Goal: Task Accomplishment & Management: Manage account settings

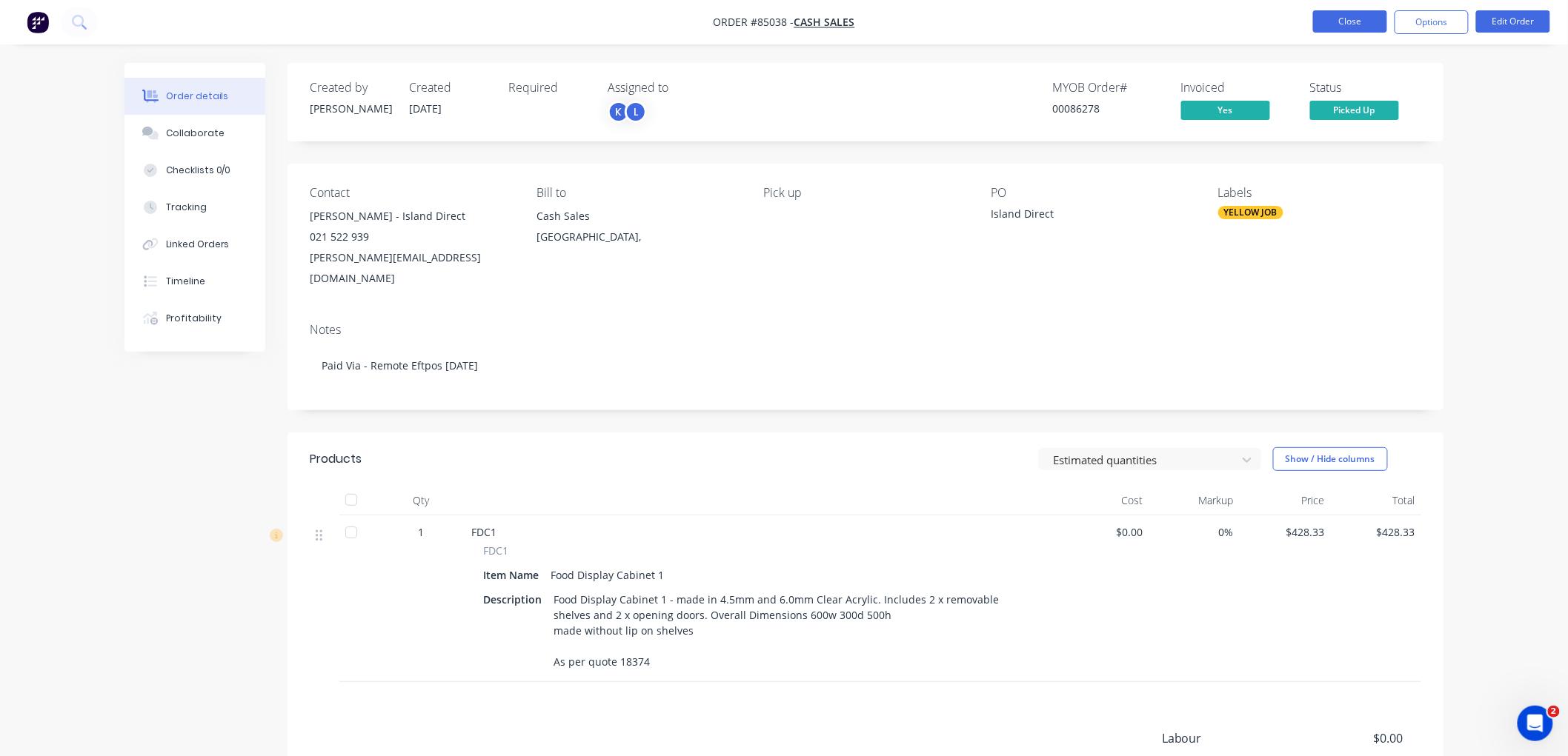
click at [1364, 20] on button "Close" at bounding box center [1350, 21] width 74 height 22
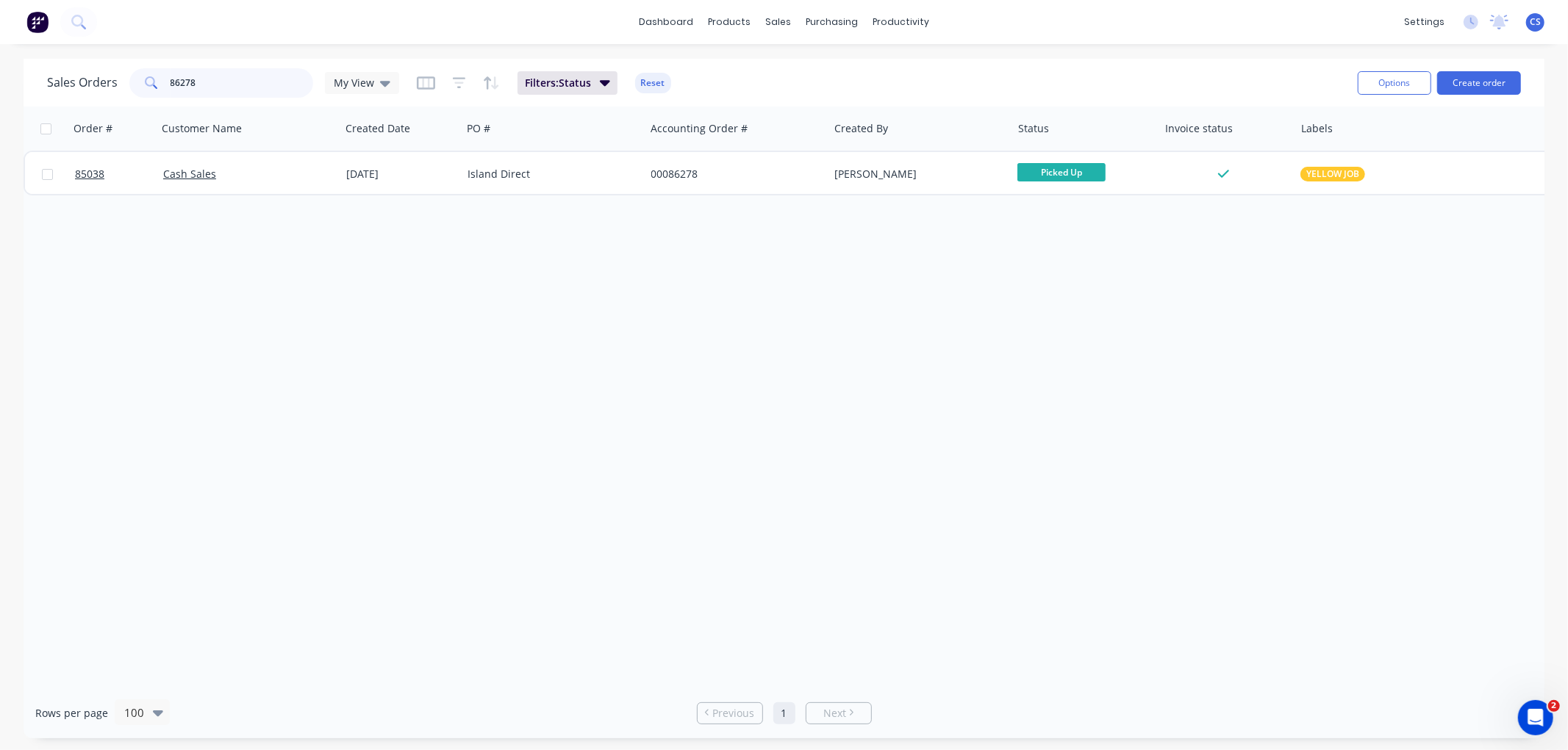
click at [209, 83] on input "86278" at bounding box center [242, 83] width 143 height 29
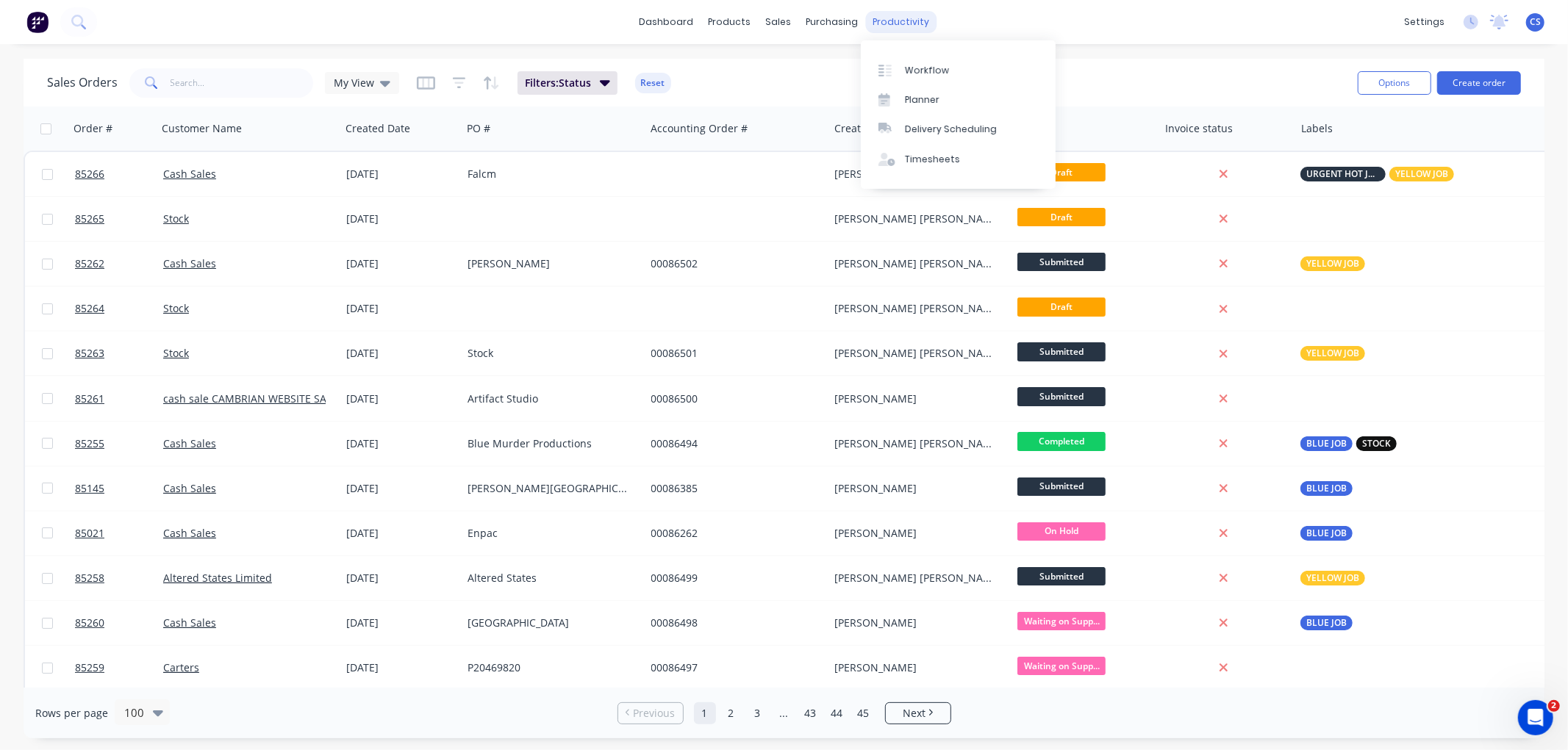
click at [899, 23] on div "productivity" at bounding box center [900, 22] width 71 height 22
click at [923, 75] on div "Workflow" at bounding box center [927, 71] width 44 height 14
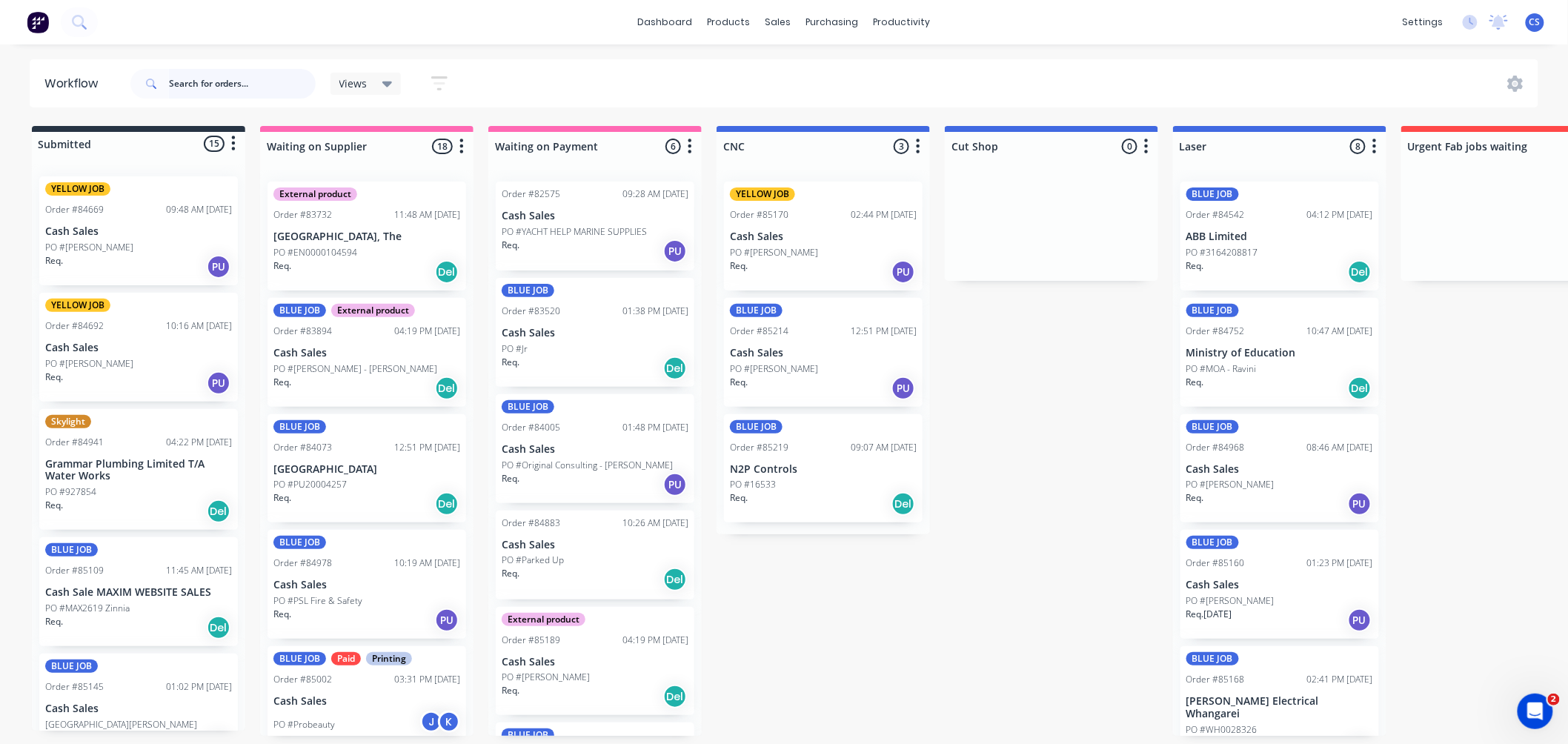
click at [243, 79] on input "text" at bounding box center [242, 83] width 147 height 30
click at [121, 257] on div "Req. PU" at bounding box center [139, 266] width 187 height 25
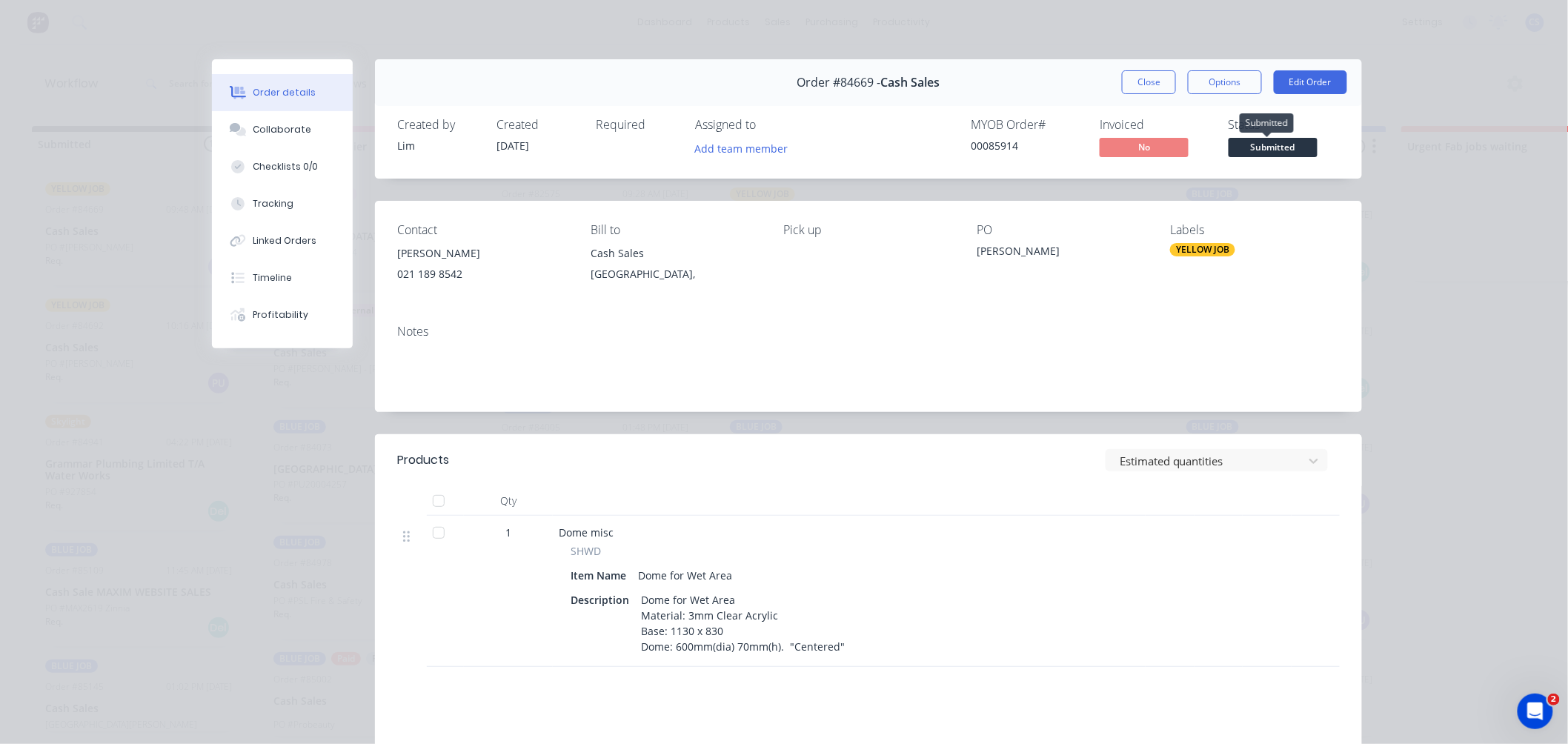
click at [1283, 151] on span "Submitted" at bounding box center [1273, 147] width 89 height 18
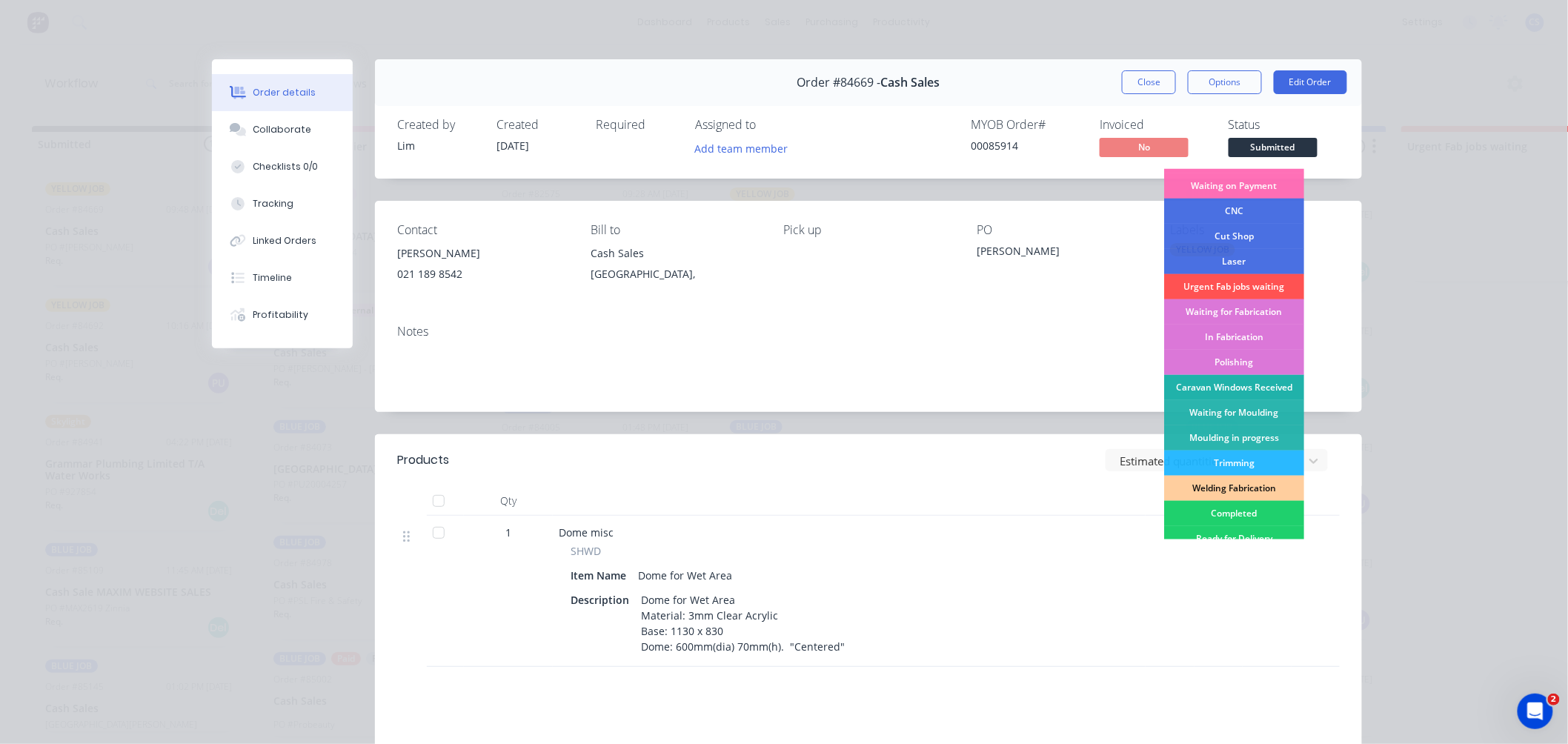
scroll to position [82, 0]
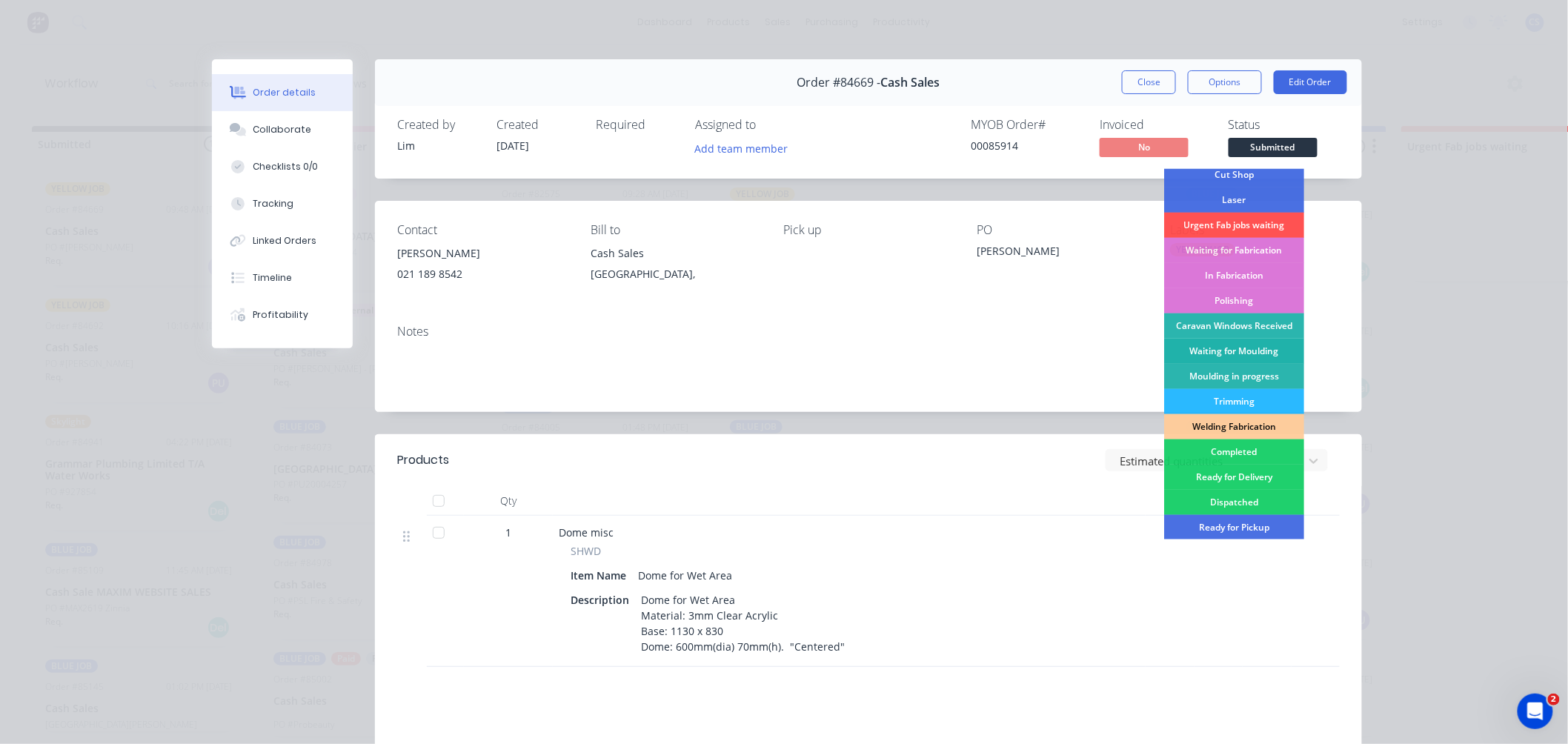
click at [1236, 350] on div "Waiting for Moulding" at bounding box center [1234, 350] width 140 height 25
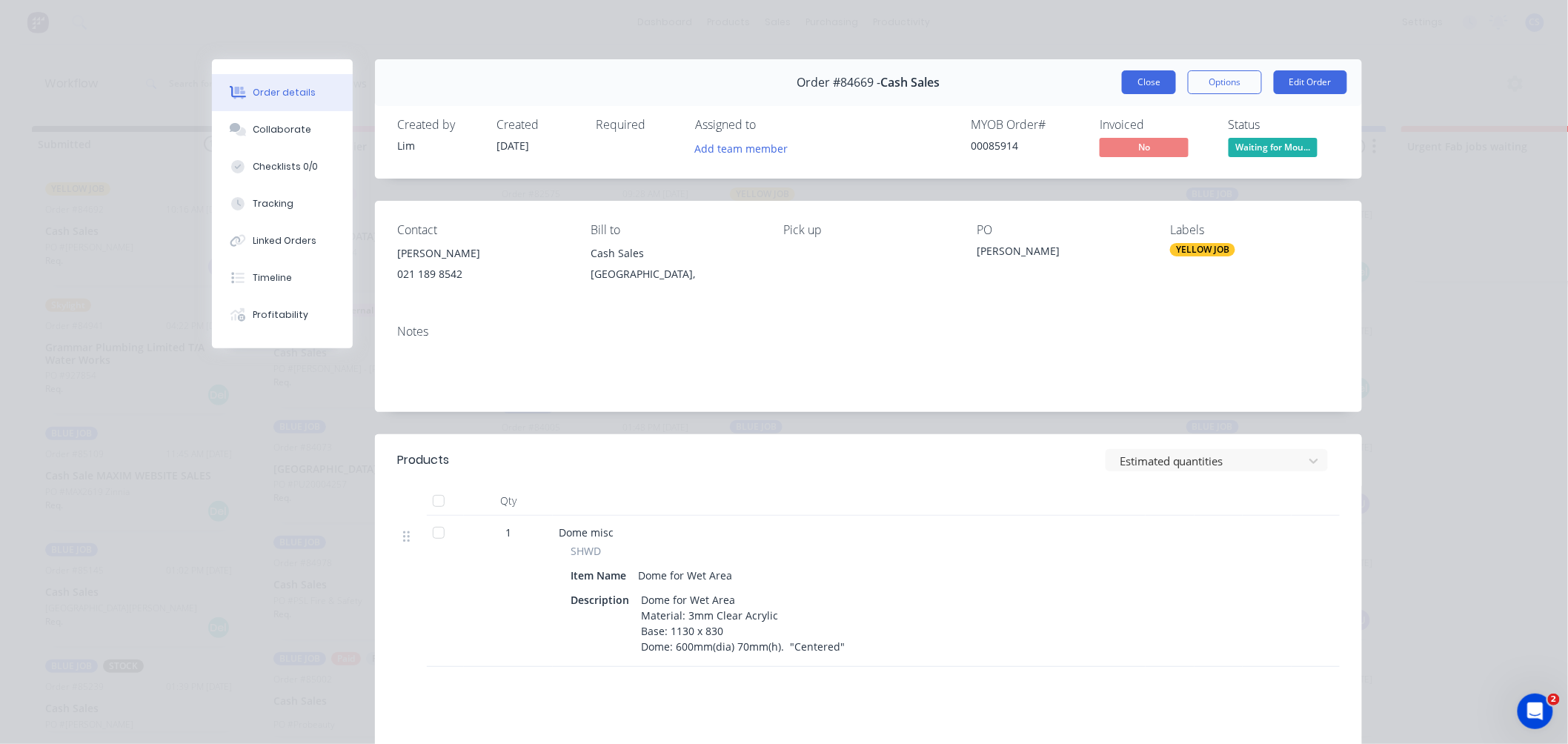
click at [1152, 82] on button "Close" at bounding box center [1149, 82] width 54 height 23
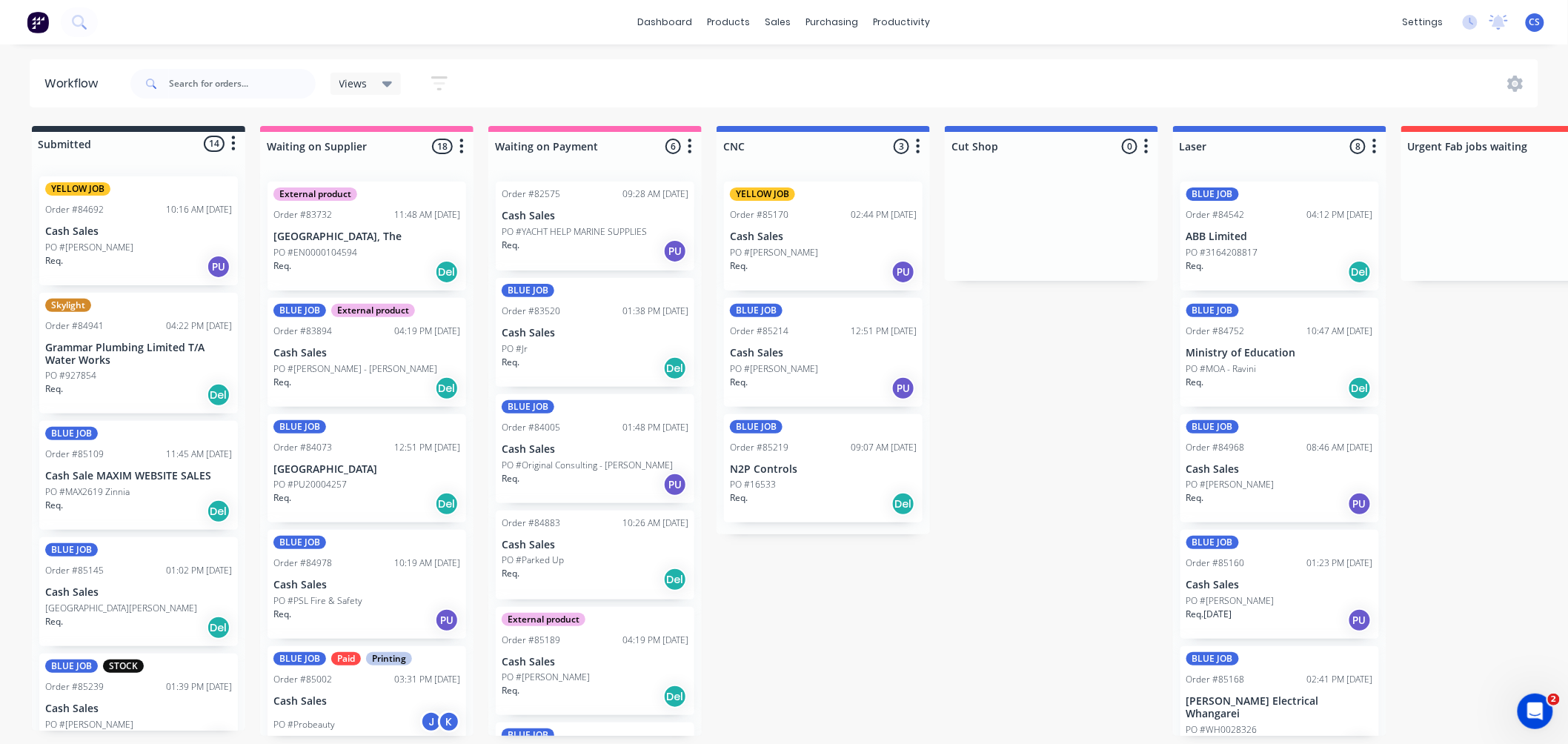
click at [96, 251] on div "PO #[PERSON_NAME]" at bounding box center [139, 247] width 187 height 14
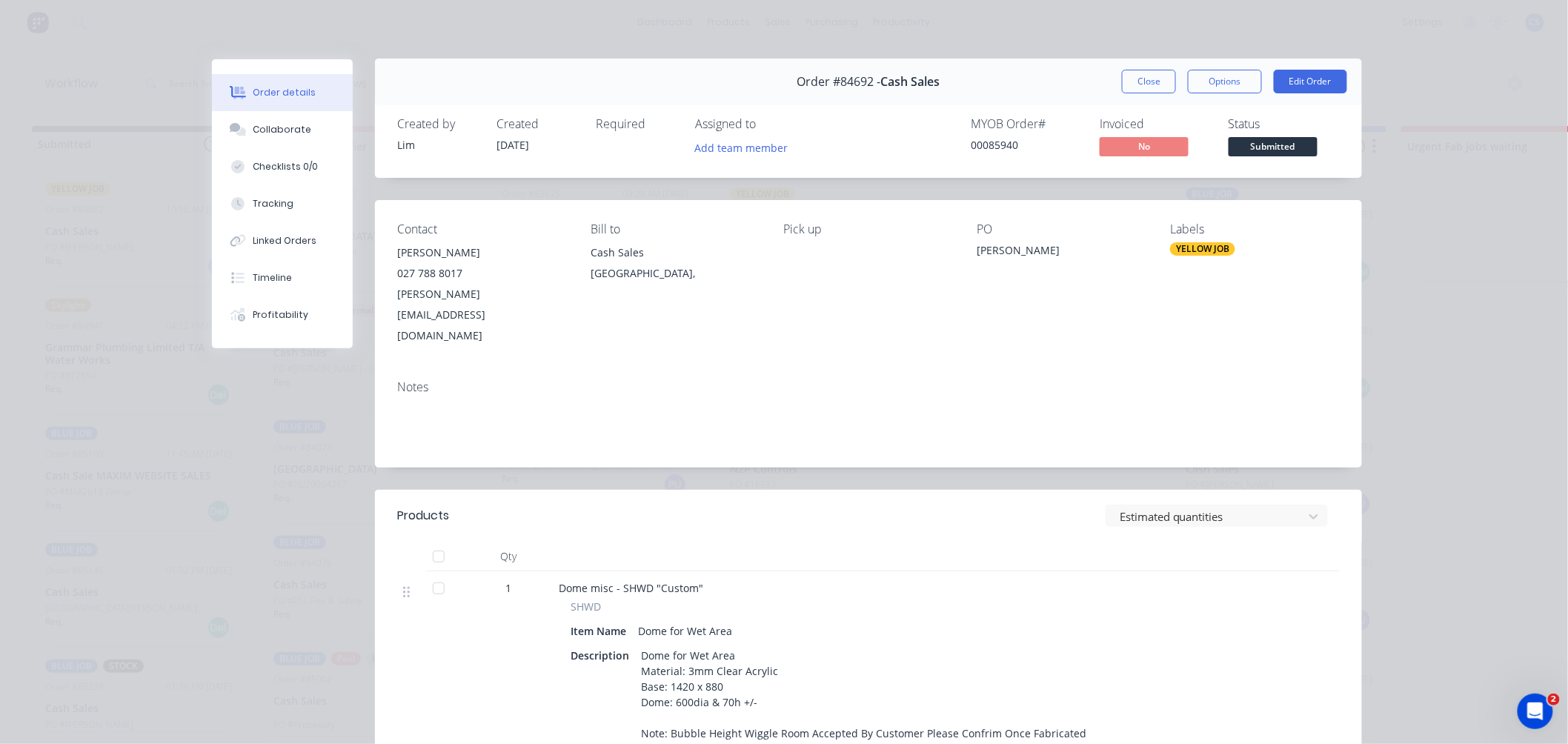
scroll to position [0, 0]
click at [268, 269] on button "Timeline" at bounding box center [282, 278] width 141 height 37
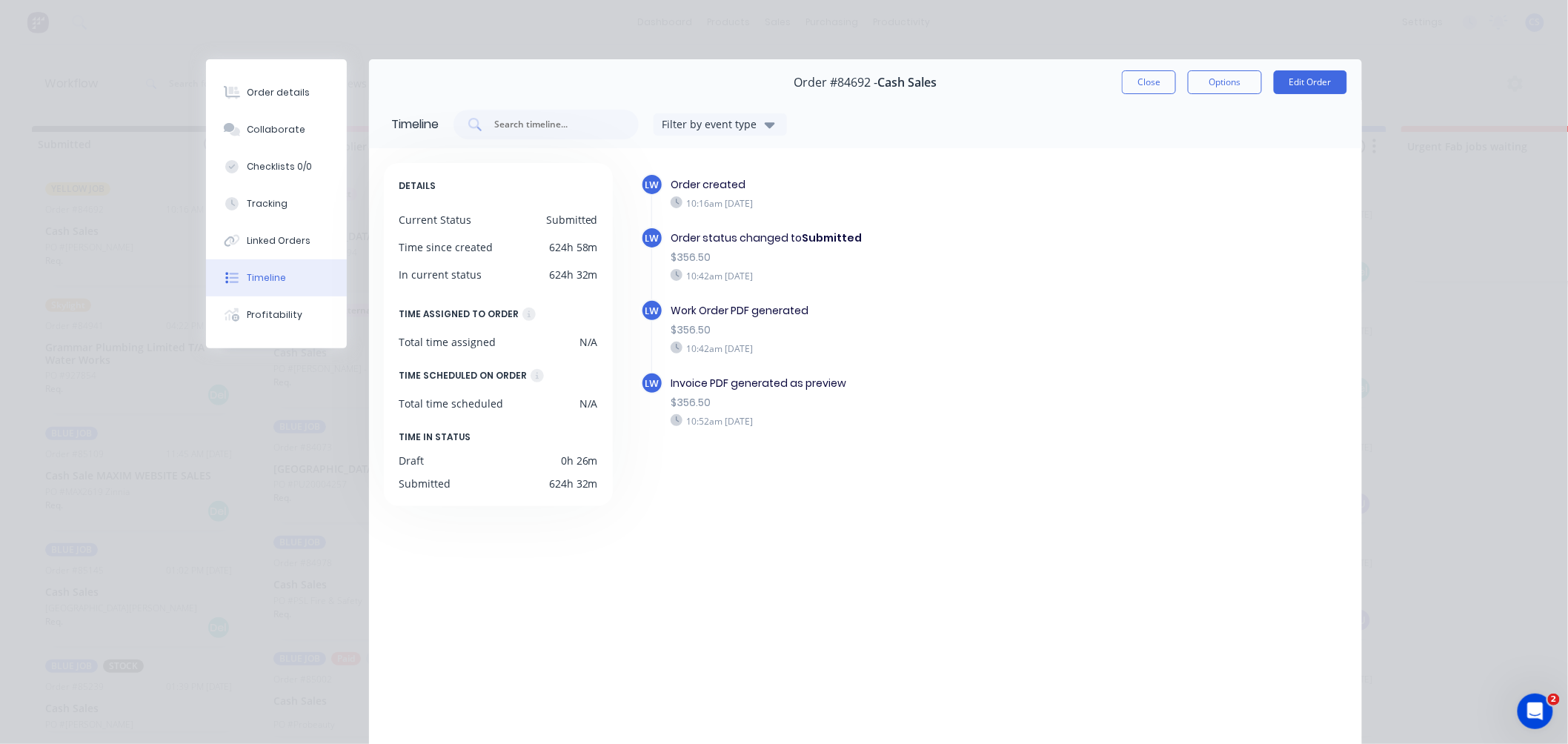
click at [265, 92] on div "Order details" at bounding box center [279, 93] width 63 height 14
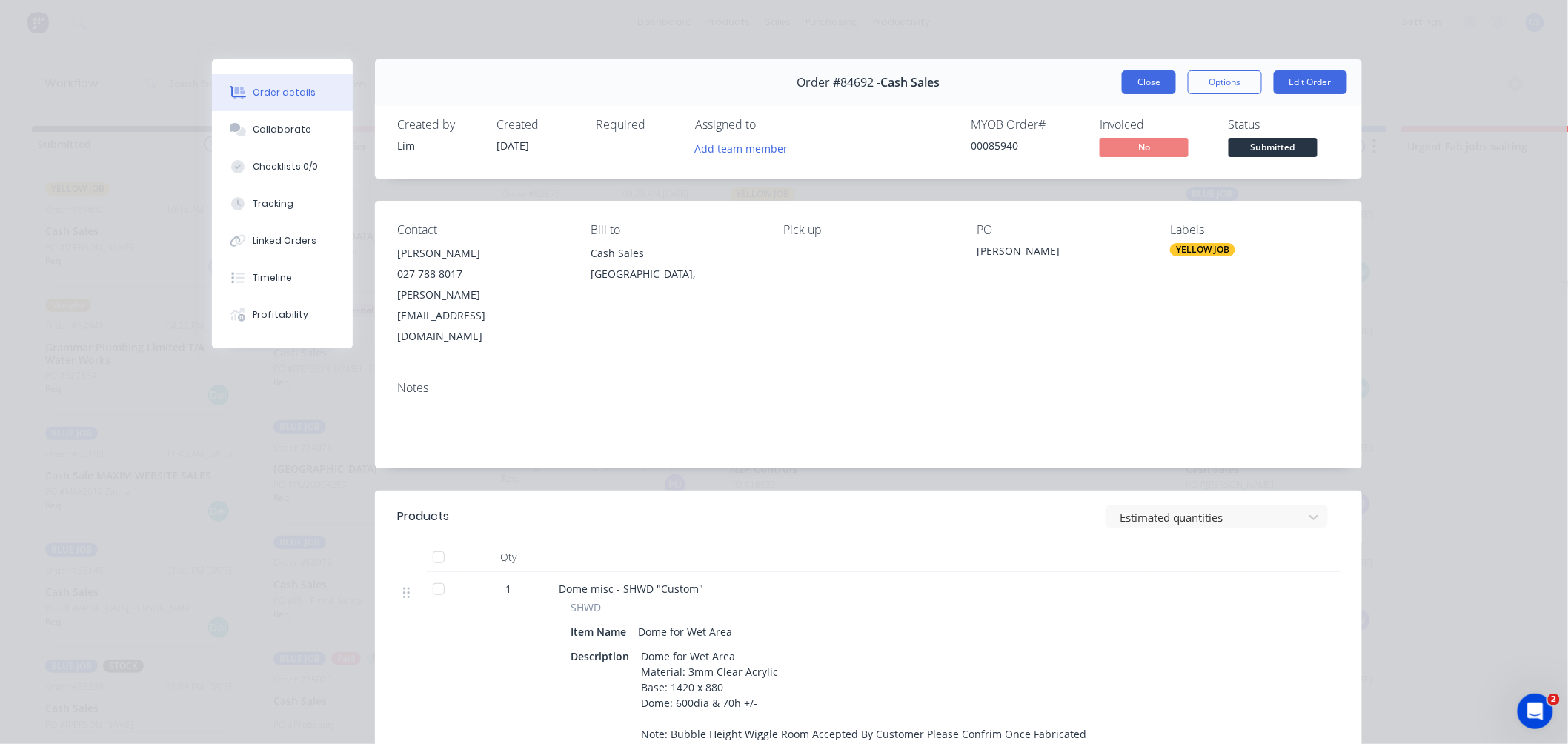
click at [1151, 84] on button "Close" at bounding box center [1149, 82] width 54 height 23
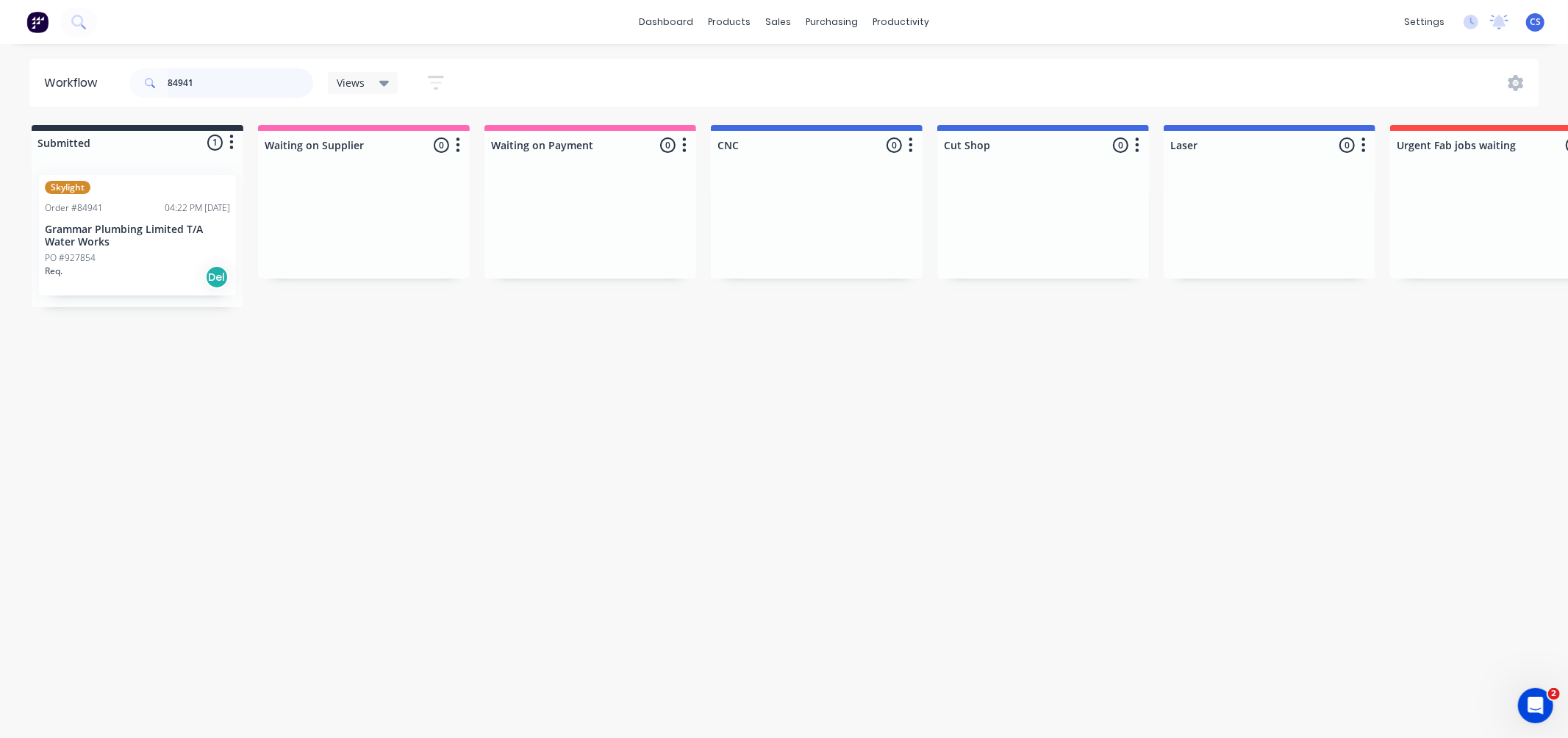
type input "84941"
click at [115, 236] on p "Grammar Plumbing Limited T/A Water Works" at bounding box center [137, 236] width 185 height 25
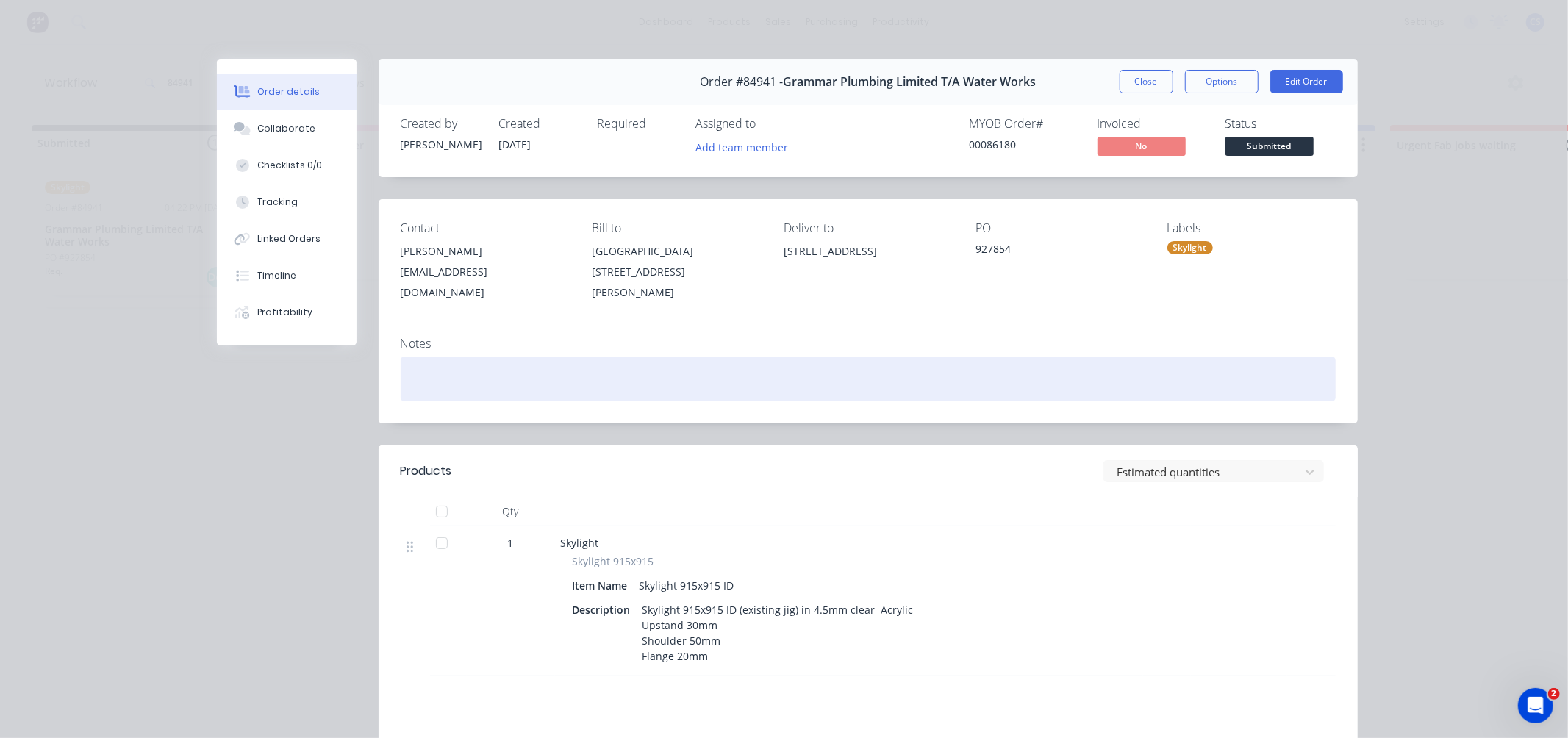
click at [465, 363] on div at bounding box center [867, 379] width 935 height 45
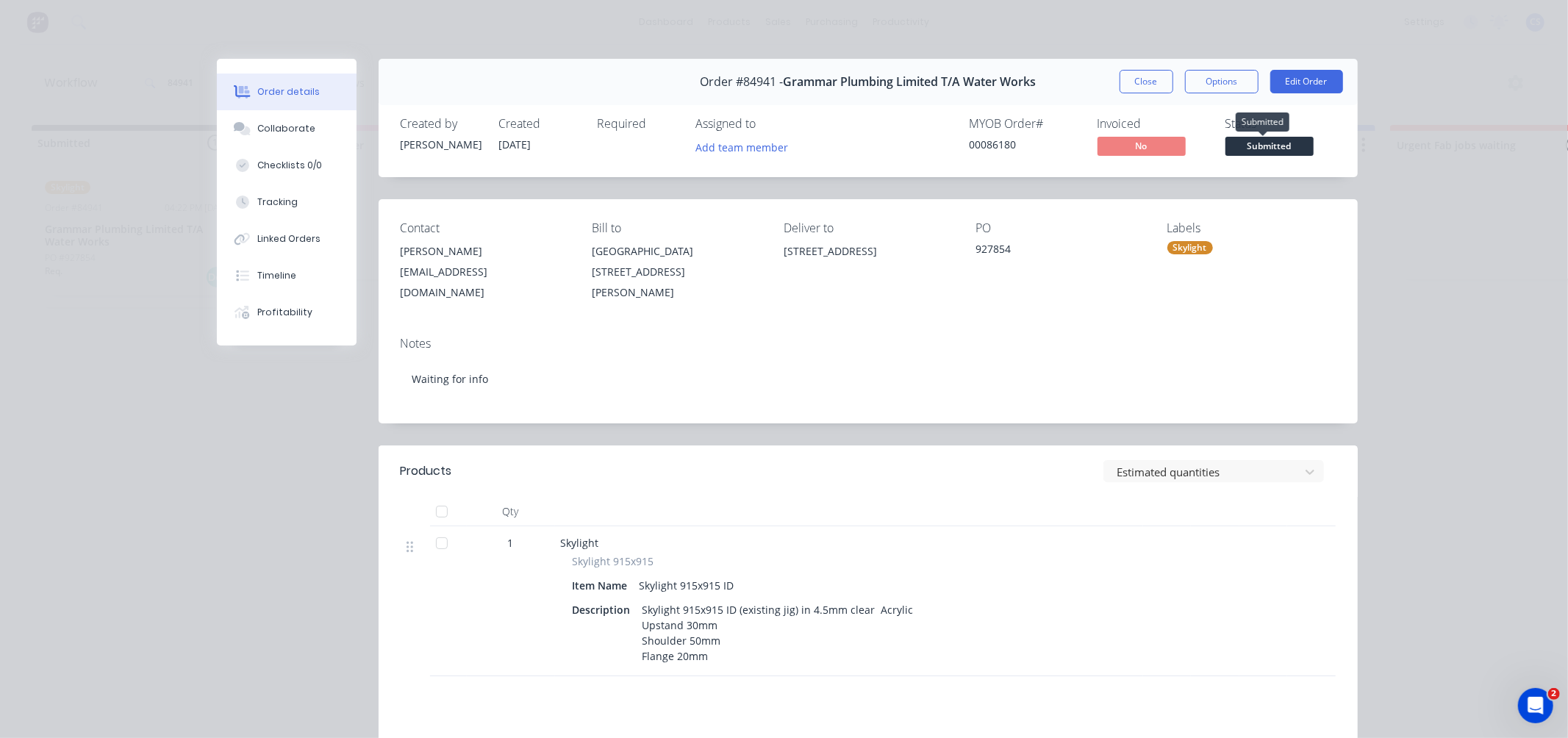
click at [1273, 148] on span "Submitted" at bounding box center [1268, 146] width 88 height 18
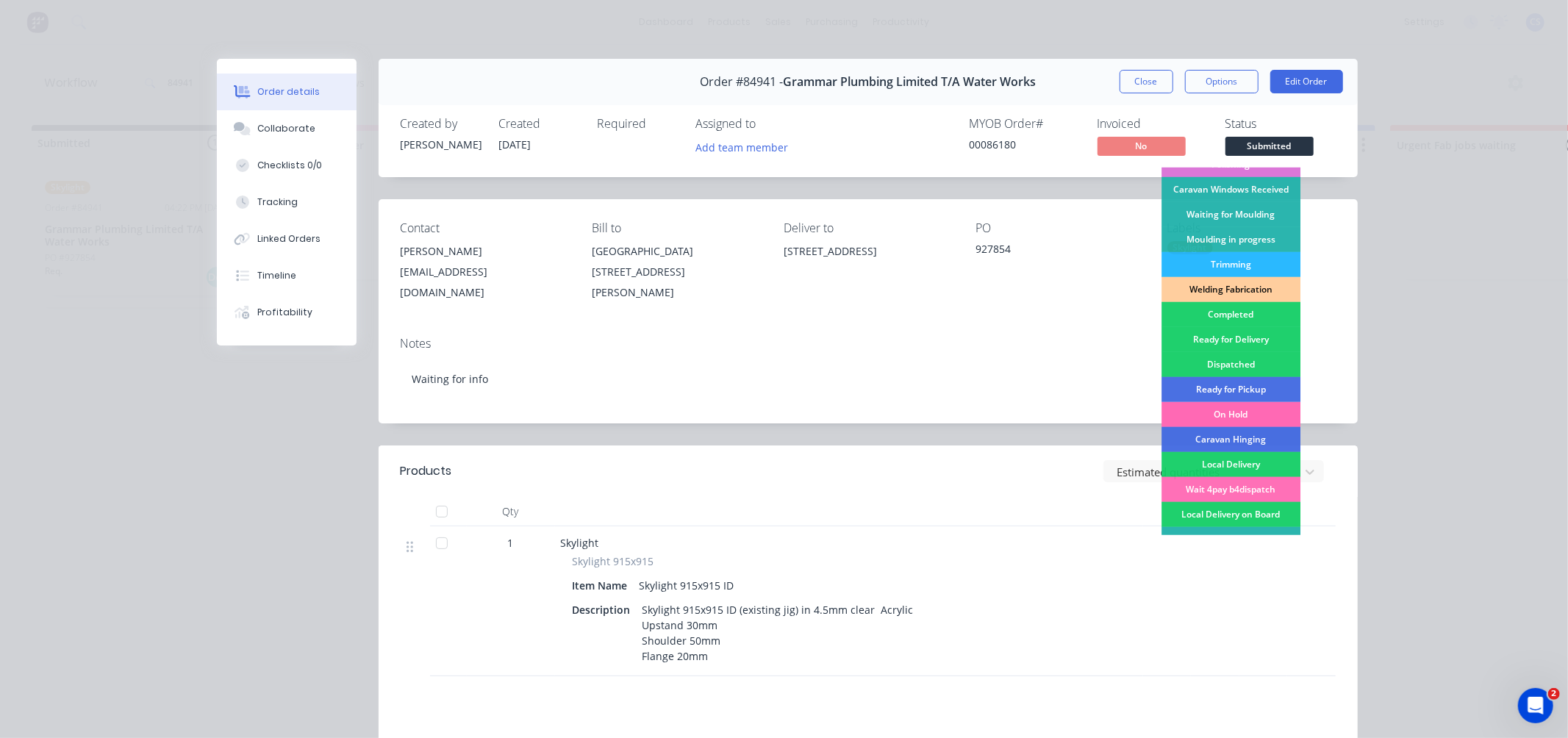
scroll to position [245, 0]
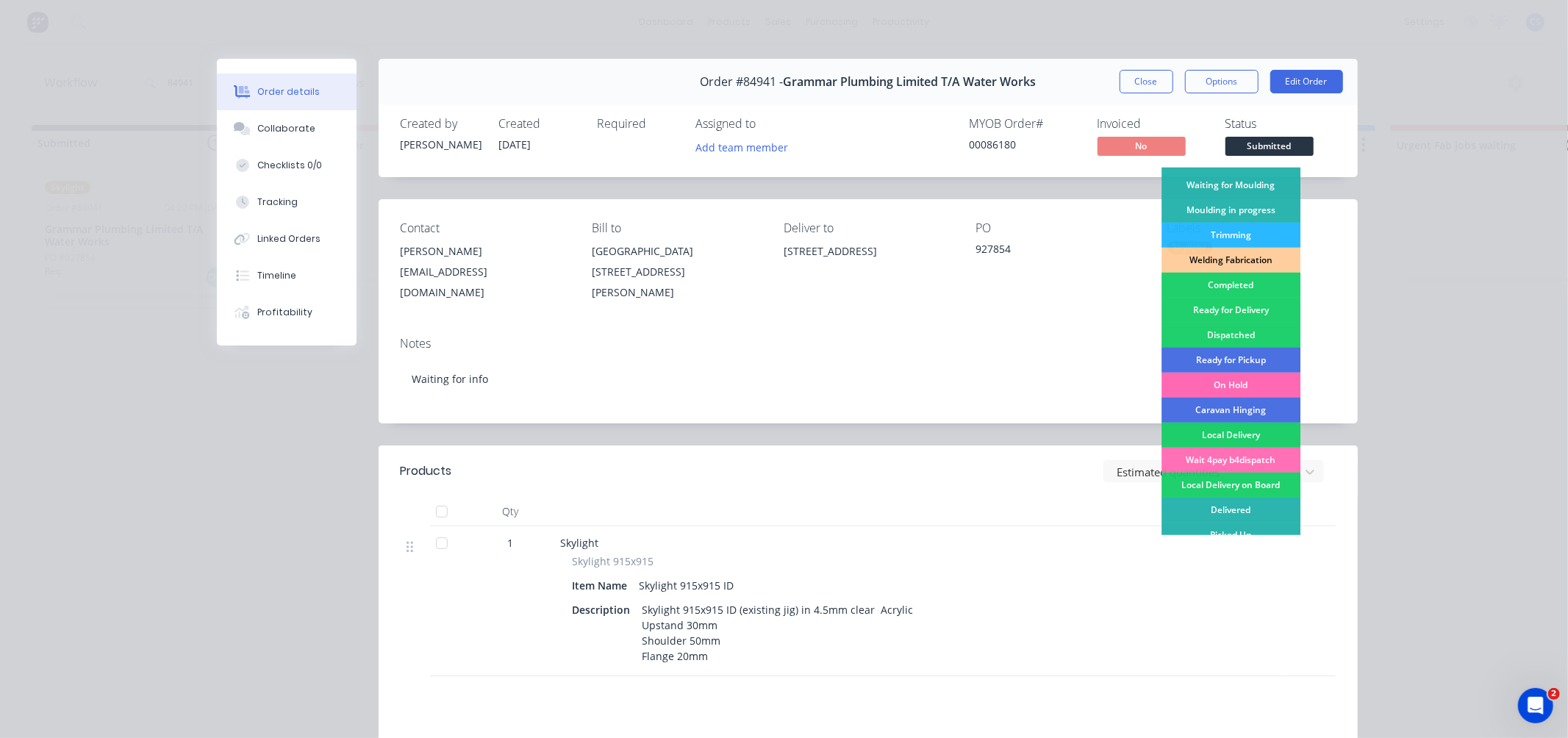
click at [1223, 381] on div "On Hold" at bounding box center [1230, 384] width 139 height 25
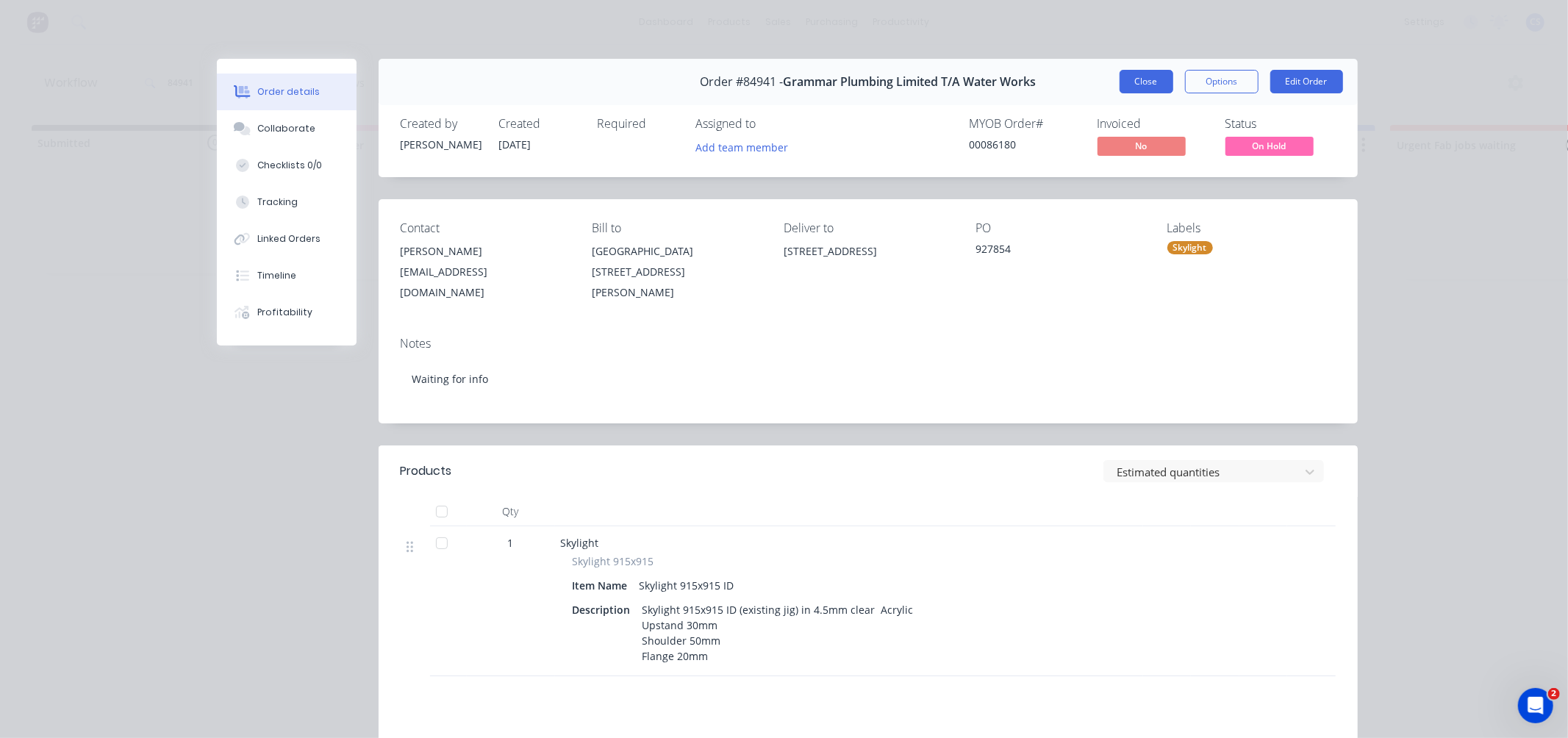
click at [1150, 76] on button "Close" at bounding box center [1146, 81] width 53 height 23
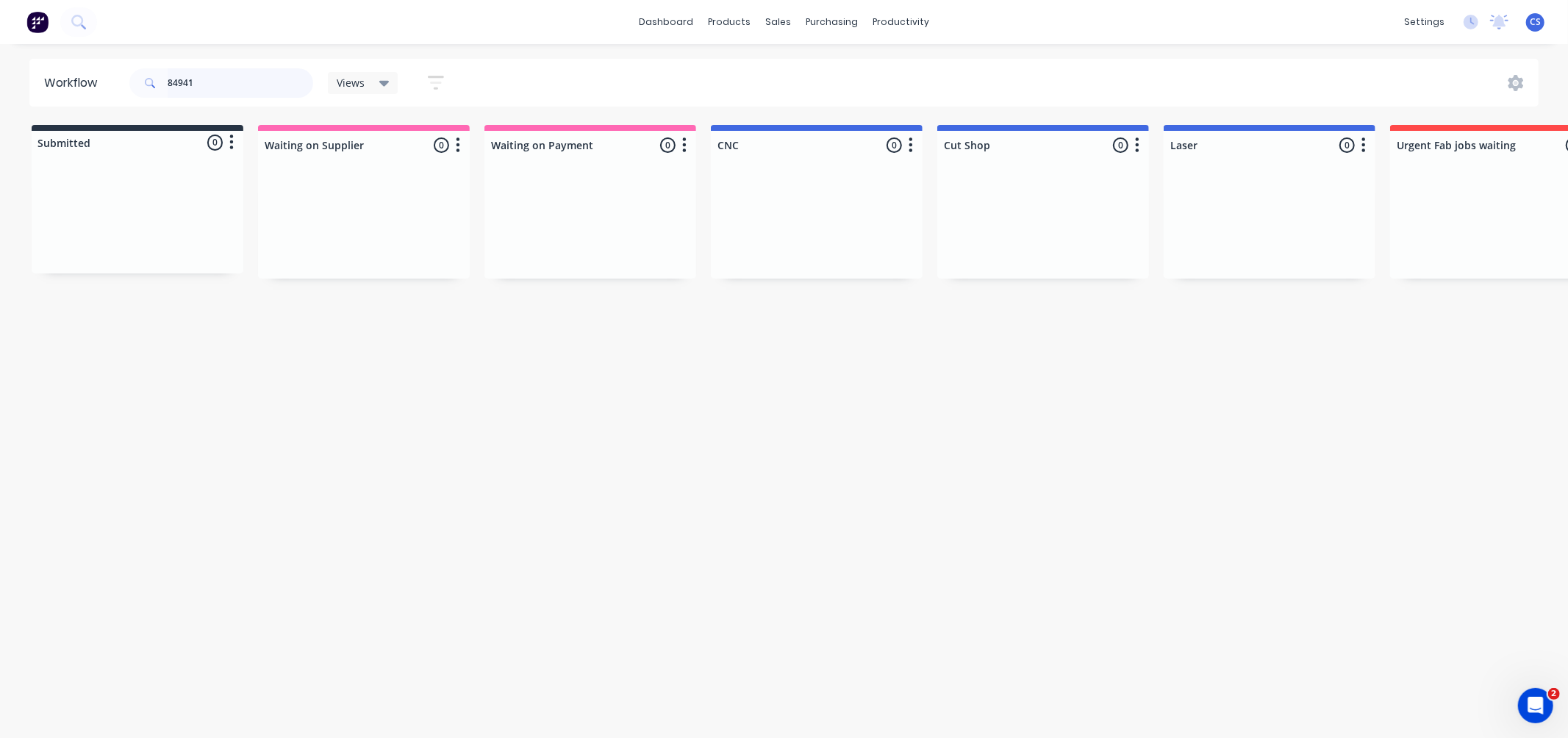
drag, startPoint x: 201, startPoint y: 76, endPoint x: 186, endPoint y: 79, distance: 15.3
click at [201, 76] on input "84941" at bounding box center [240, 83] width 146 height 29
click at [178, 79] on input "84941" at bounding box center [240, 83] width 146 height 29
type input "85109"
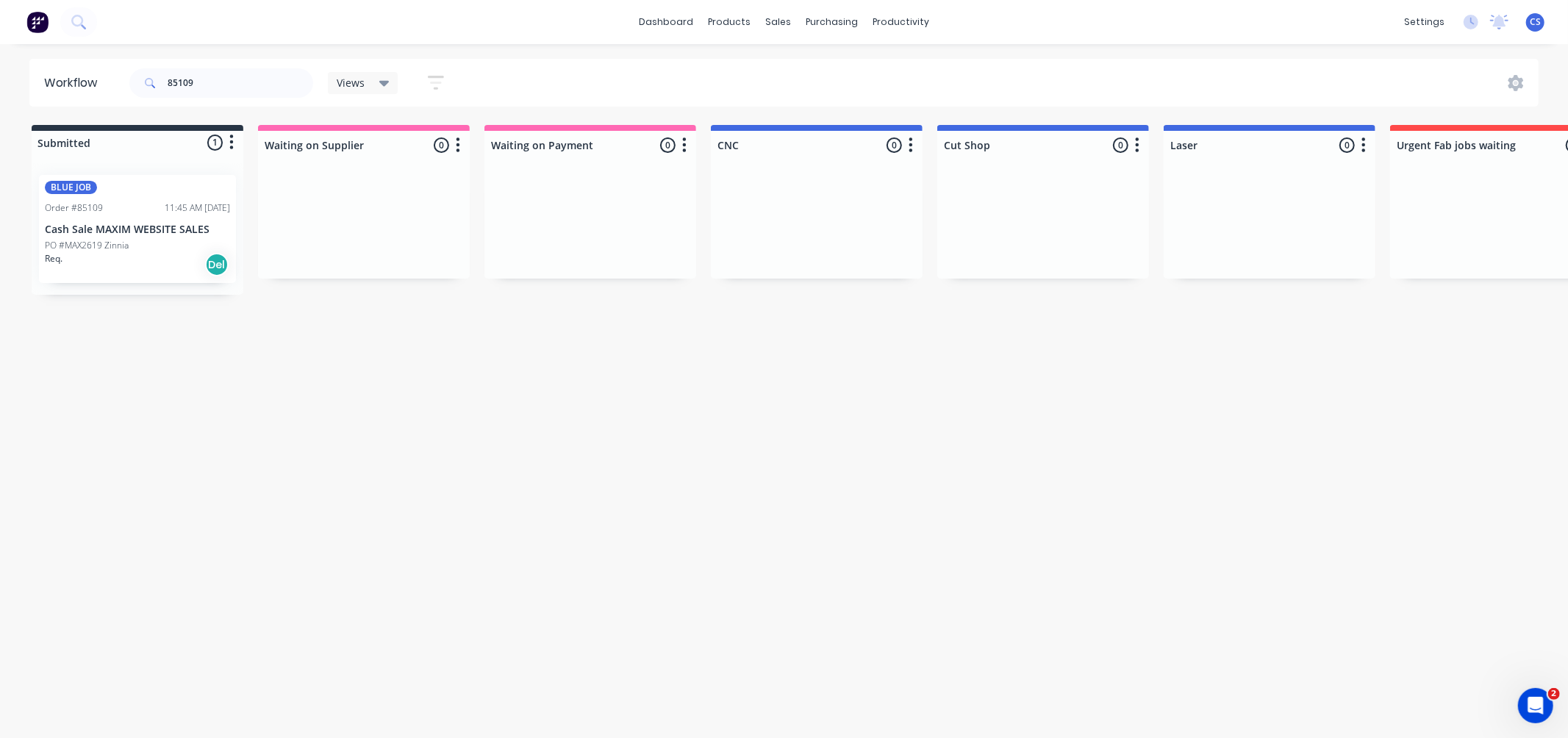
click at [133, 239] on div "PO #MAX2619 Zinnia" at bounding box center [137, 245] width 185 height 14
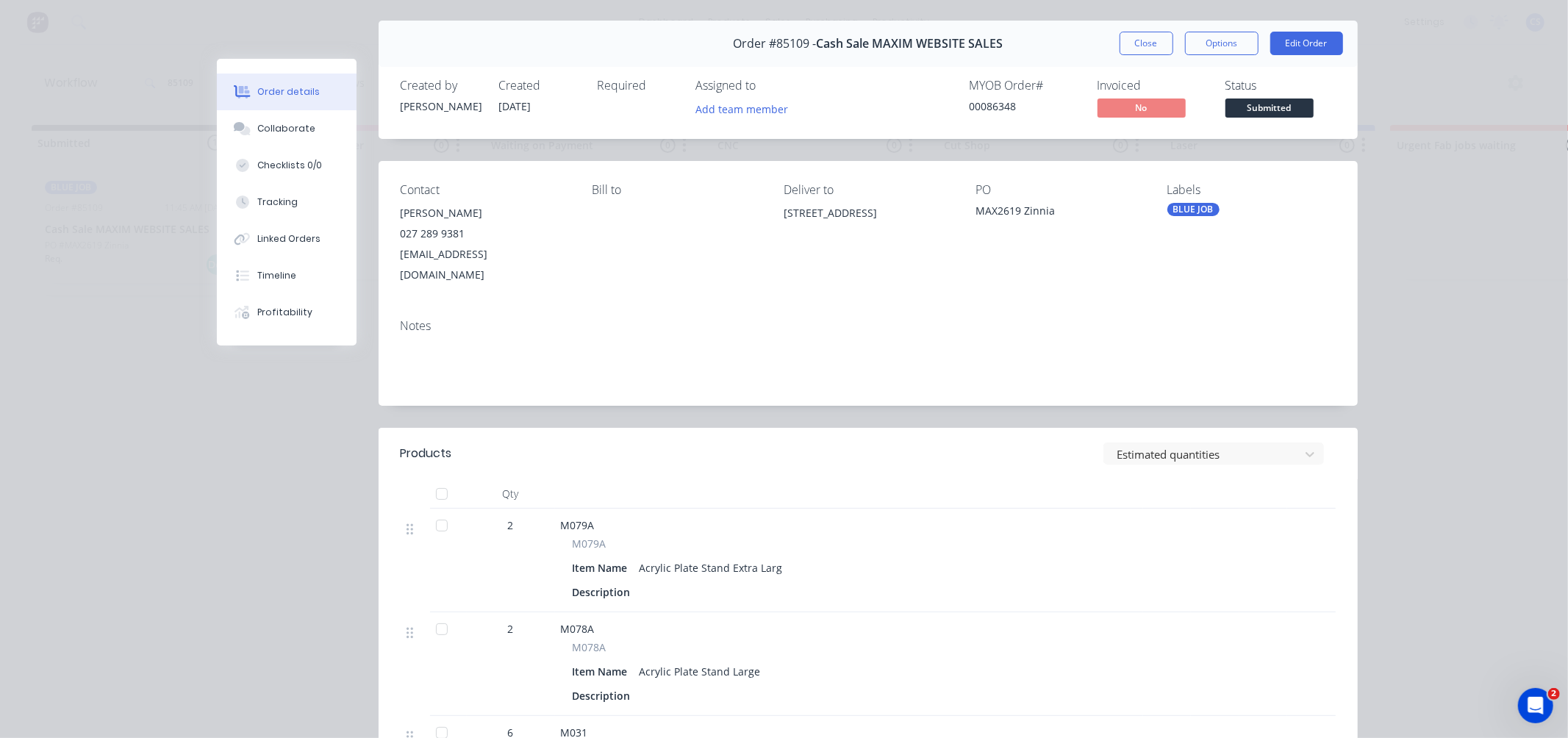
scroll to position [0, 0]
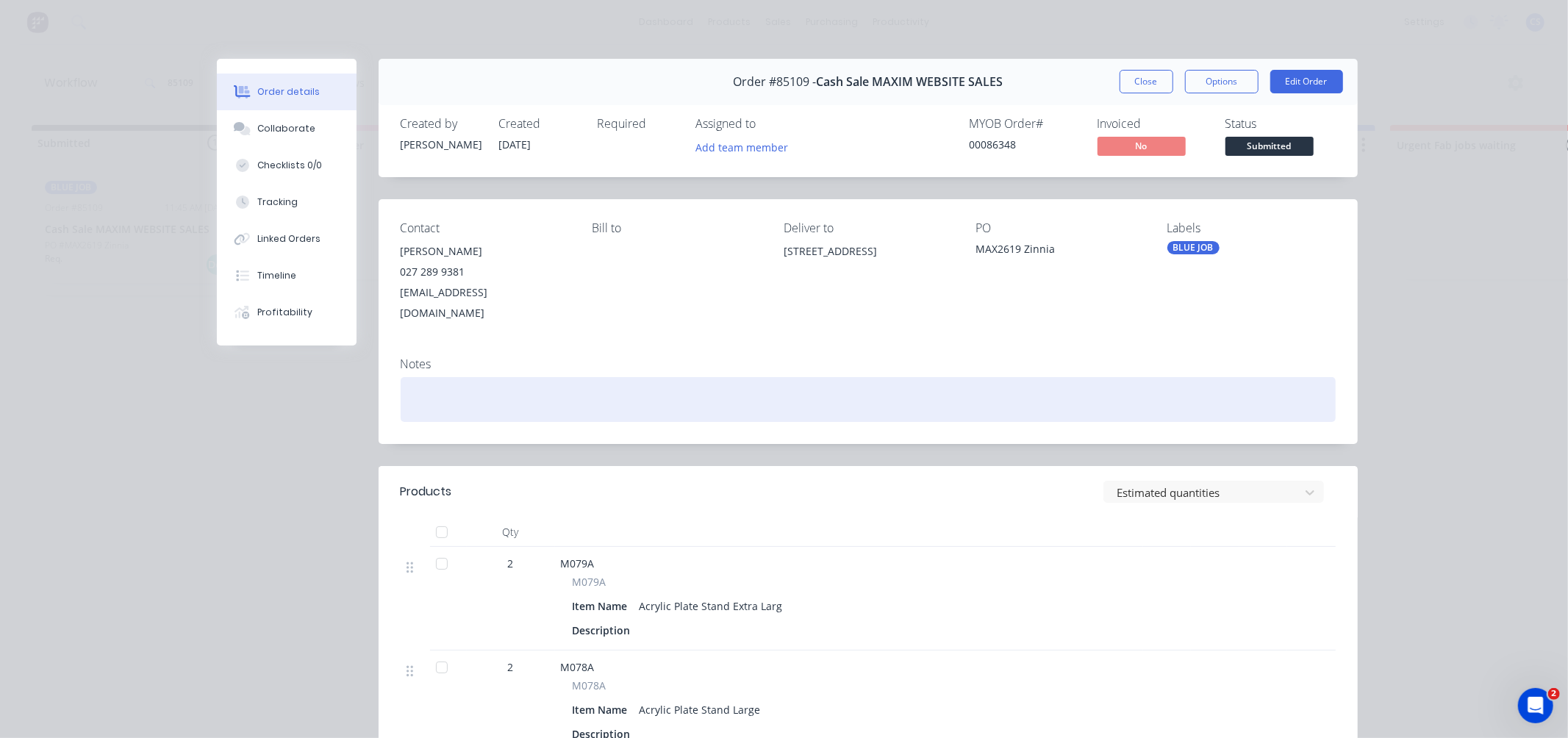
click at [763, 386] on div at bounding box center [867, 399] width 935 height 45
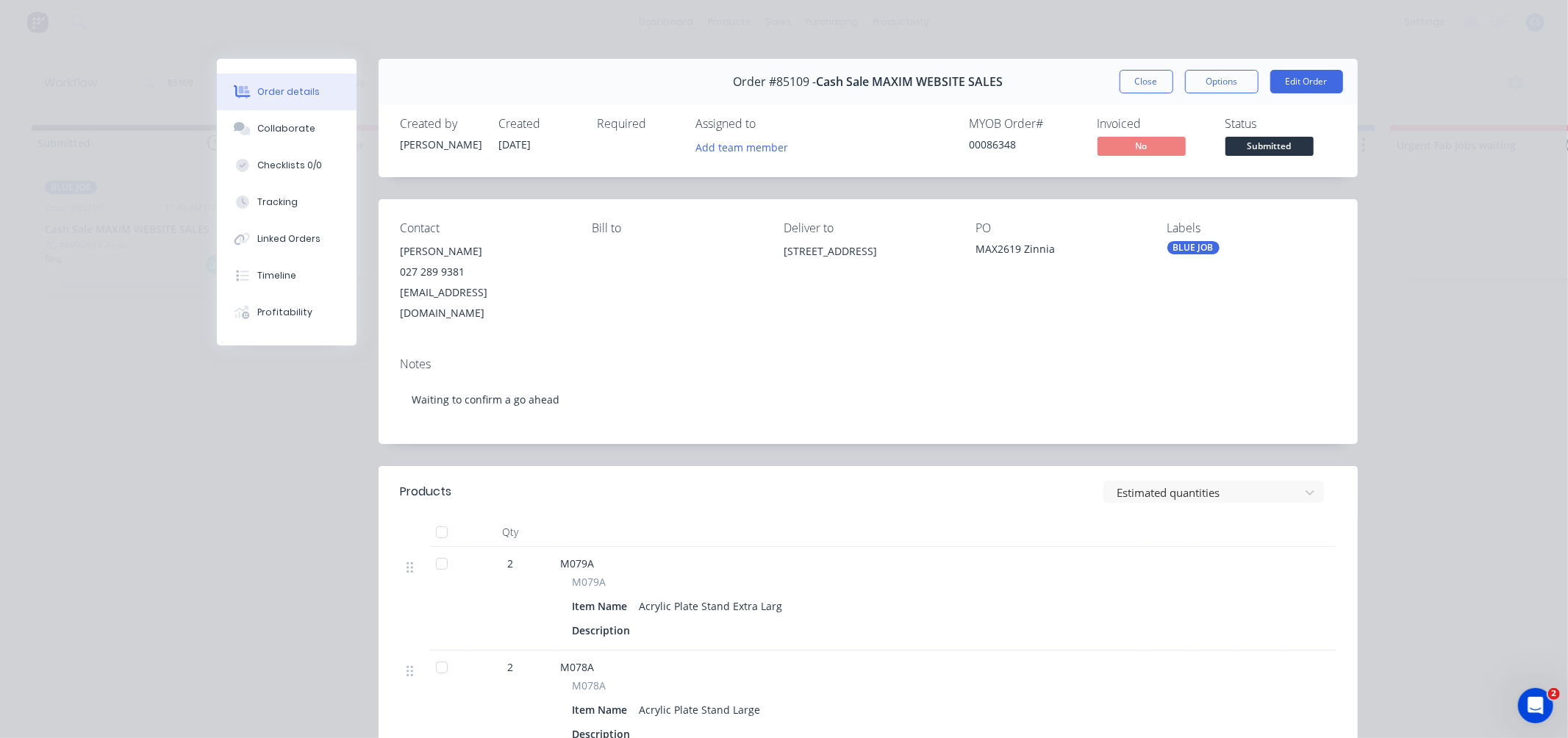
click at [1270, 149] on span "Submitted" at bounding box center [1268, 146] width 88 height 18
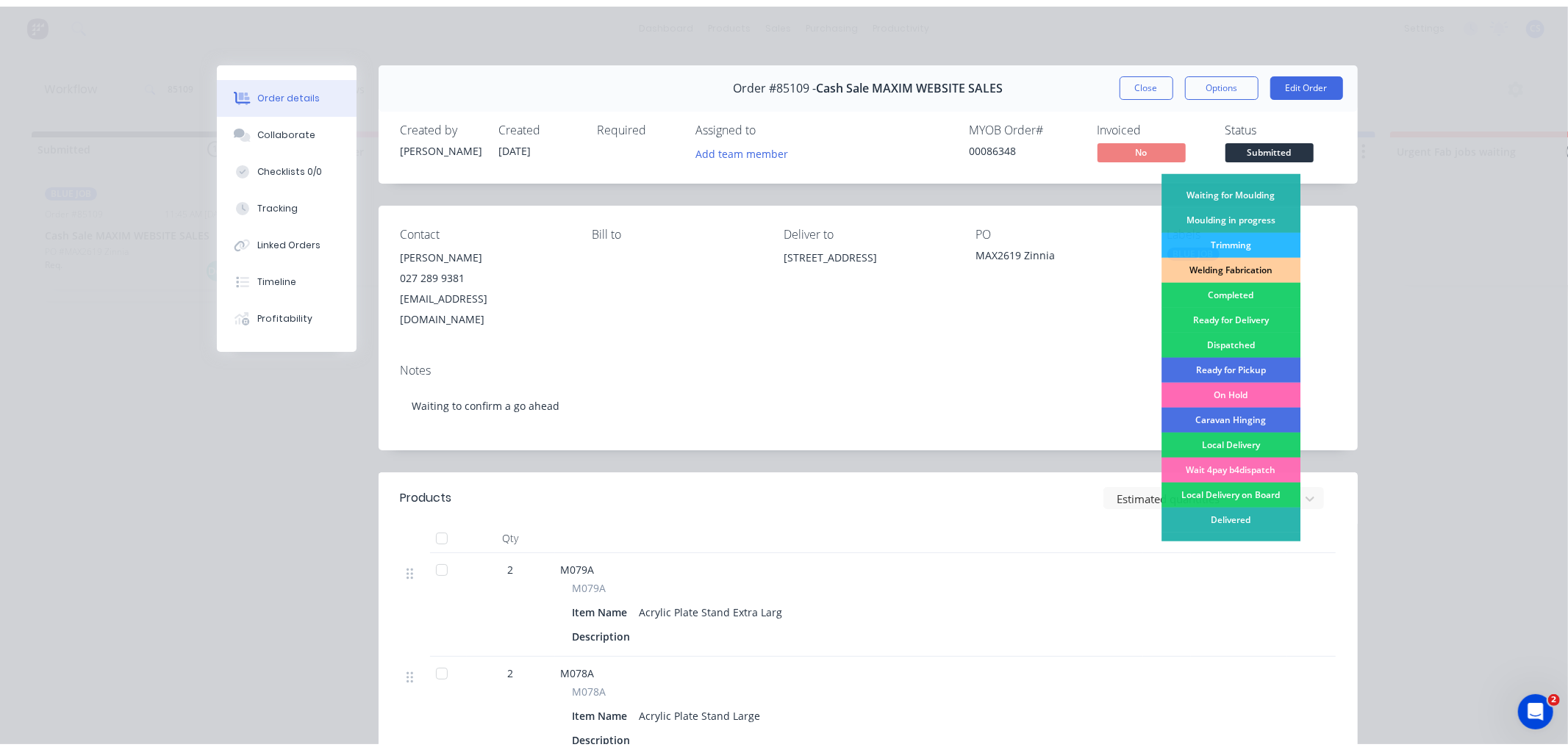
scroll to position [245, 0]
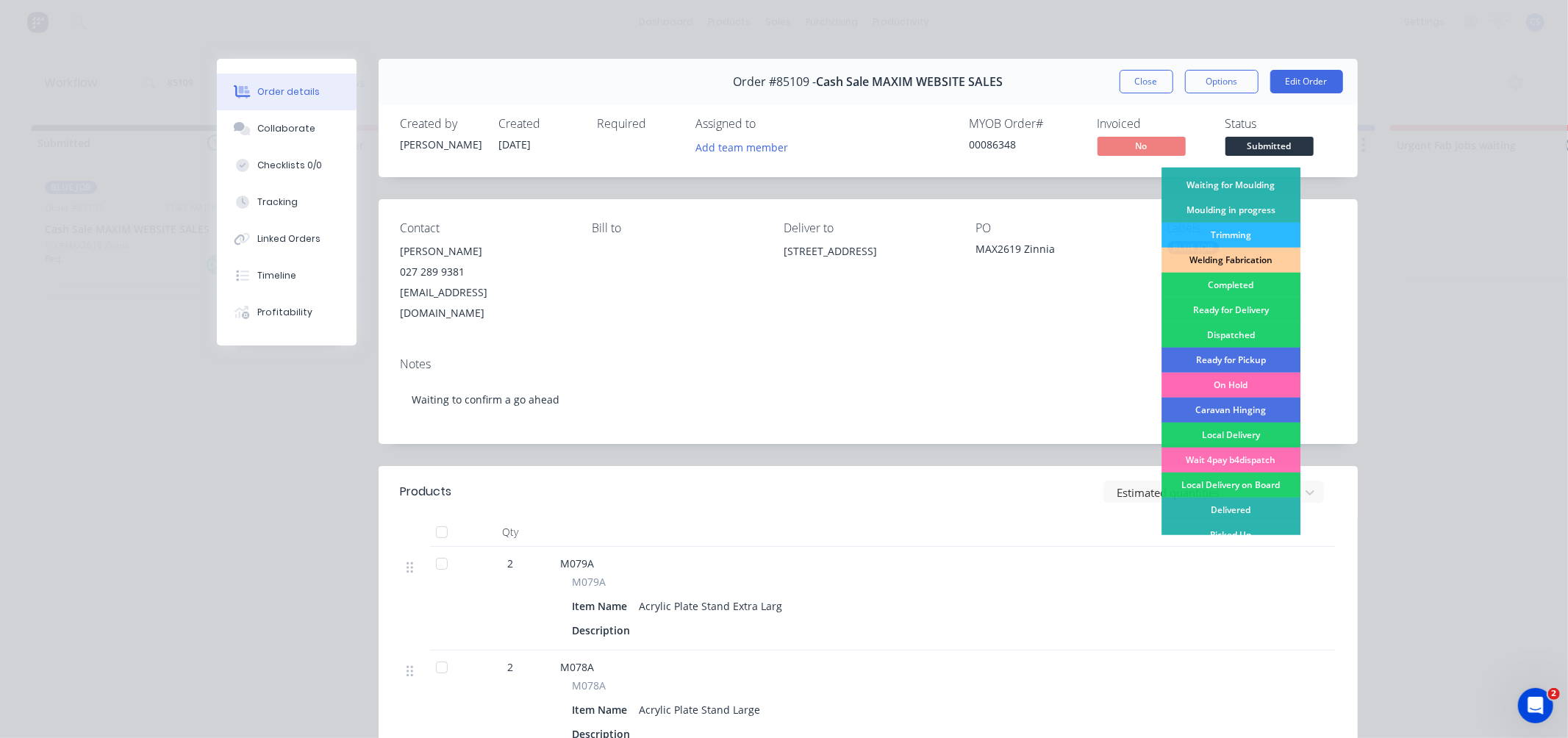
click at [1218, 384] on div "On Hold" at bounding box center [1230, 384] width 139 height 25
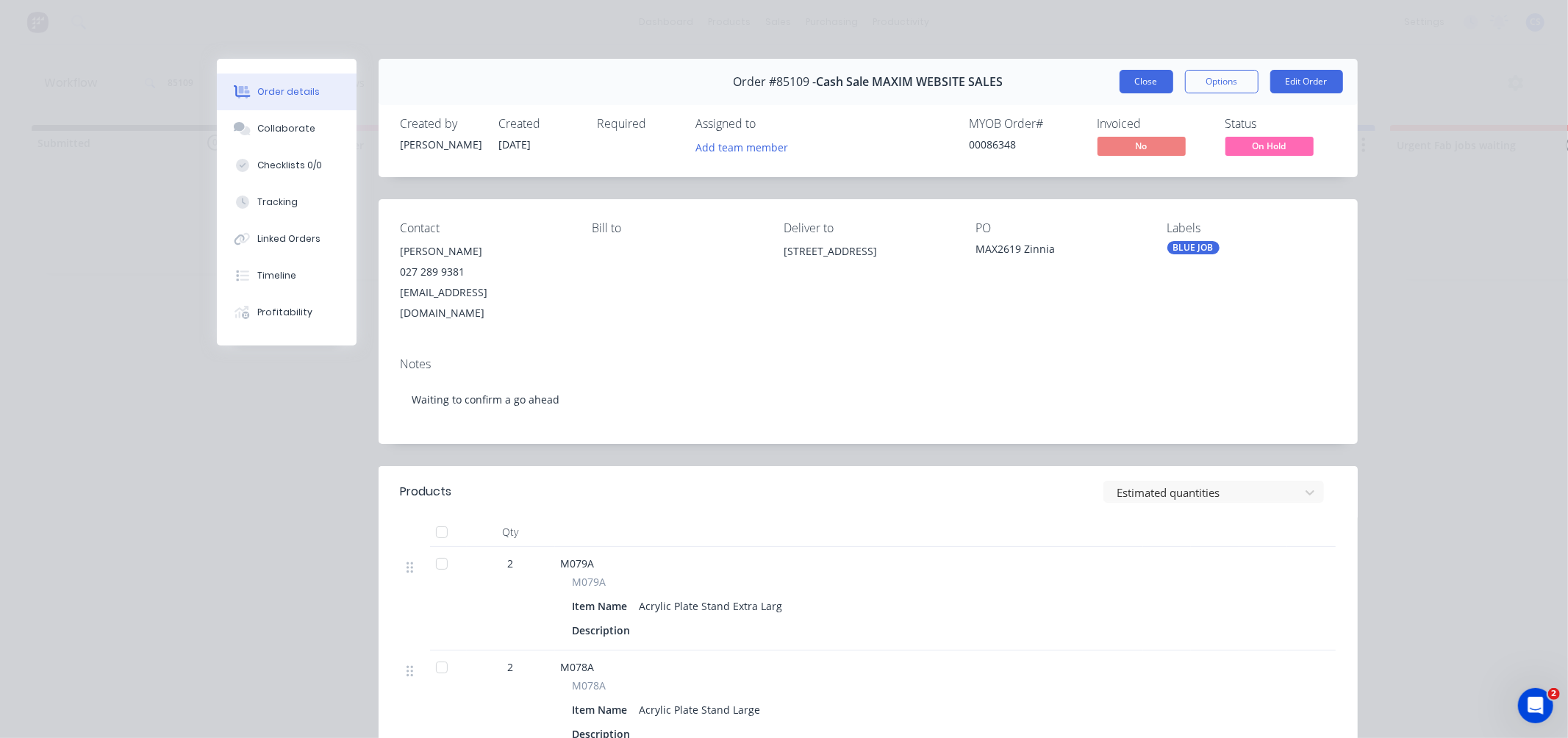
click at [1143, 77] on button "Close" at bounding box center [1146, 81] width 53 height 23
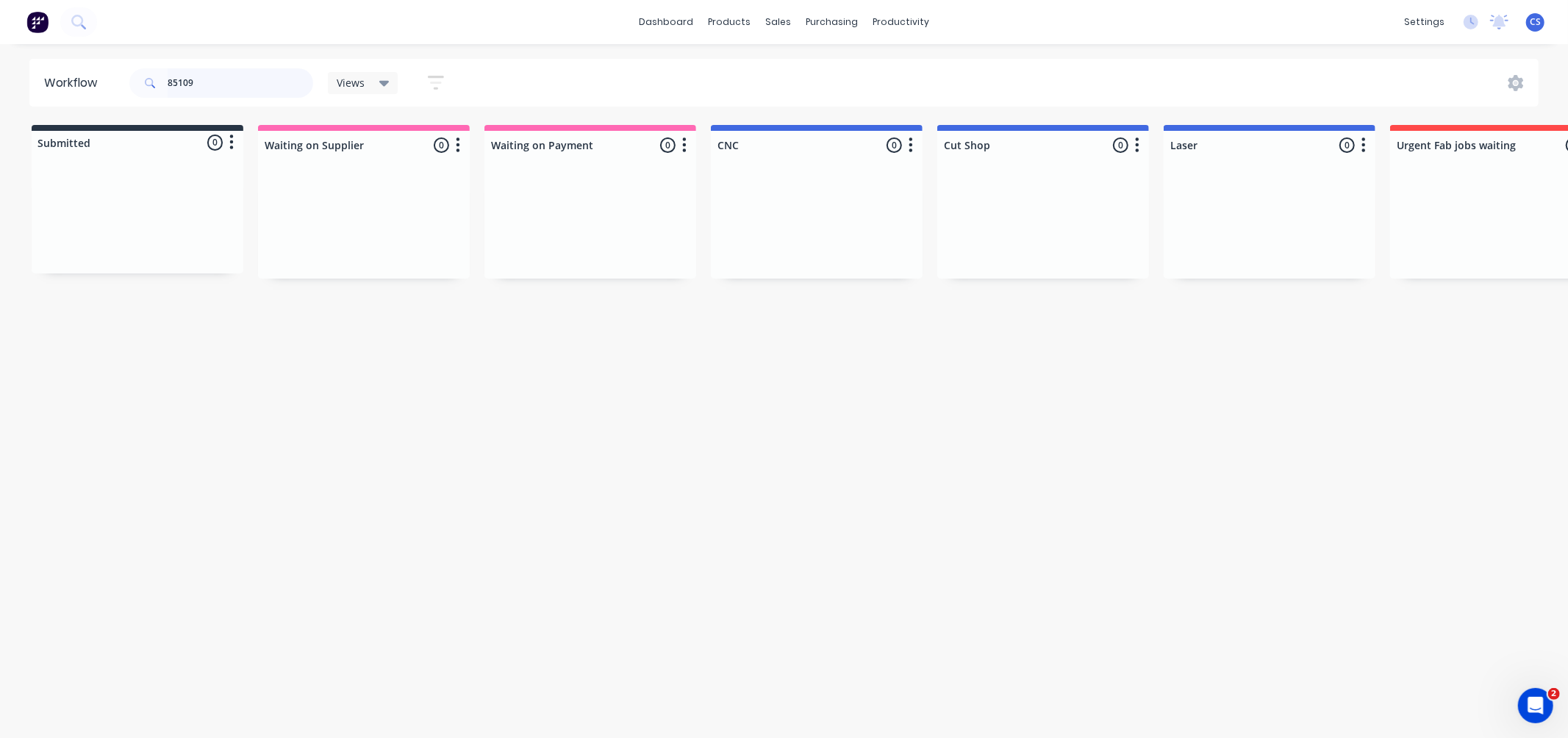
click at [207, 77] on input "85109" at bounding box center [240, 83] width 146 height 29
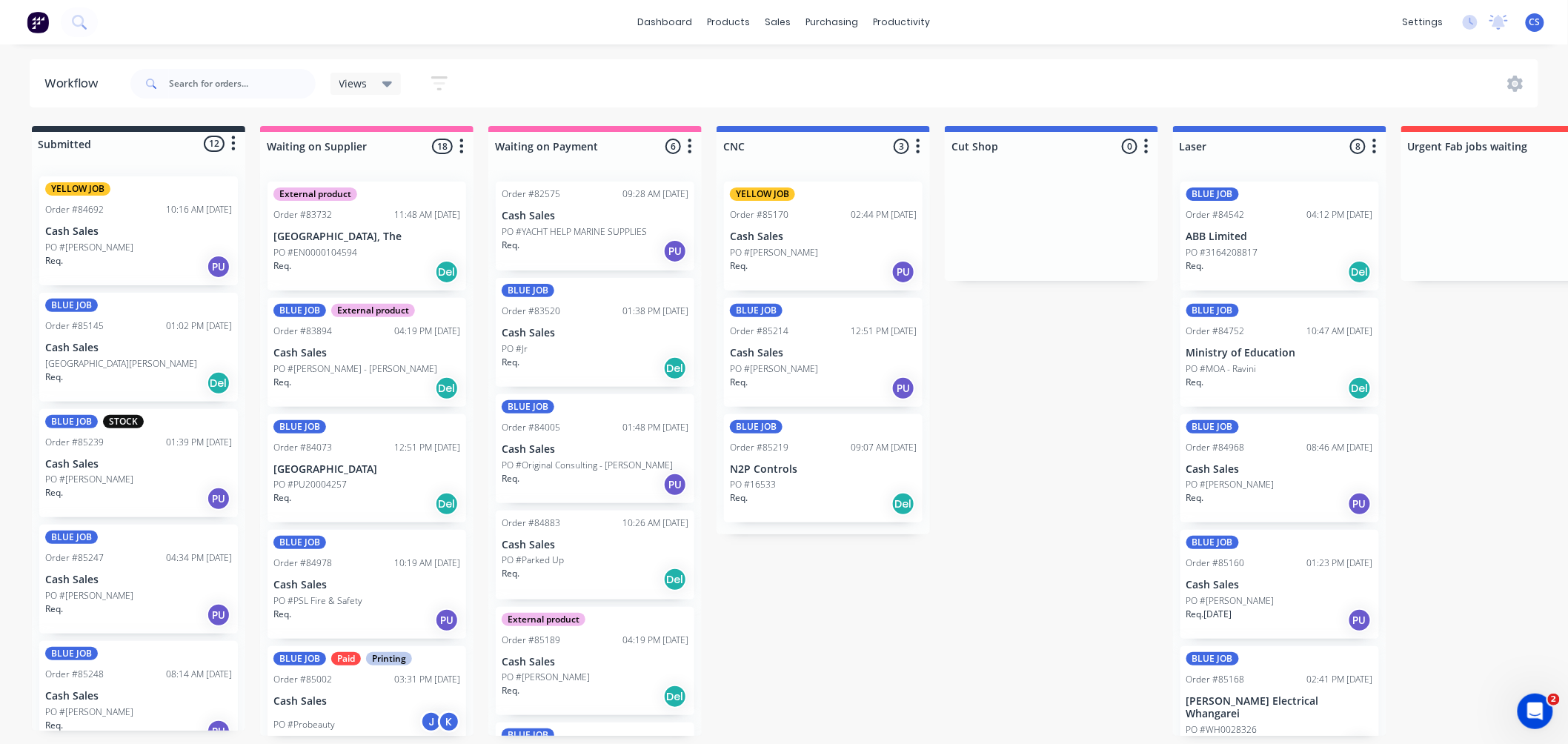
click at [561, 567] on div "Req. Del" at bounding box center [595, 579] width 187 height 25
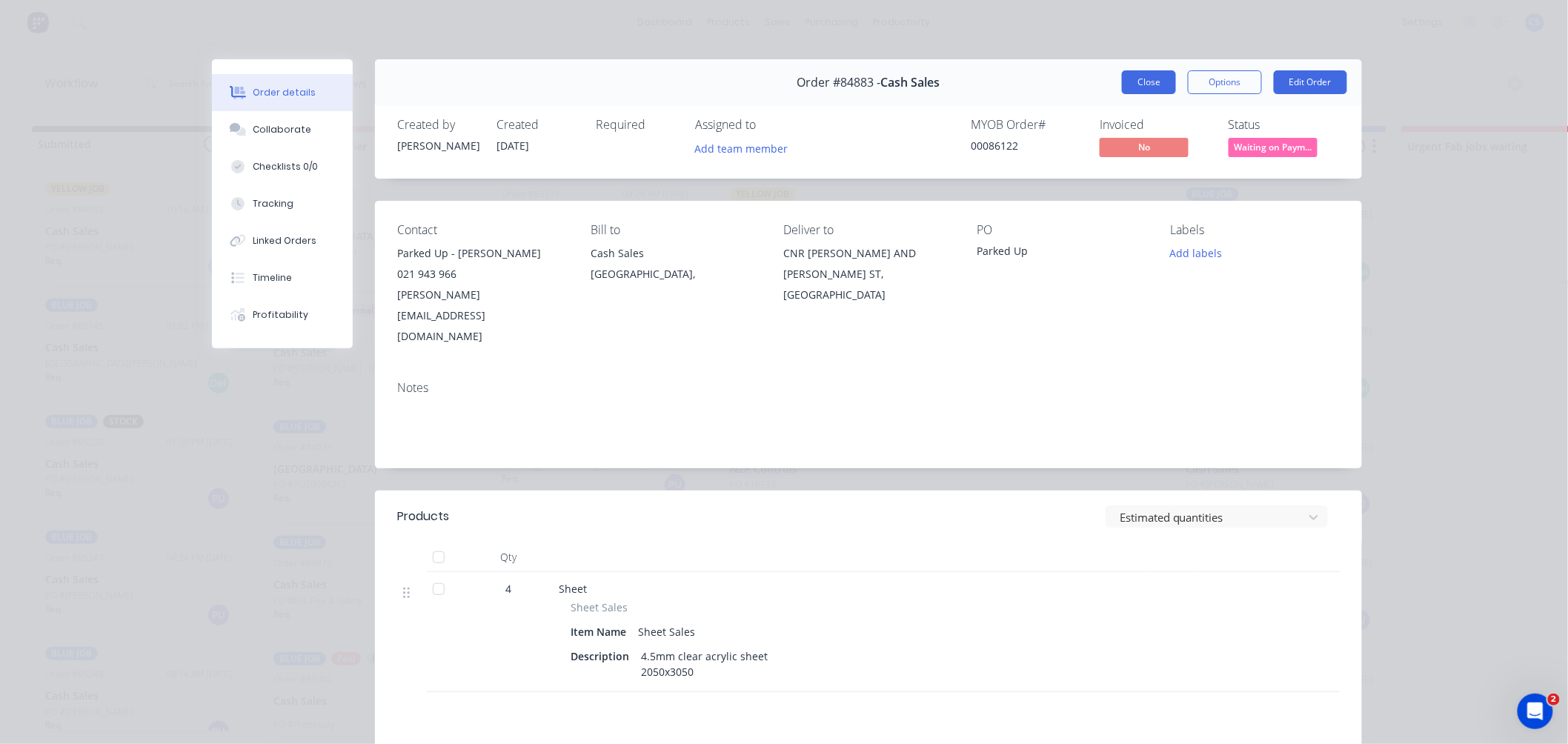
click at [1142, 86] on button "Close" at bounding box center [1149, 82] width 54 height 23
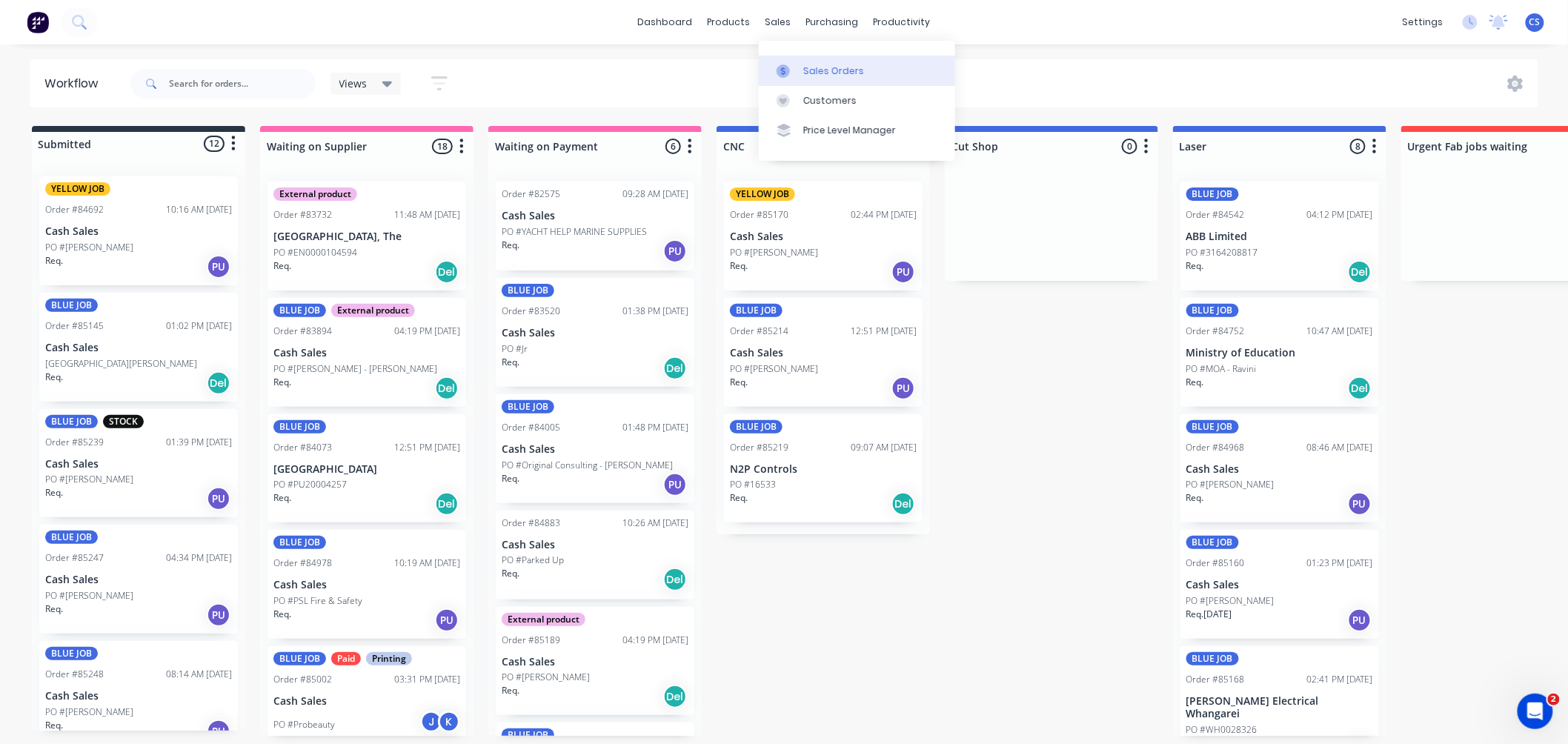
click at [806, 72] on div "Sales Orders" at bounding box center [834, 71] width 61 height 14
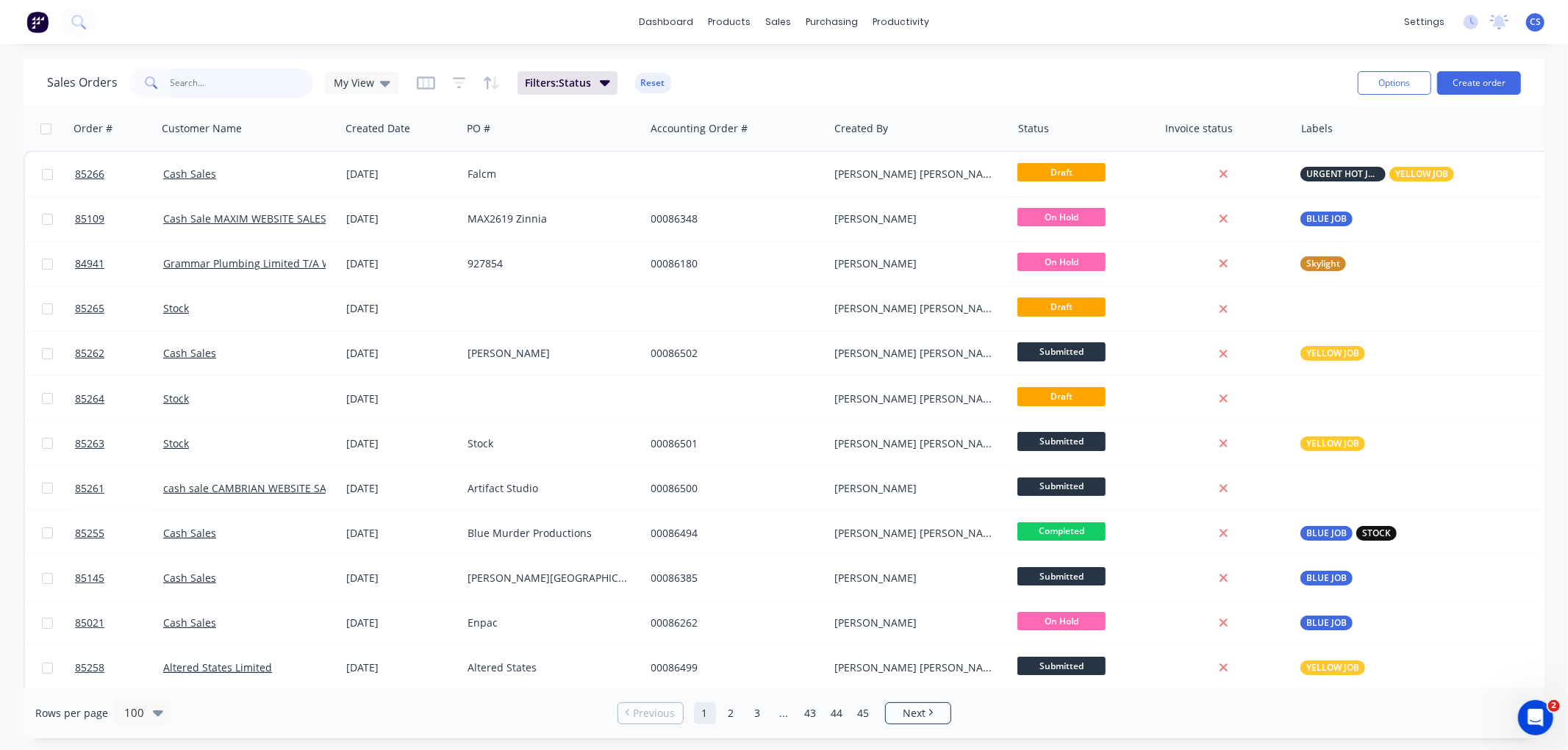
click at [182, 83] on input "text" at bounding box center [242, 83] width 143 height 29
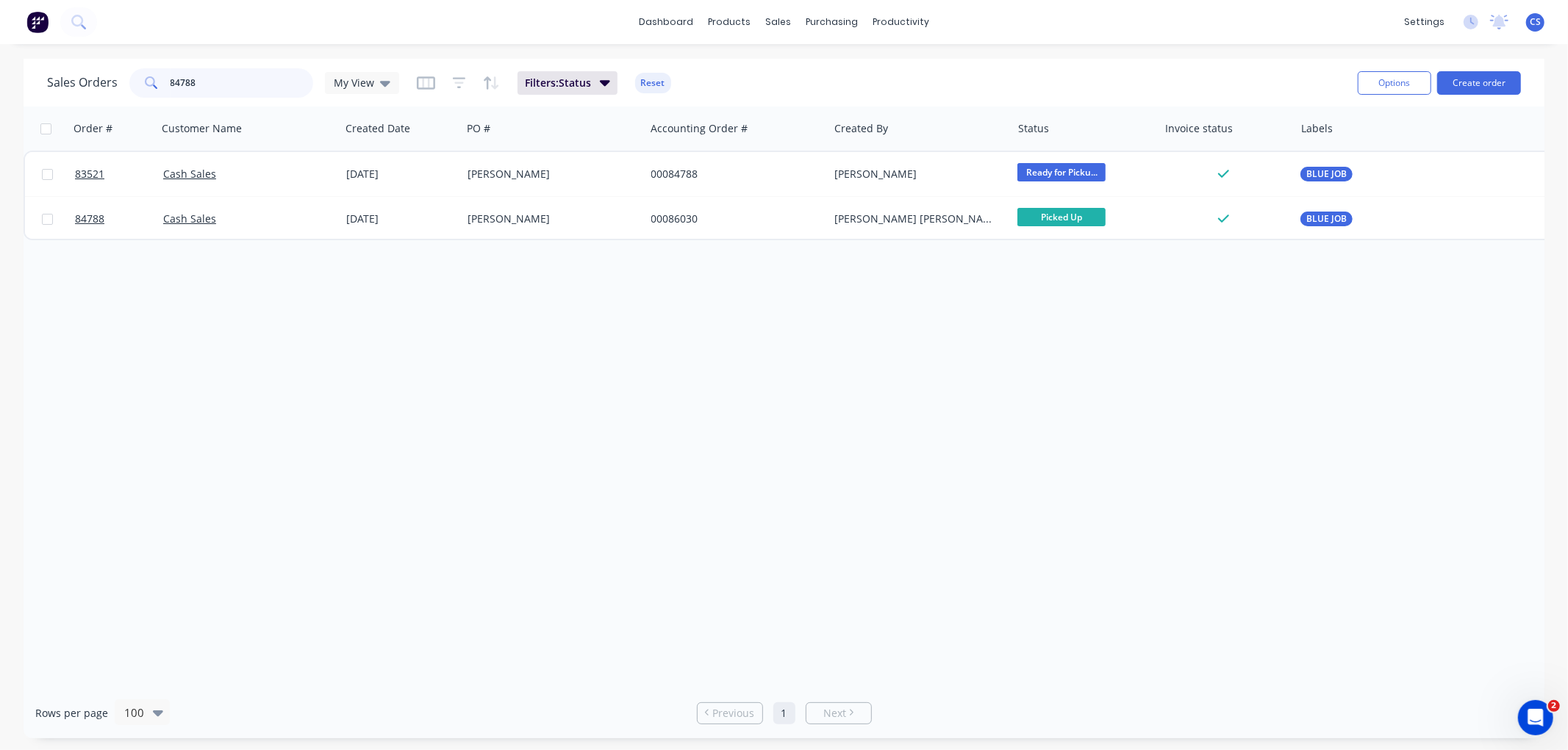
click at [225, 78] on input "84788" at bounding box center [242, 83] width 143 height 29
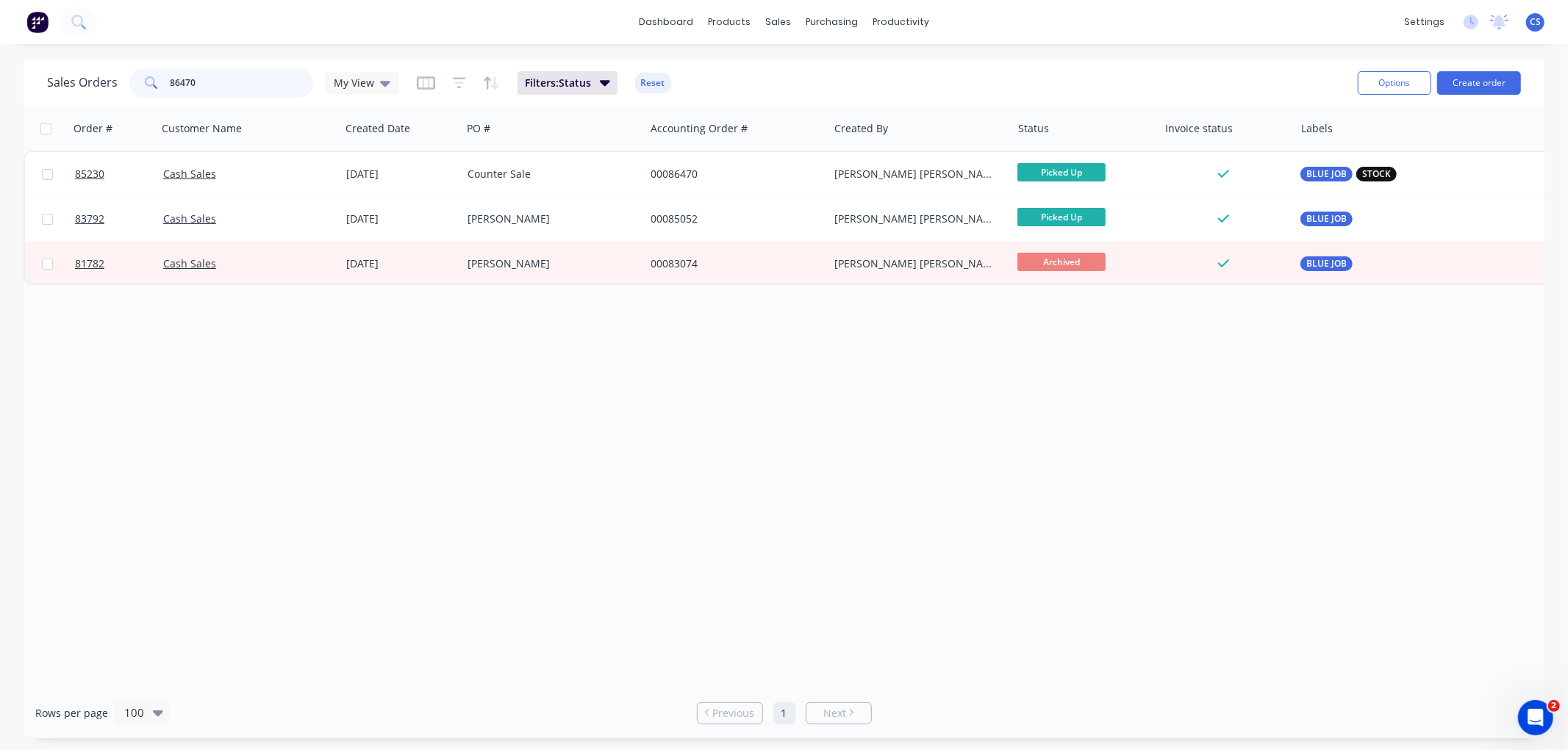
click at [245, 75] on input "86470" at bounding box center [242, 83] width 143 height 29
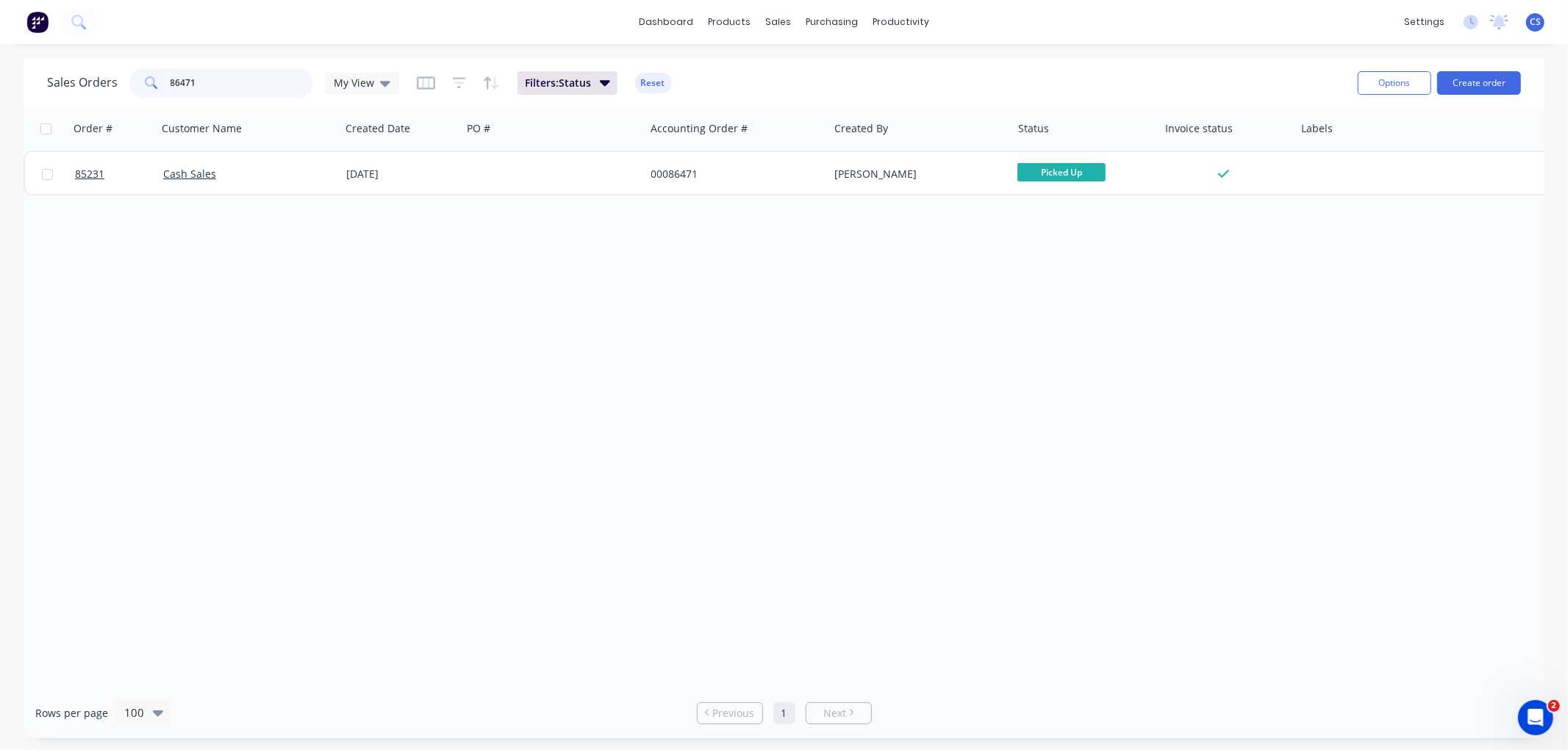
click at [247, 86] on input "86471" at bounding box center [242, 83] width 143 height 29
click at [247, 86] on input "86471" at bounding box center [242, 83] width 143 height 29
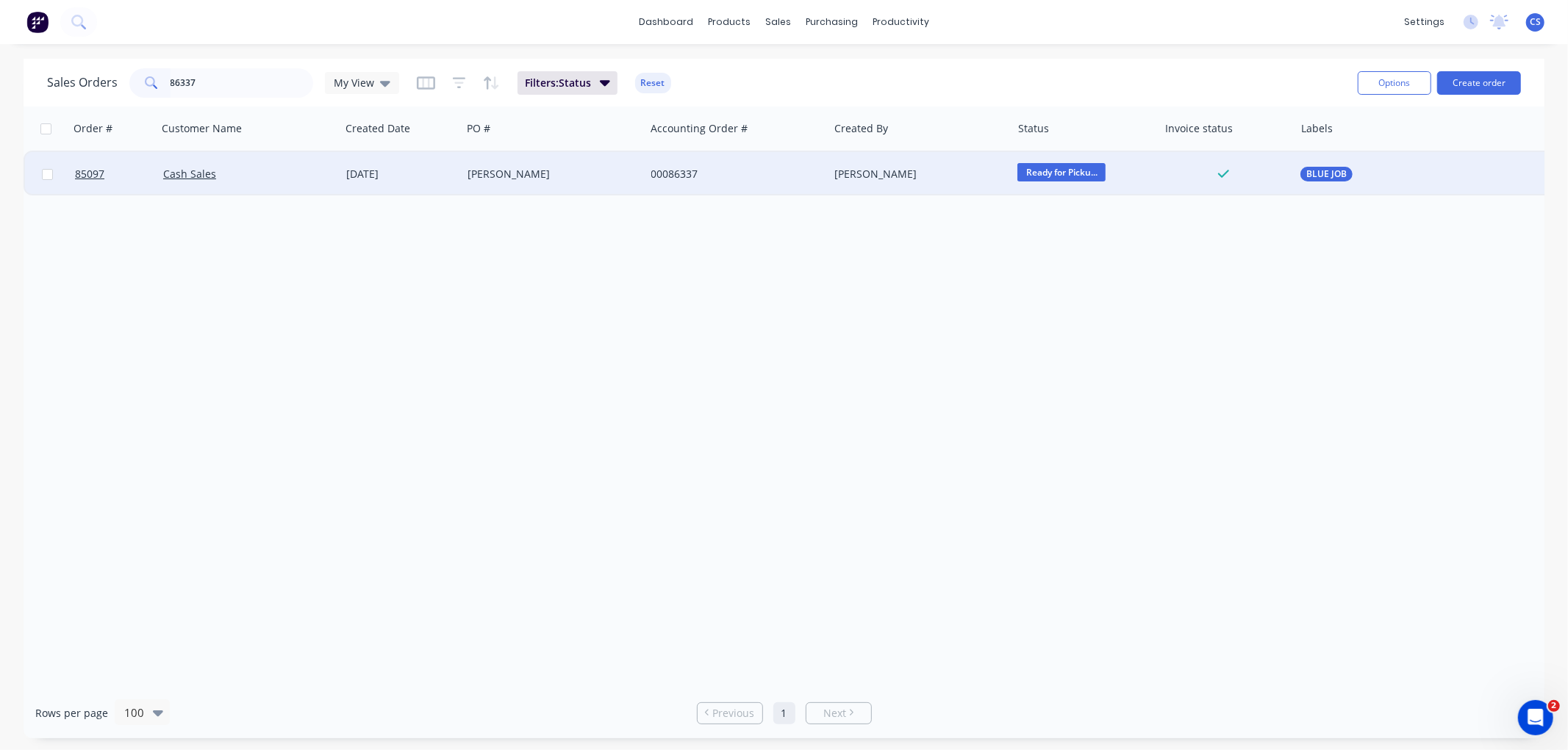
click at [1059, 171] on span "Ready for Picku..." at bounding box center [1061, 172] width 88 height 18
click at [1052, 396] on span "Picked Up" at bounding box center [1047, 402] width 49 height 14
click at [218, 74] on input "86337" at bounding box center [242, 83] width 143 height 29
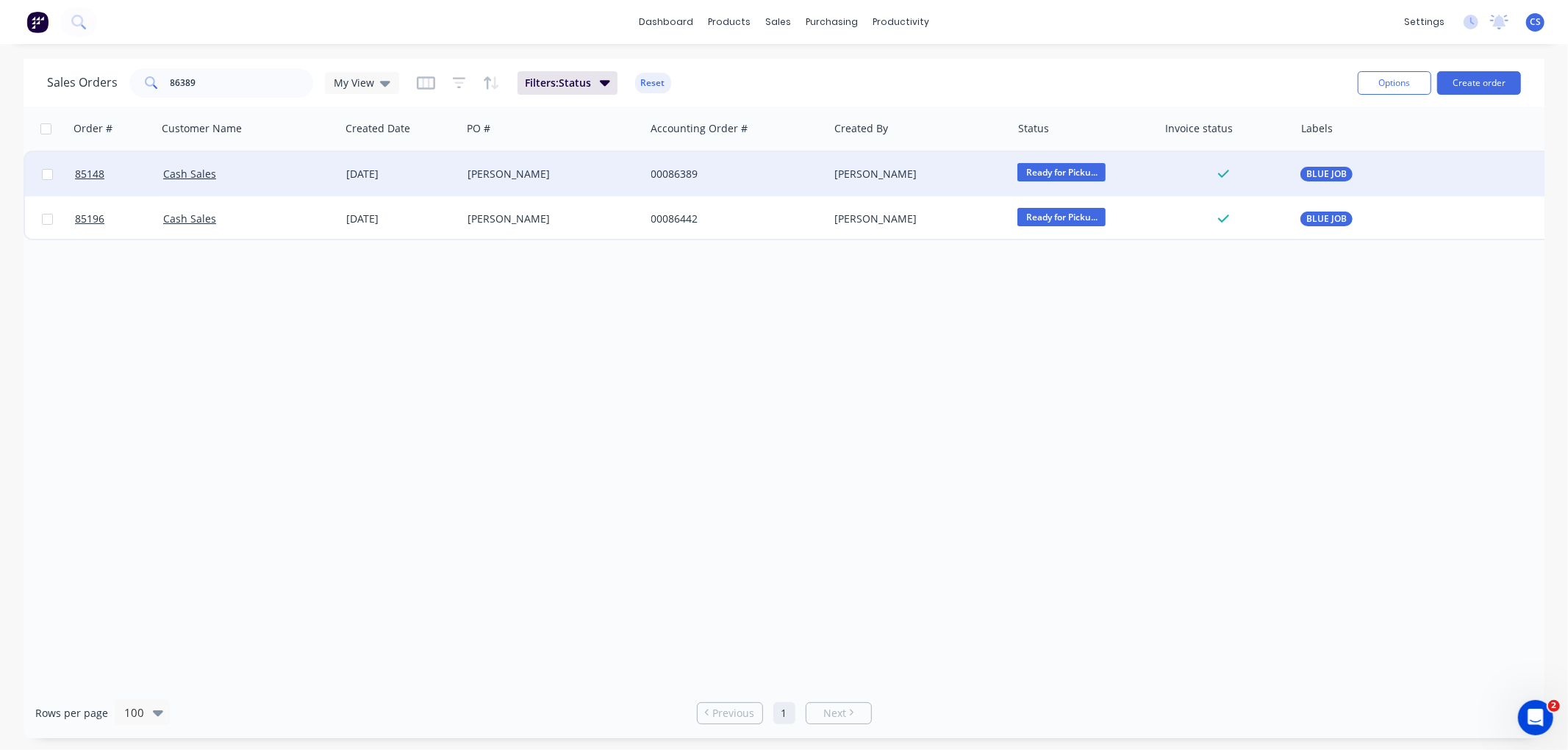
click at [1059, 172] on span "Ready for Picku..." at bounding box center [1061, 172] width 88 height 18
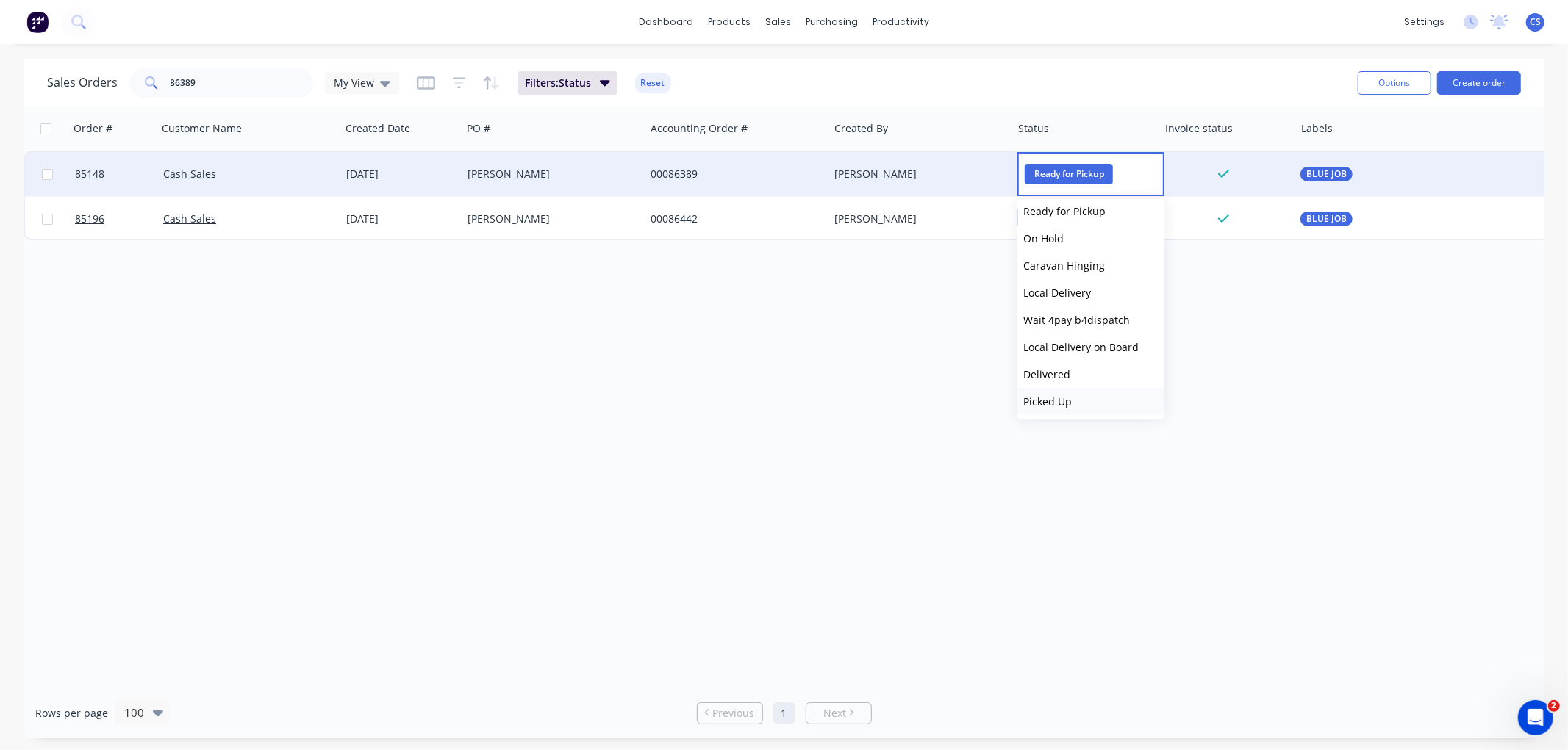
click at [1048, 397] on span "Picked Up" at bounding box center [1047, 402] width 49 height 14
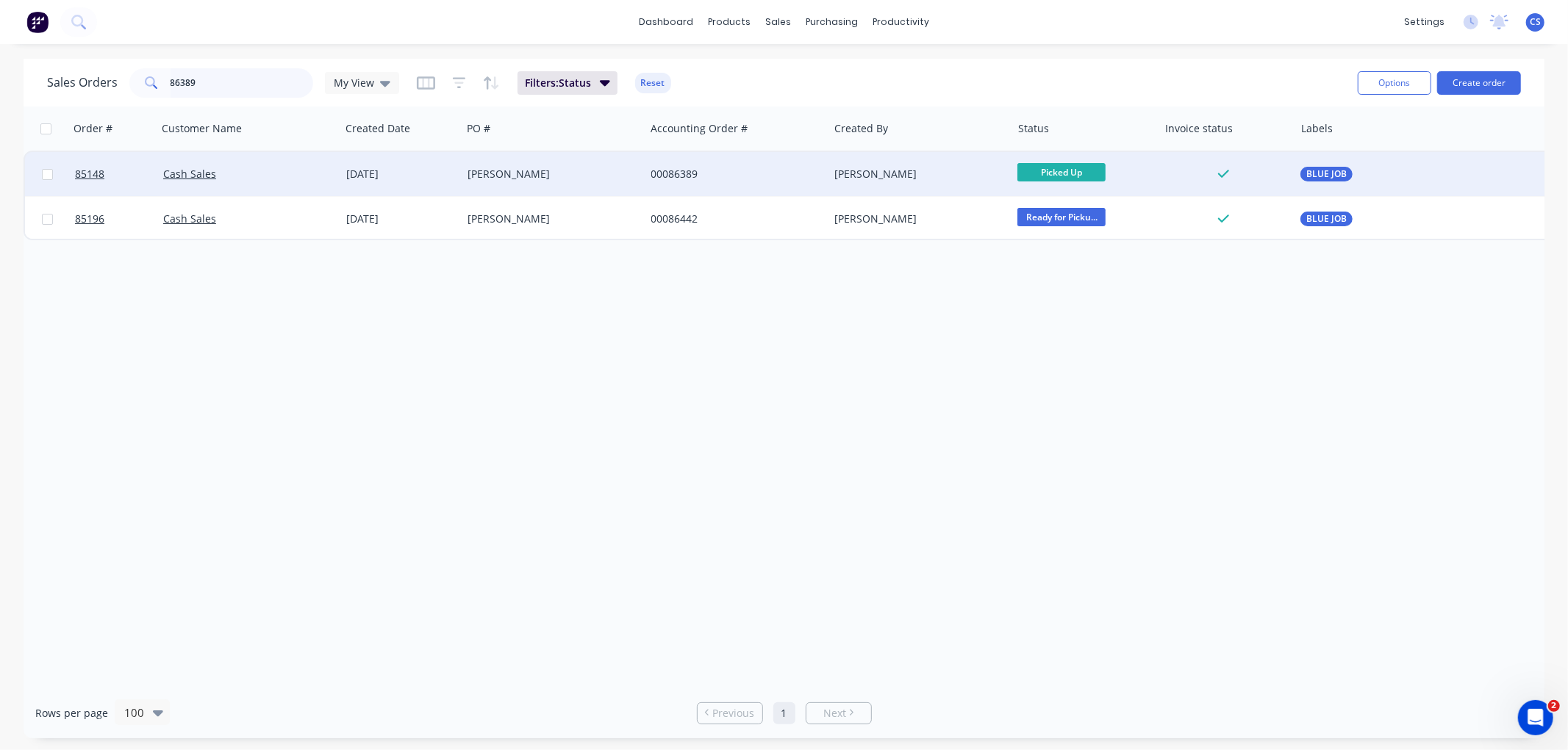
click at [222, 86] on input "86389" at bounding box center [242, 83] width 143 height 29
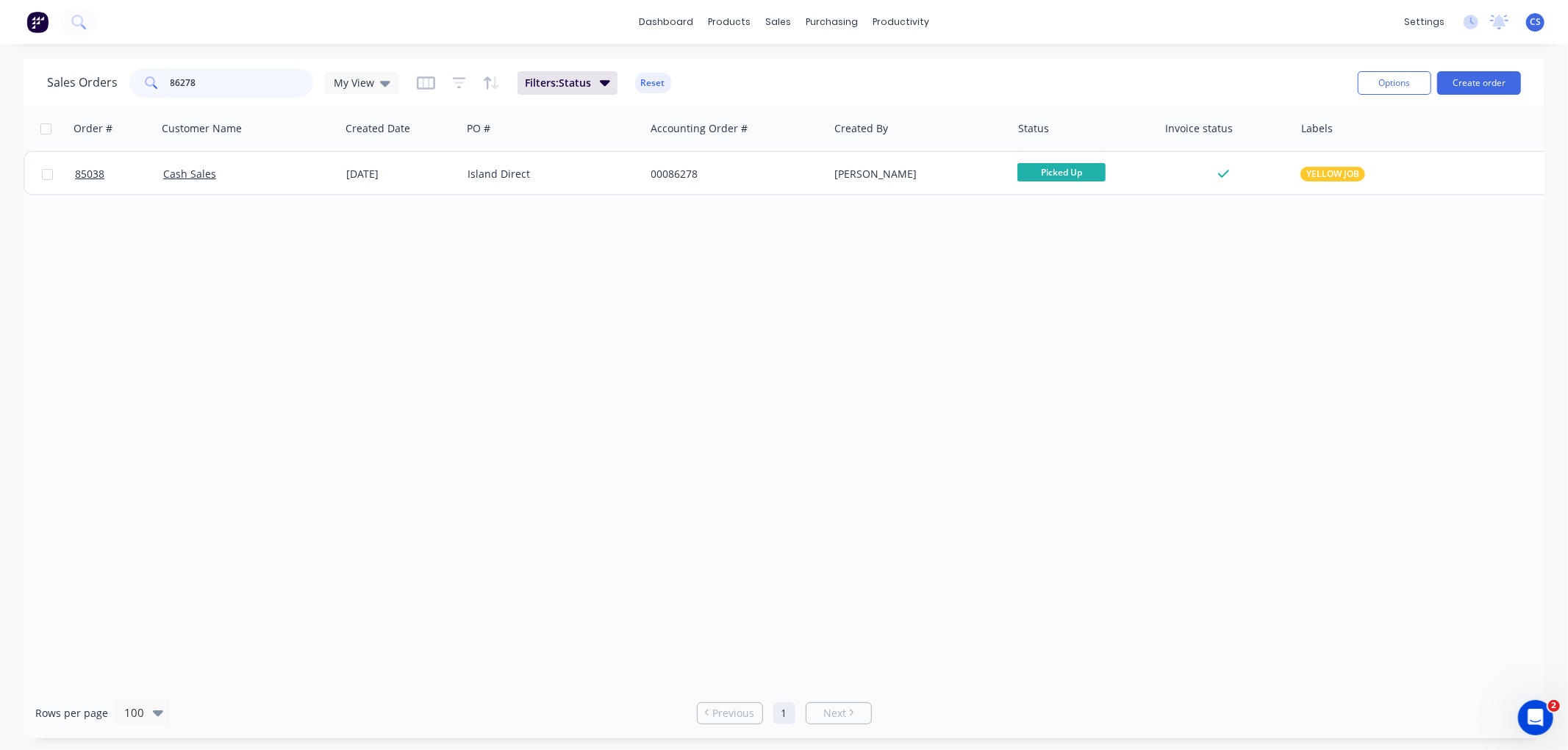
click at [218, 84] on input "86278" at bounding box center [242, 83] width 143 height 29
drag, startPoint x: 1064, startPoint y: 169, endPoint x: 1092, endPoint y: 198, distance: 40.3
click at [1066, 169] on span "Ready for Picku..." at bounding box center [1061, 172] width 88 height 18
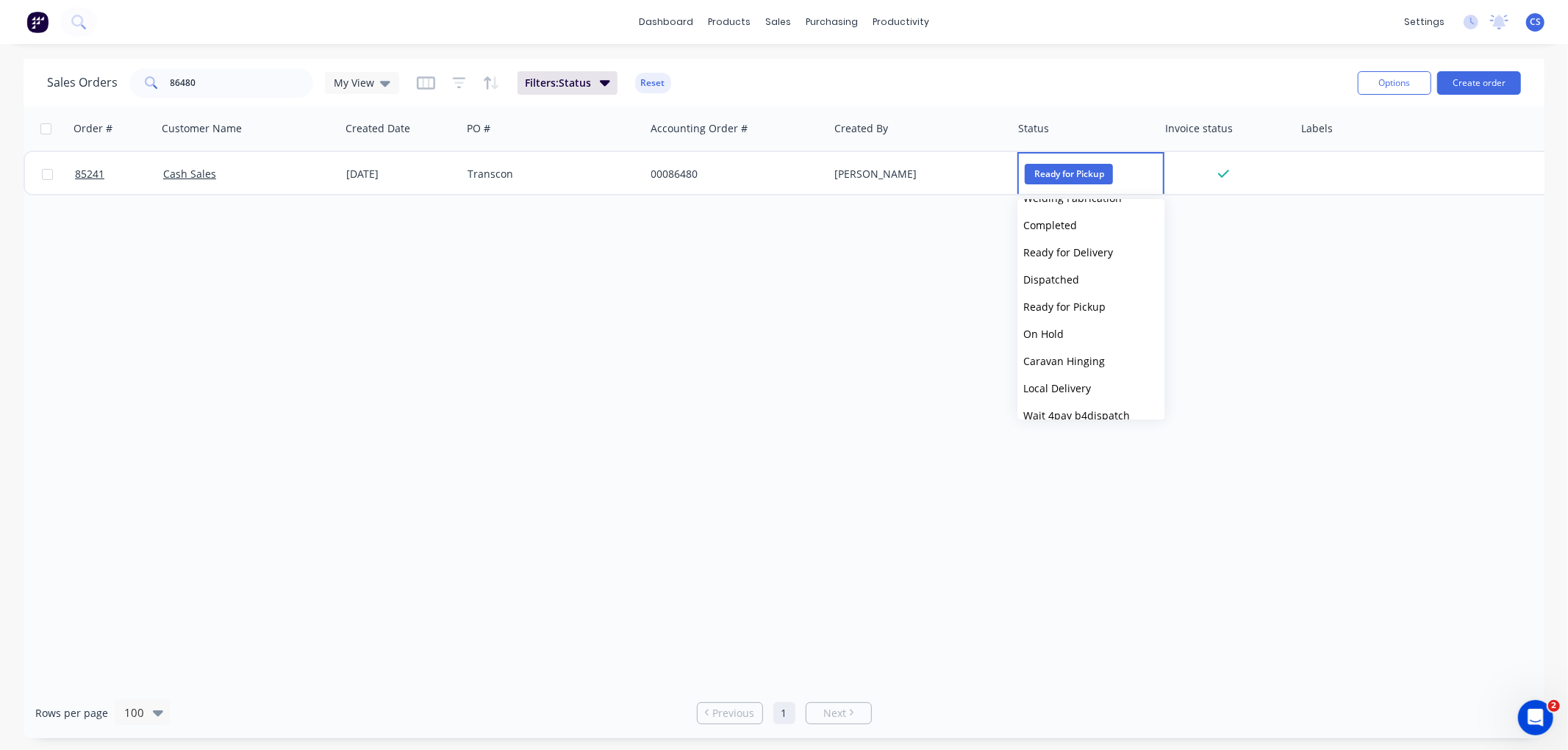
scroll to position [489, 0]
click at [1057, 402] on span "Picked Up" at bounding box center [1047, 408] width 49 height 14
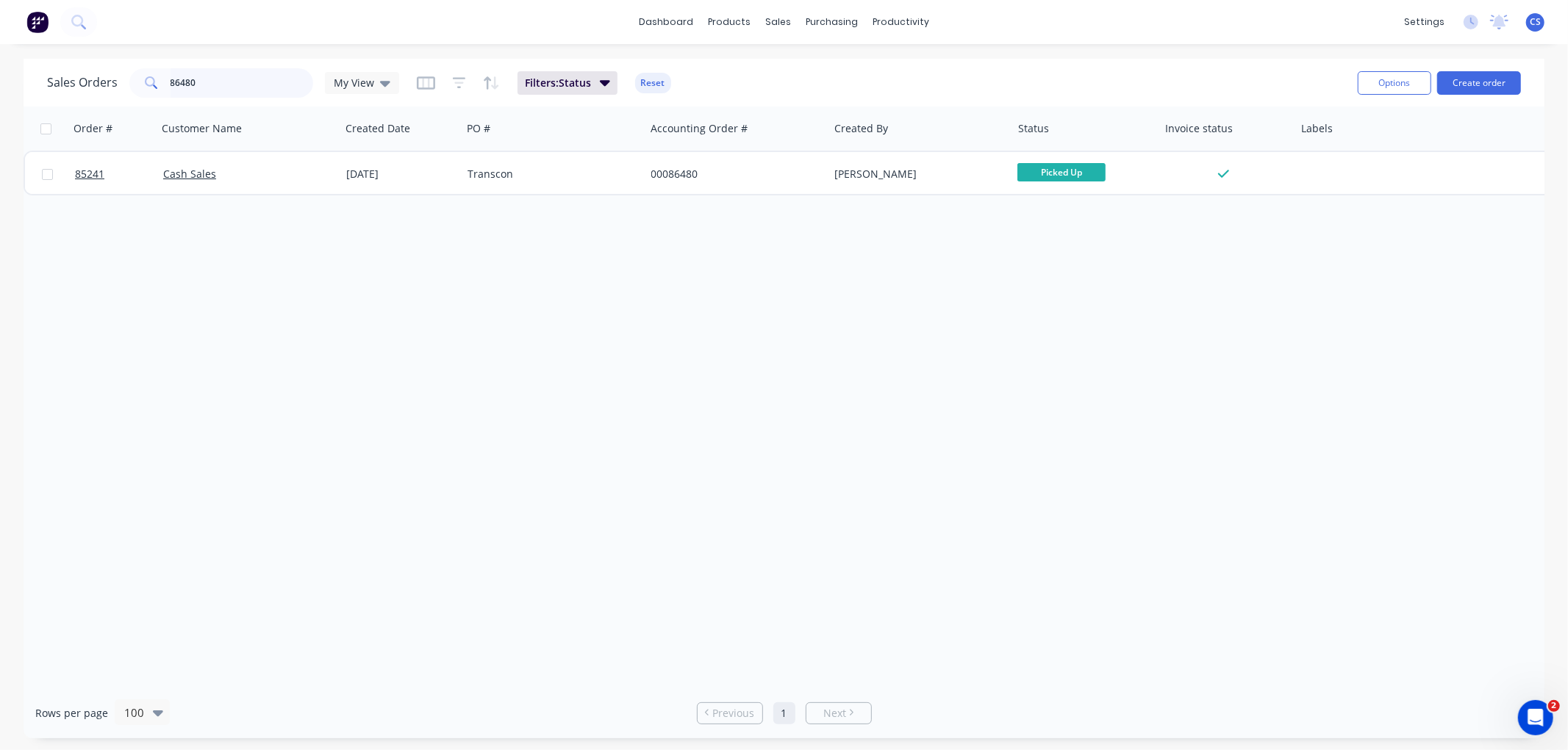
click at [202, 79] on input "86480" at bounding box center [242, 83] width 143 height 29
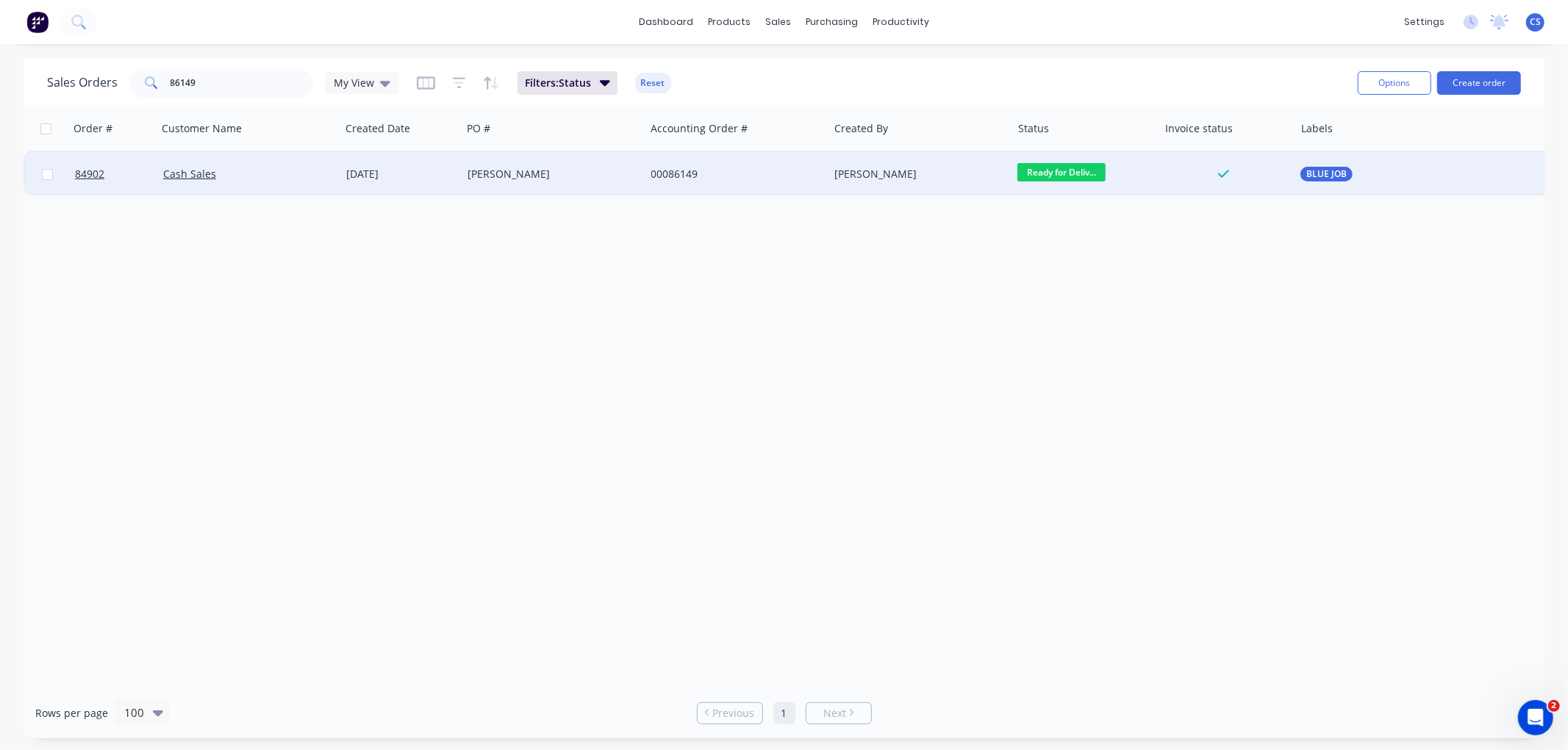
click at [1061, 171] on span "Ready for Deliv..." at bounding box center [1061, 172] width 88 height 18
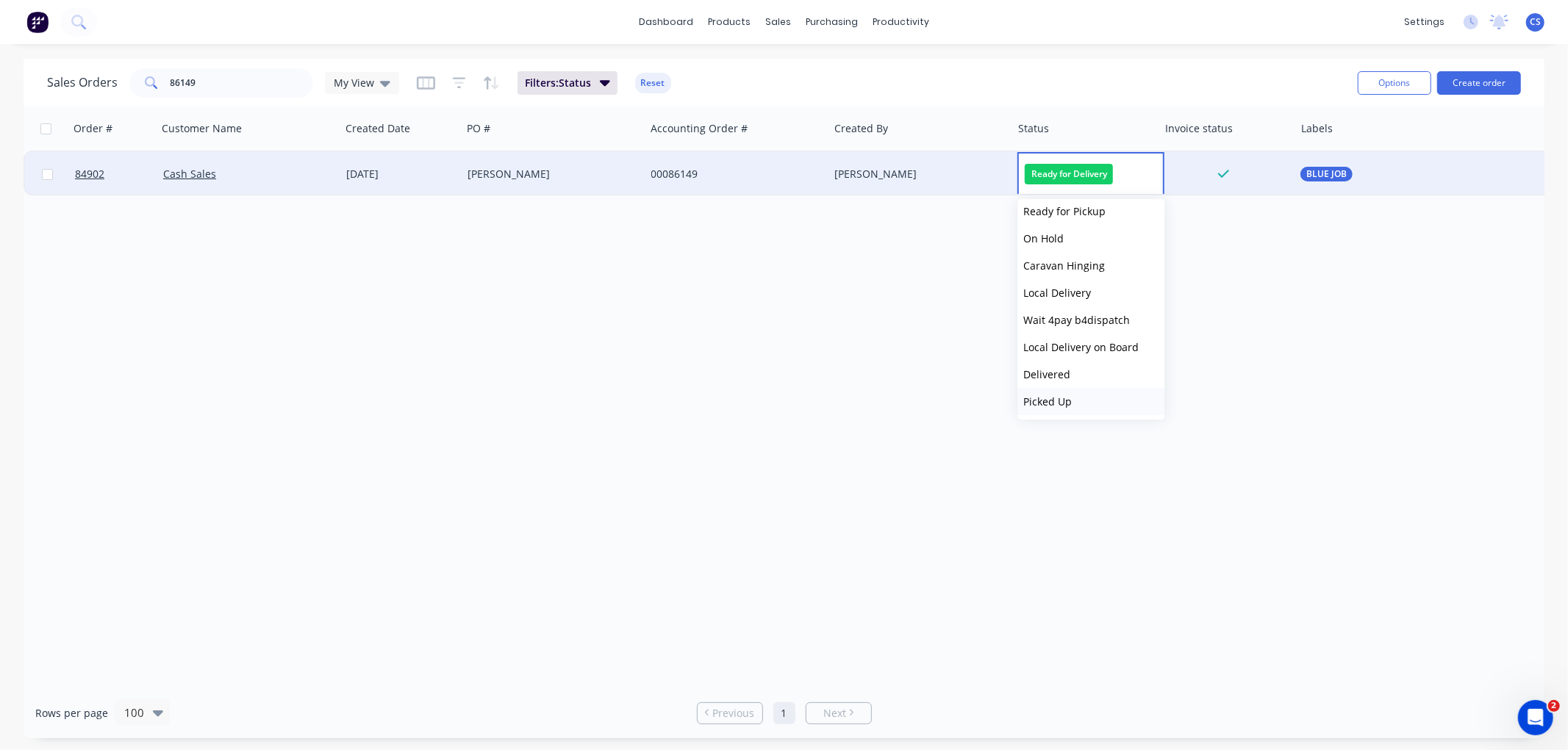
click at [1050, 398] on span "Picked Up" at bounding box center [1047, 402] width 49 height 14
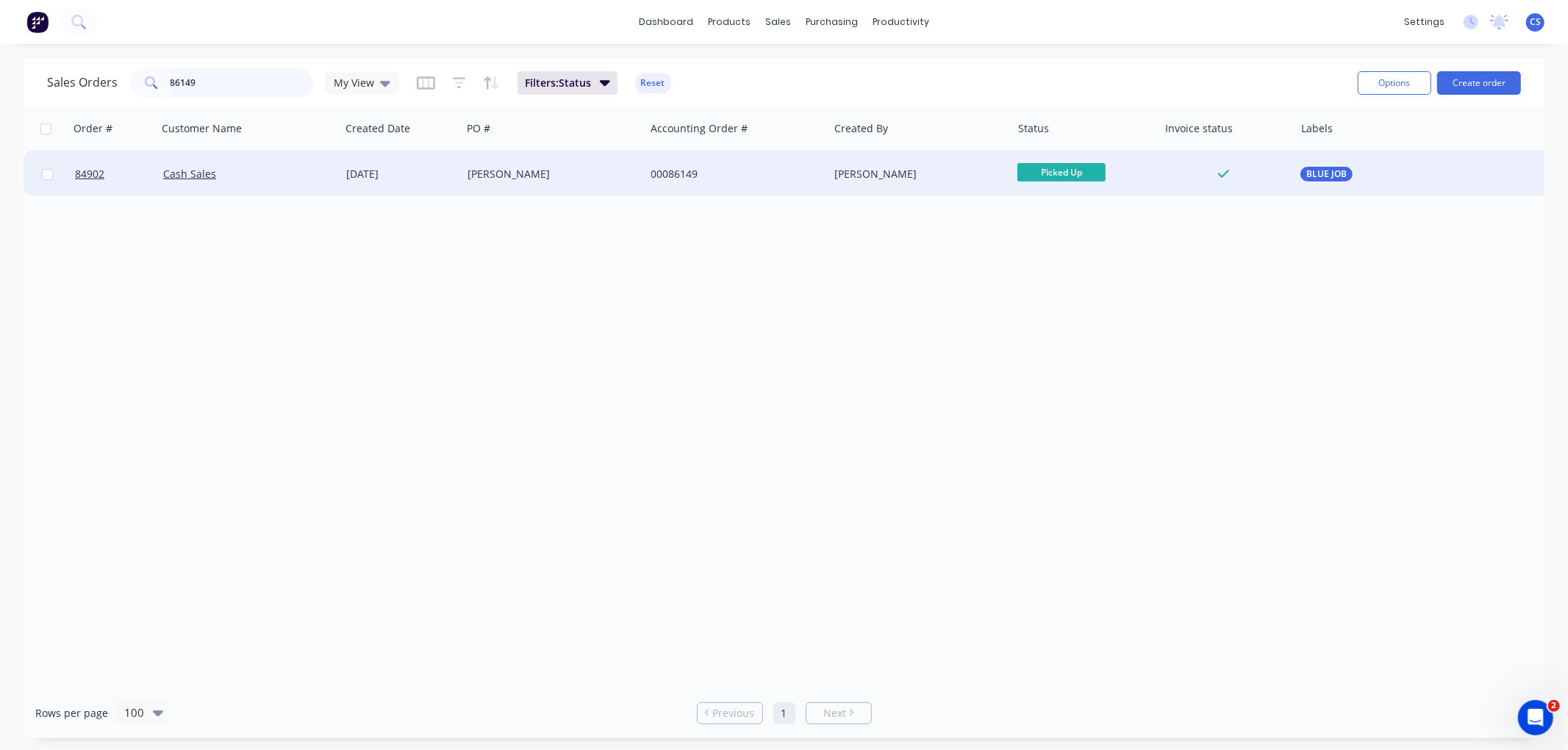
click at [221, 76] on input "86149" at bounding box center [242, 83] width 143 height 29
click at [1082, 169] on span "Ready for Picku..." at bounding box center [1061, 172] width 88 height 18
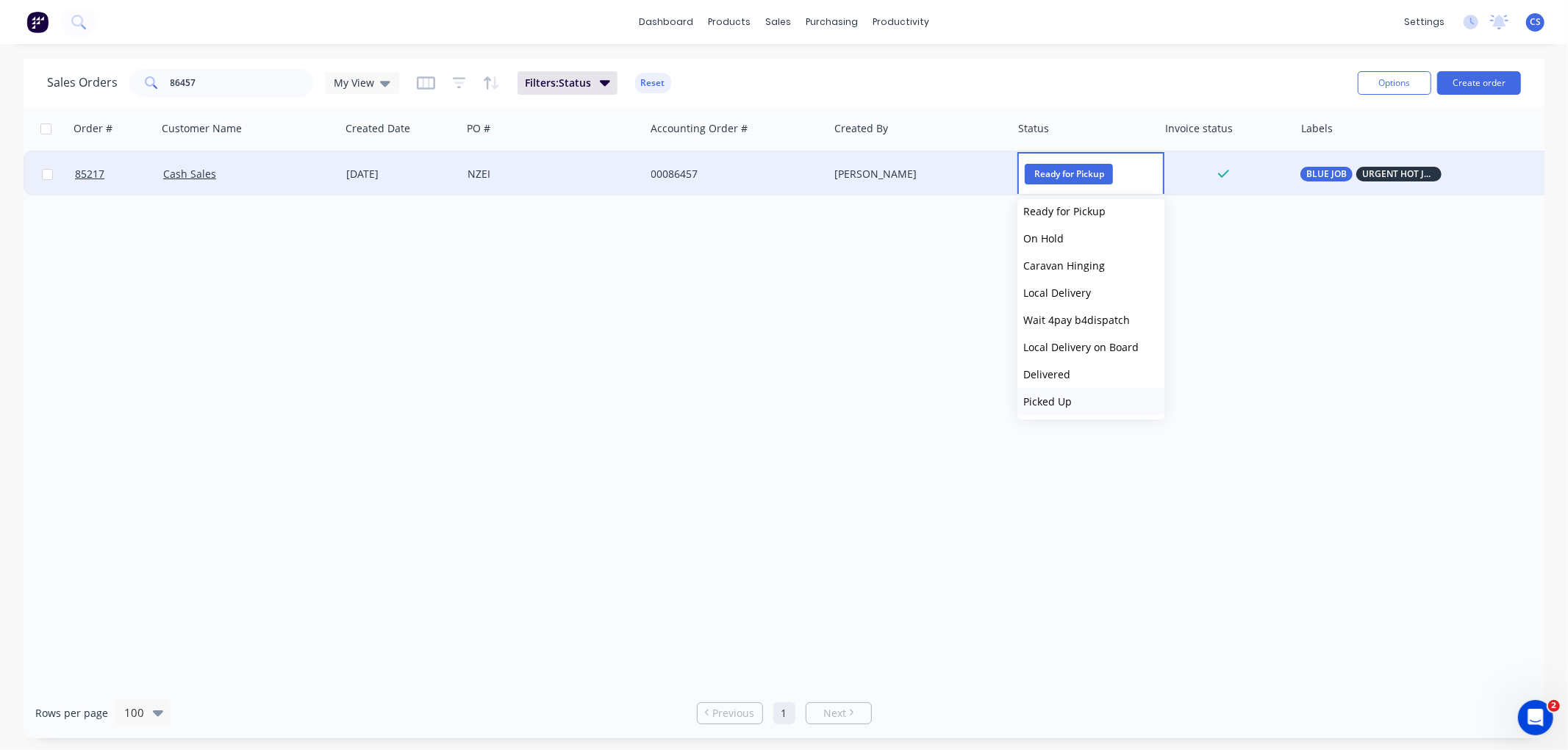
click at [1054, 396] on span "Picked Up" at bounding box center [1047, 402] width 49 height 14
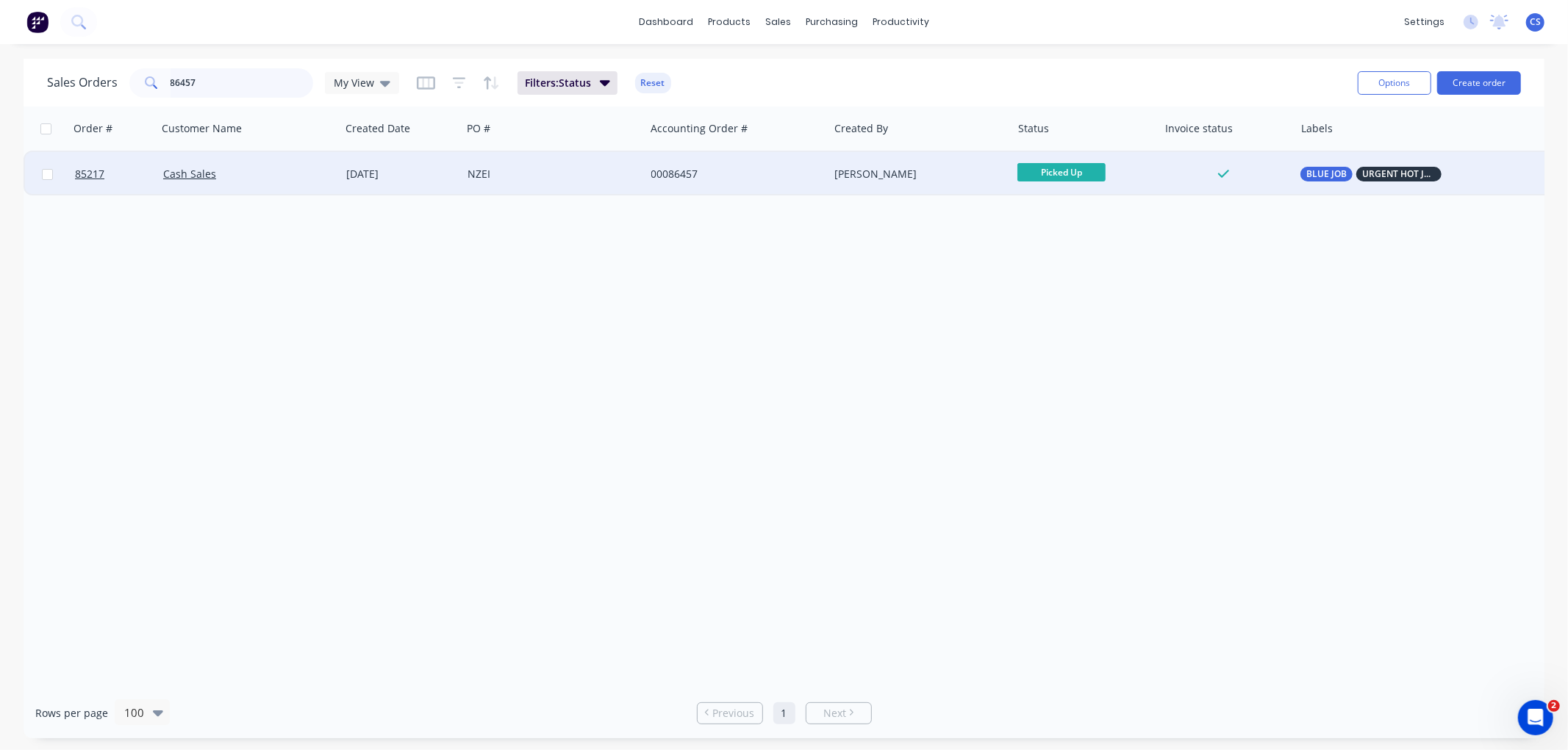
click at [247, 82] on input "86457" at bounding box center [242, 83] width 143 height 29
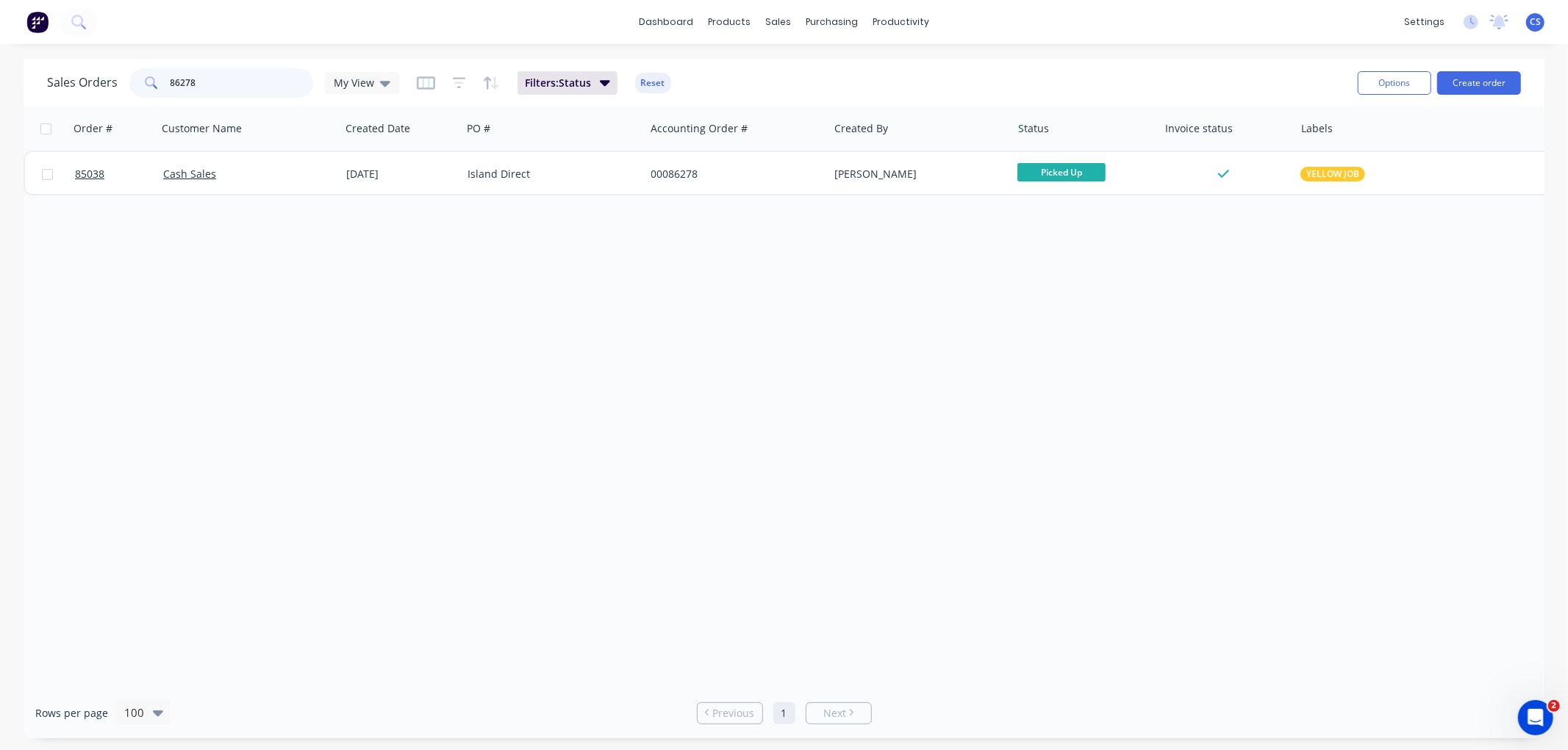
click at [235, 82] on input "86278" at bounding box center [242, 83] width 143 height 29
click at [235, 81] on input "86278" at bounding box center [242, 83] width 143 height 29
type input "86484"
click at [185, 82] on input "86484" at bounding box center [242, 83] width 143 height 29
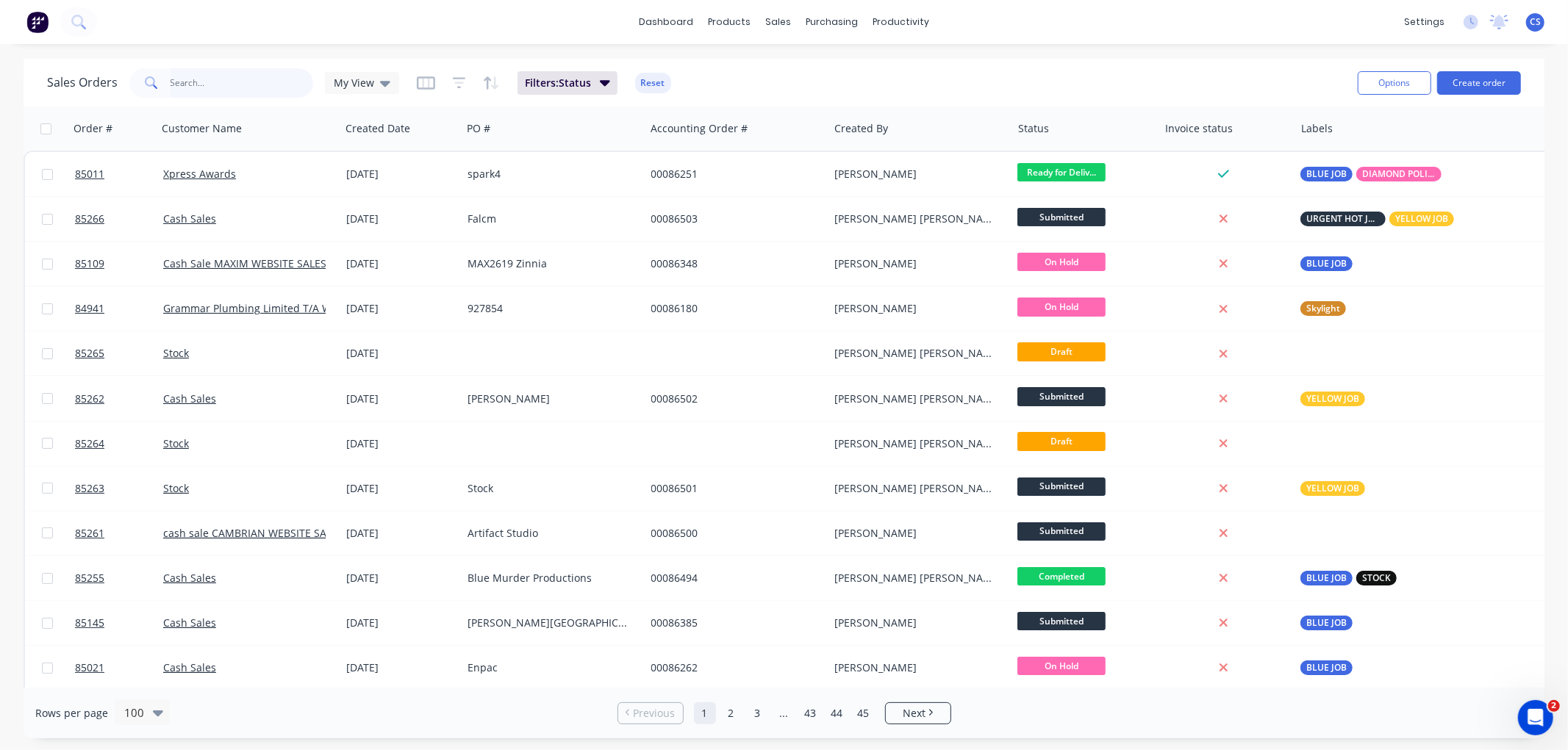
click at [222, 86] on input "text" at bounding box center [242, 83] width 143 height 29
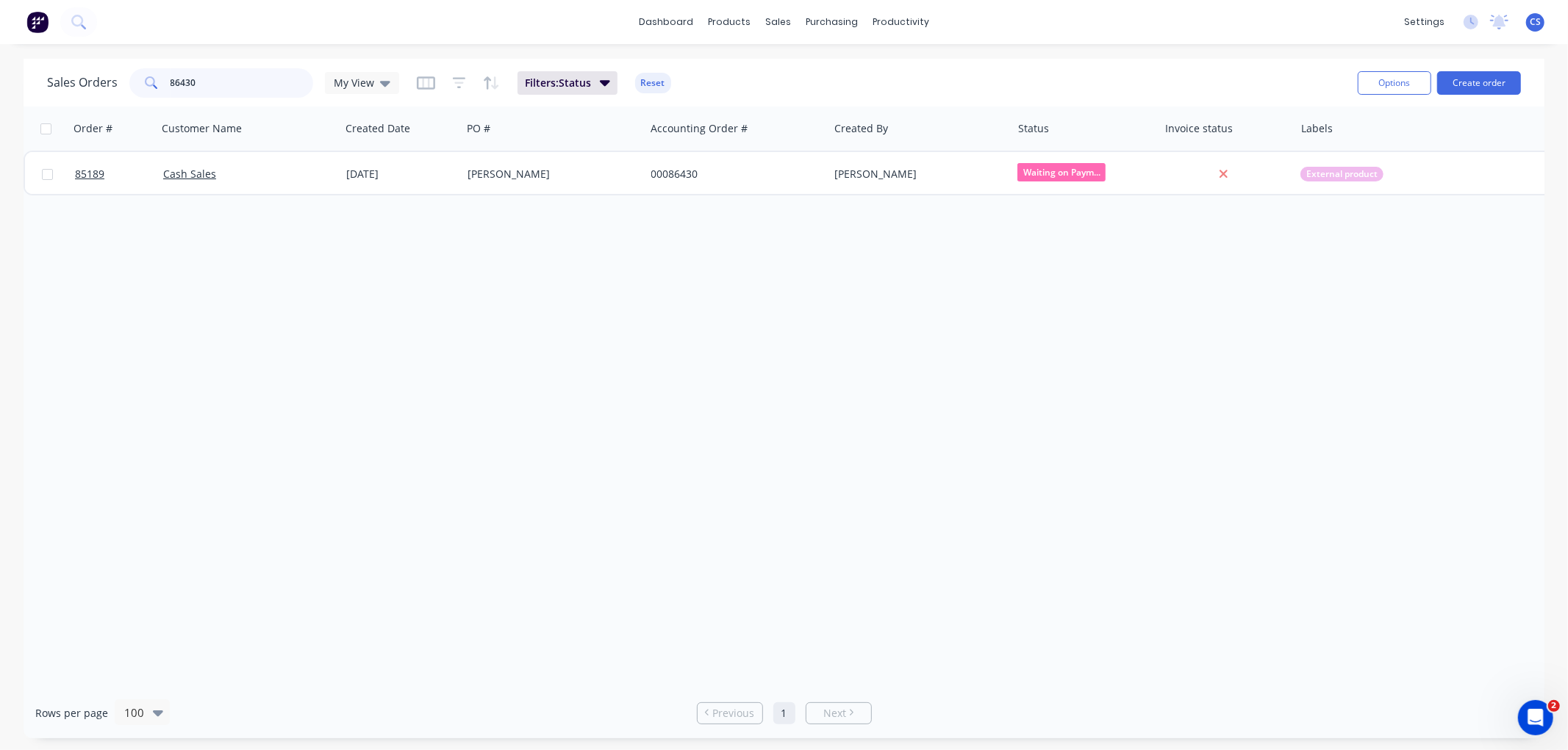
type input "86430"
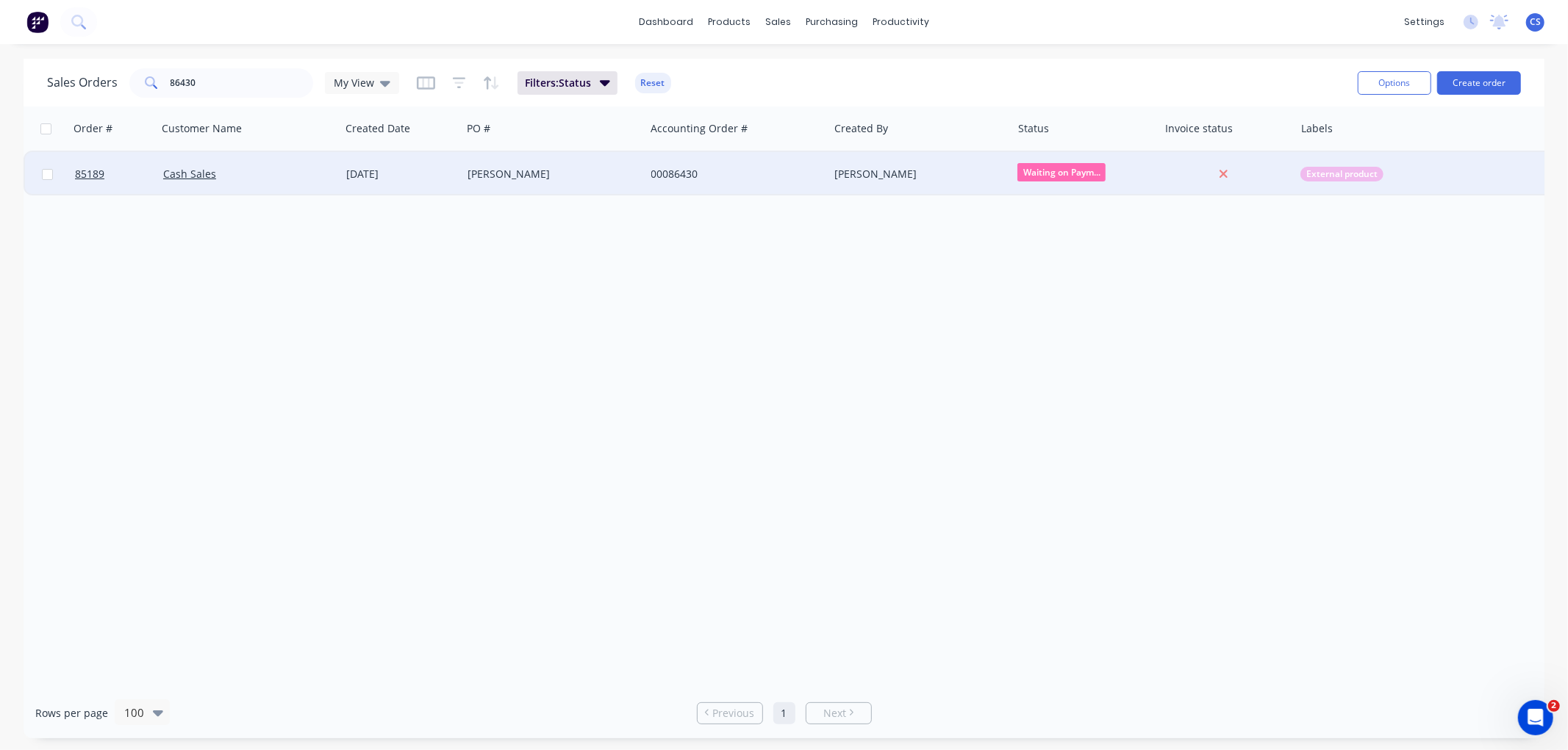
click at [1069, 171] on span "Waiting on Paym..." at bounding box center [1061, 172] width 88 height 18
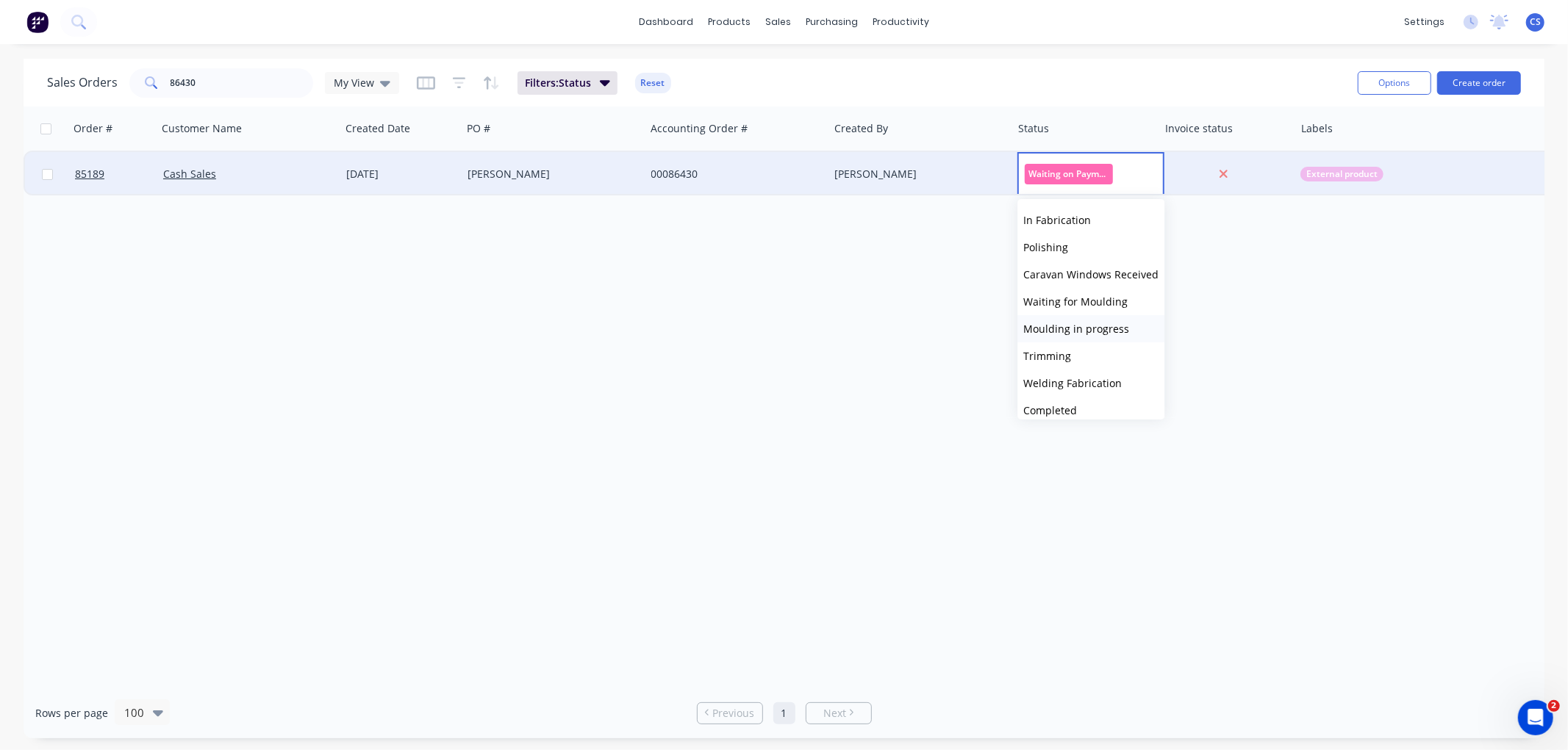
scroll to position [245, 0]
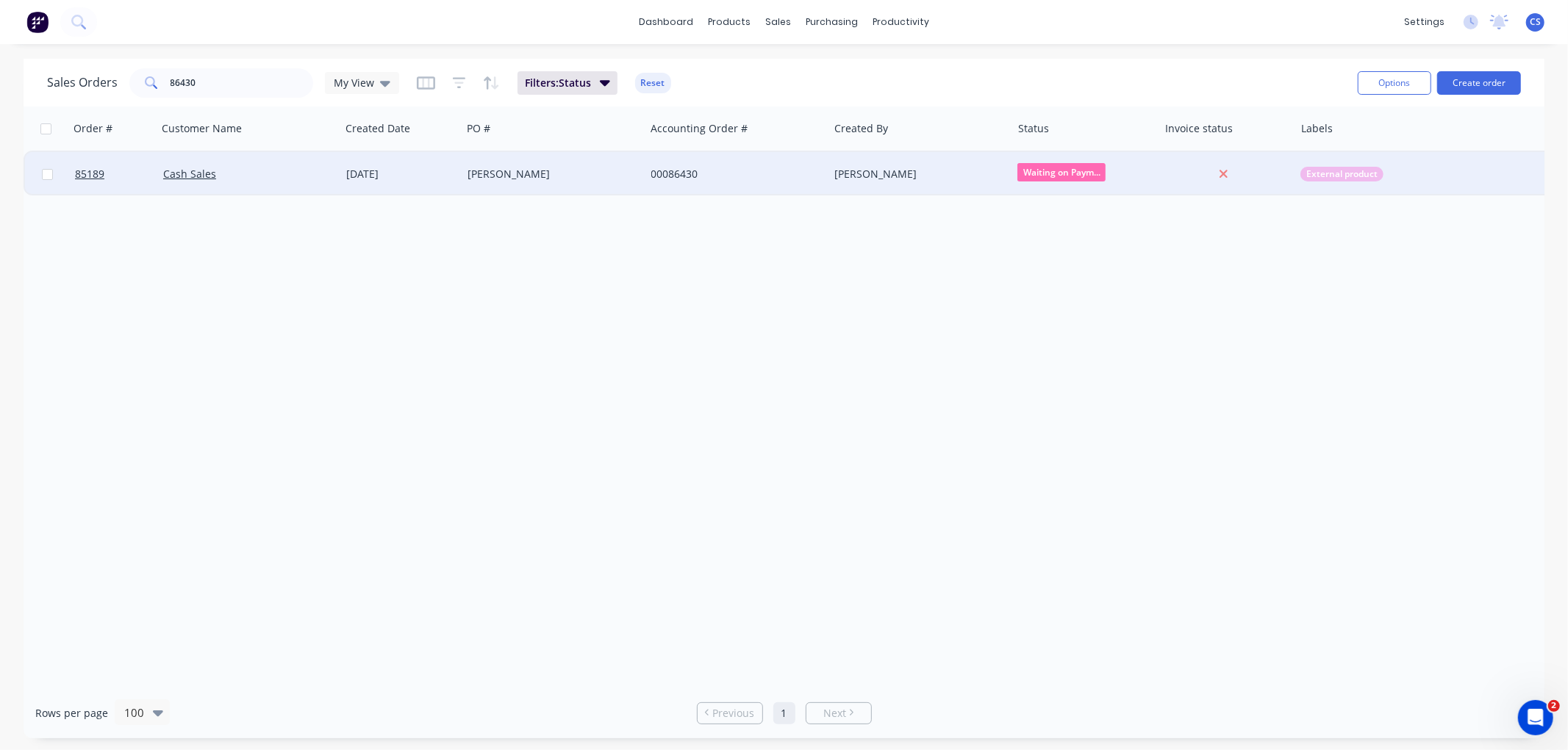
click at [795, 265] on div "Order # Customer Name Created Date PO # Accounting Order # Created By Status In…" at bounding box center [783, 397] width 1521 height 581
click at [582, 173] on div "[PERSON_NAME]" at bounding box center [548, 174] width 163 height 15
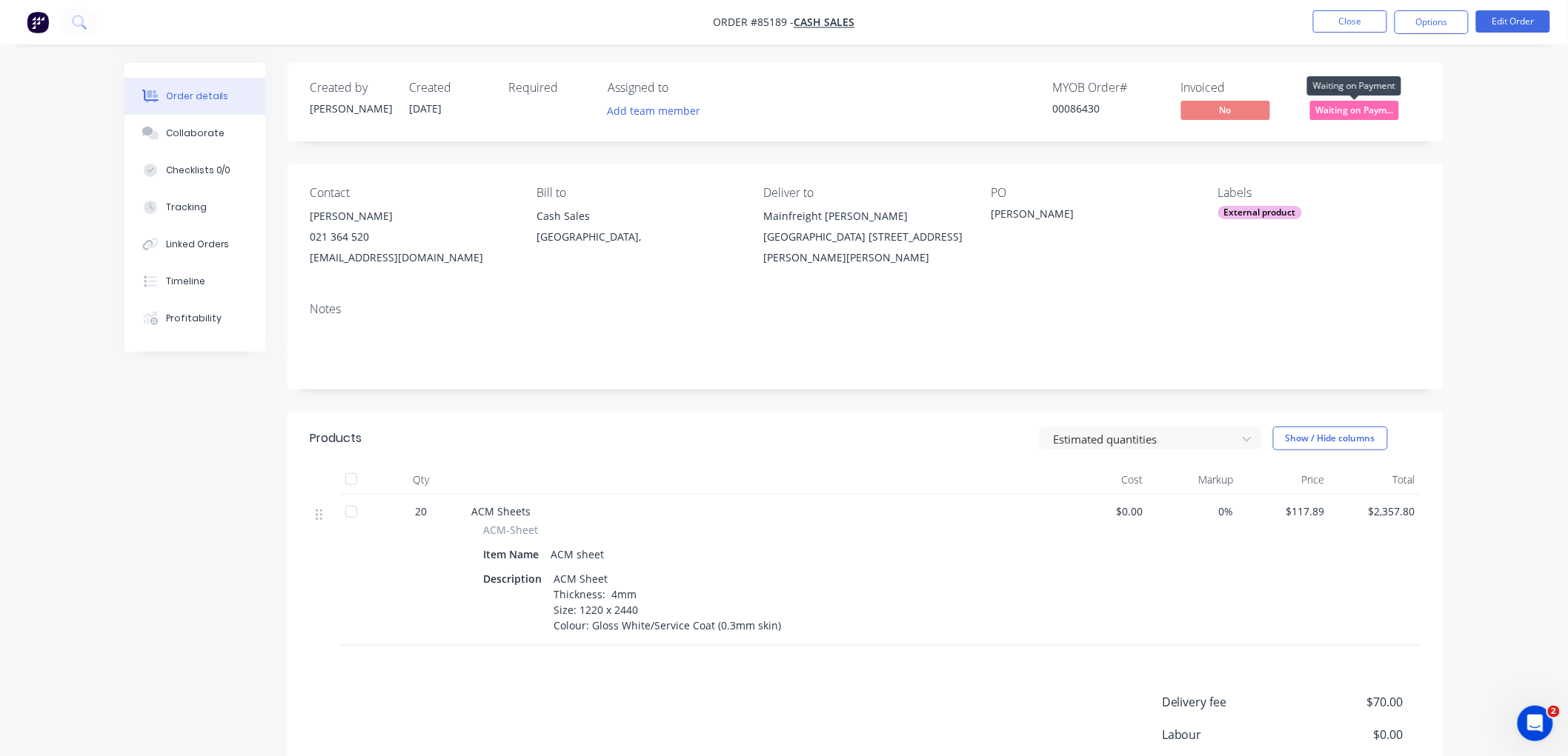
click at [1338, 101] on span "Waiting on Paym..." at bounding box center [1354, 110] width 89 height 18
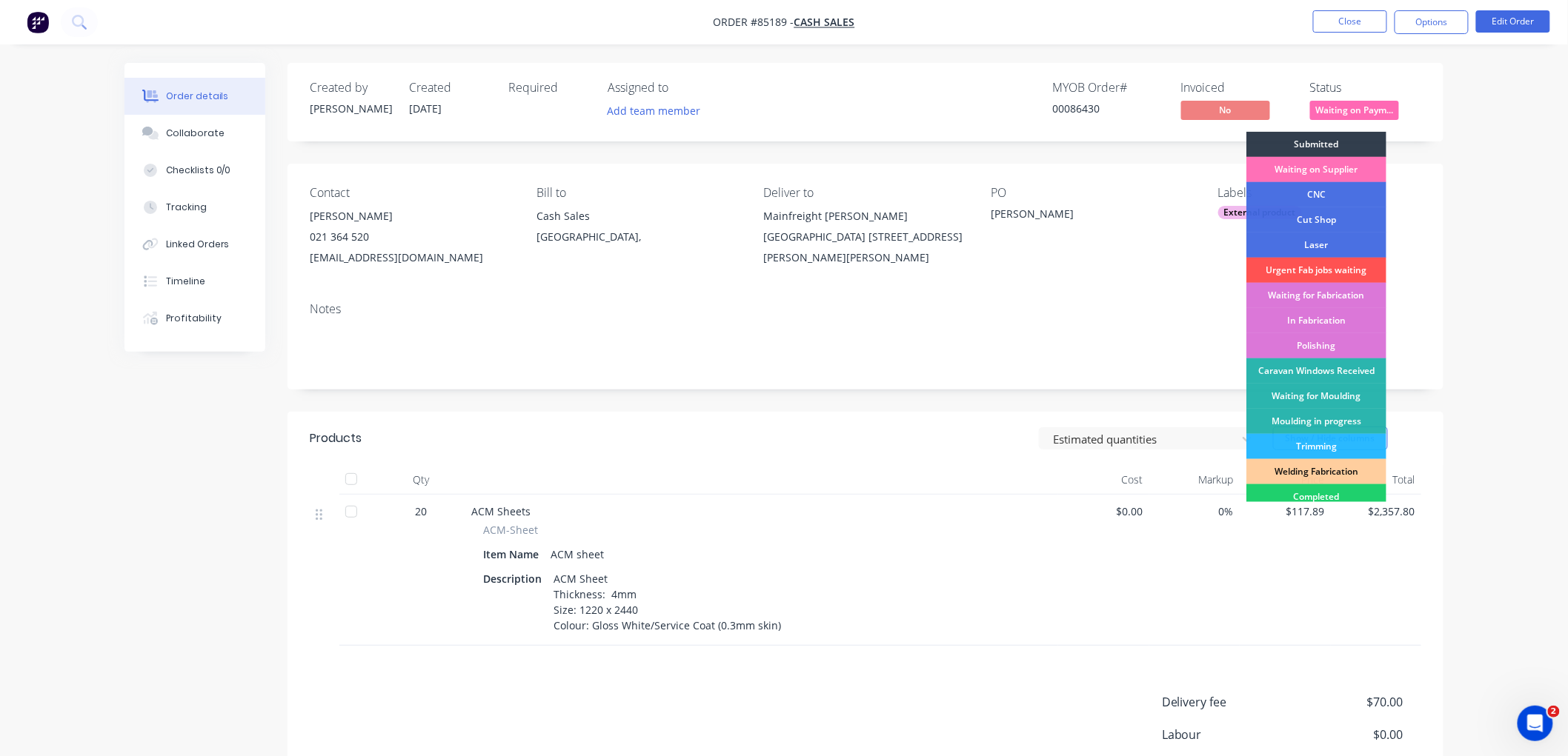
click at [1359, 107] on span "Waiting on Paym..." at bounding box center [1354, 110] width 89 height 18
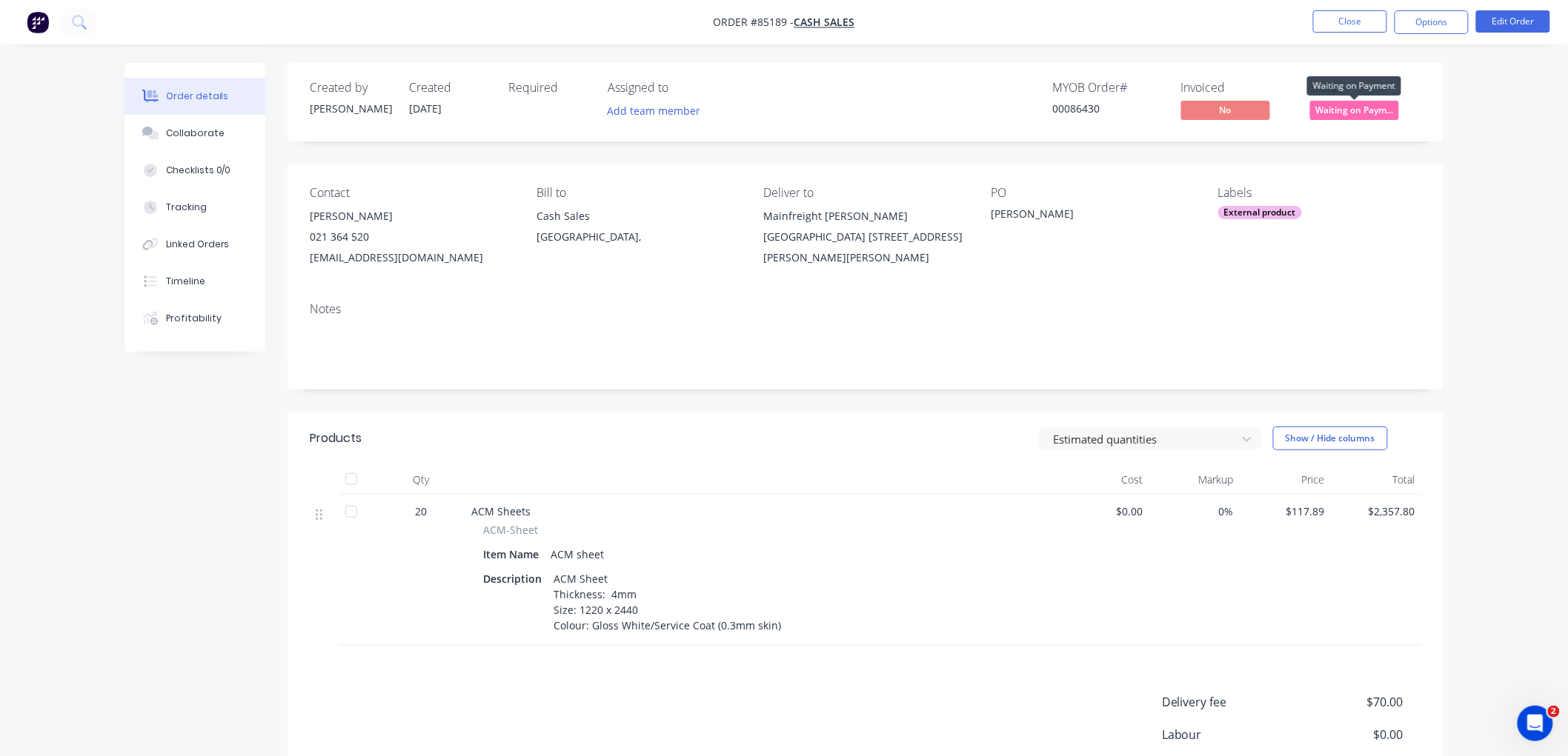
click at [1357, 108] on span "Waiting on Paym..." at bounding box center [1354, 110] width 89 height 18
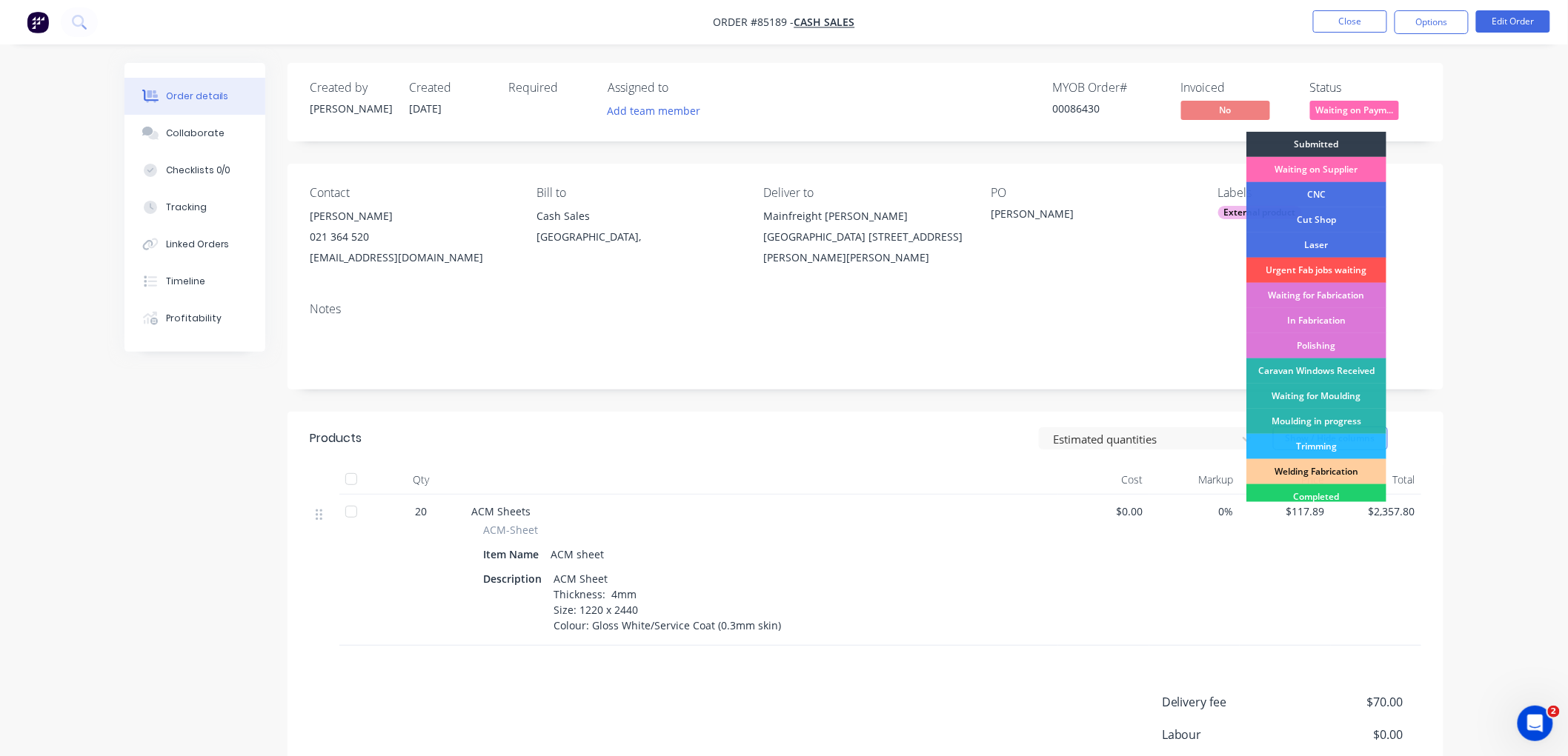
click at [1339, 167] on div "Waiting on Supplier" at bounding box center [1316, 169] width 140 height 25
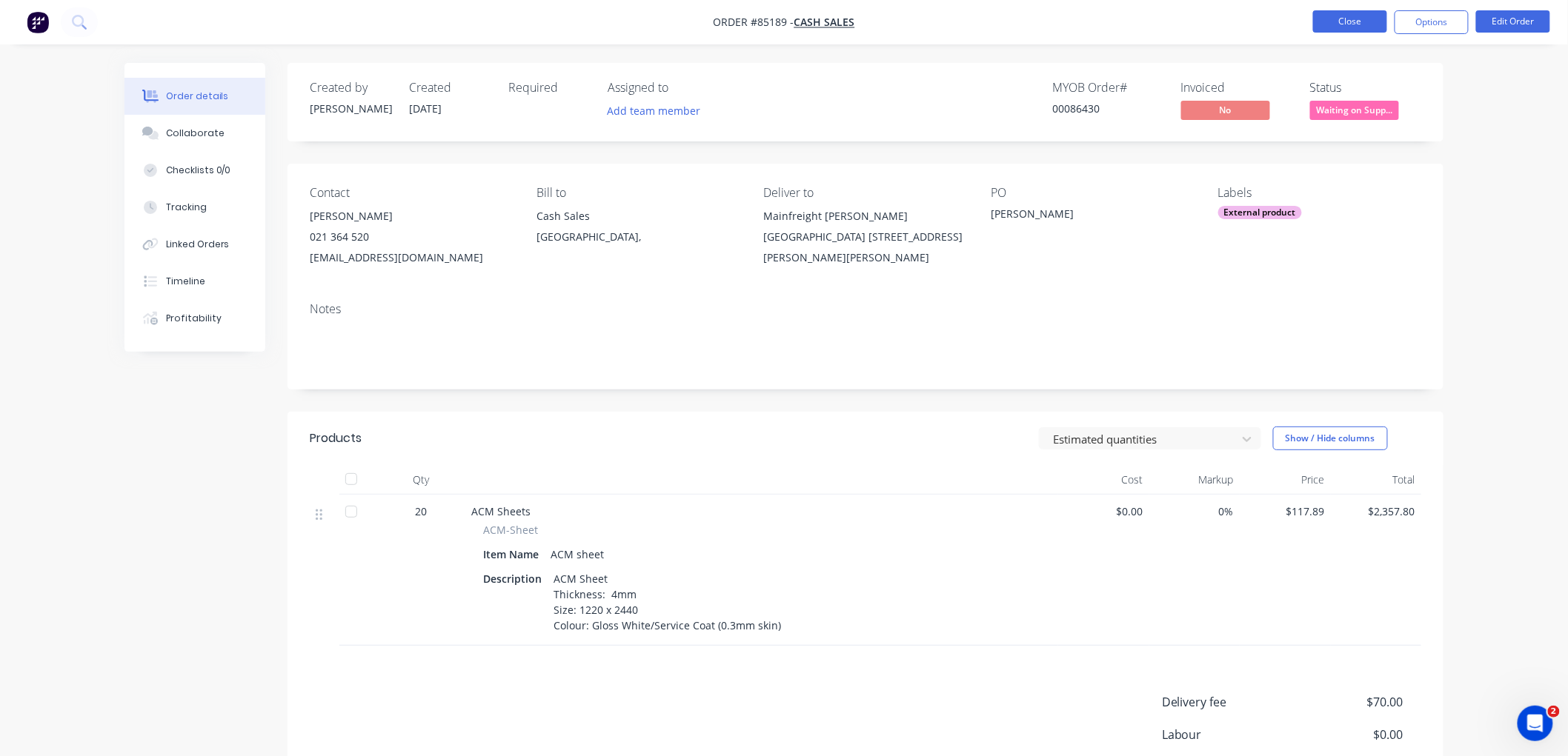
click at [1360, 22] on button "Close" at bounding box center [1350, 21] width 74 height 22
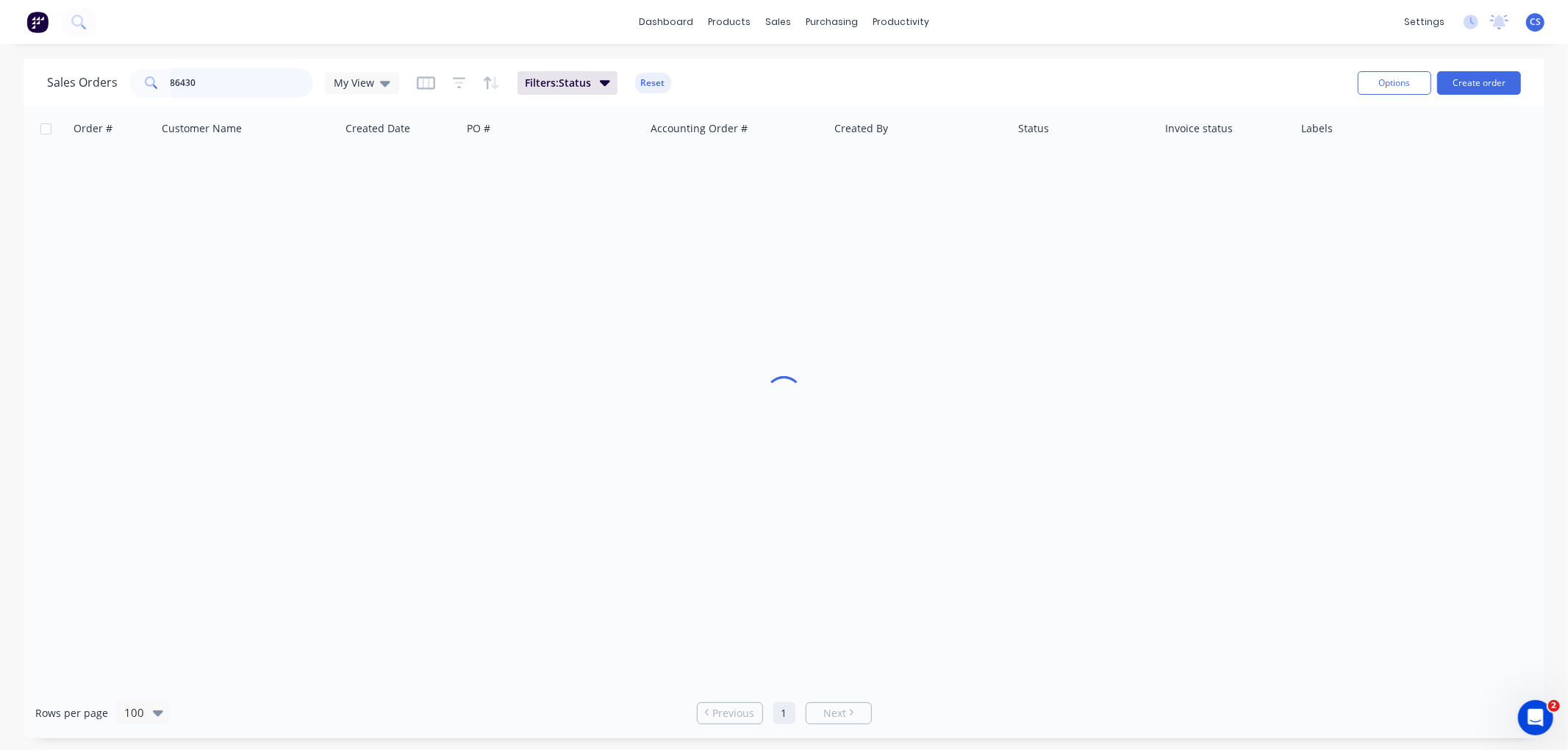
click at [207, 85] on input "86430" at bounding box center [242, 83] width 143 height 29
click at [253, 82] on input "86430" at bounding box center [242, 83] width 143 height 29
type input "8"
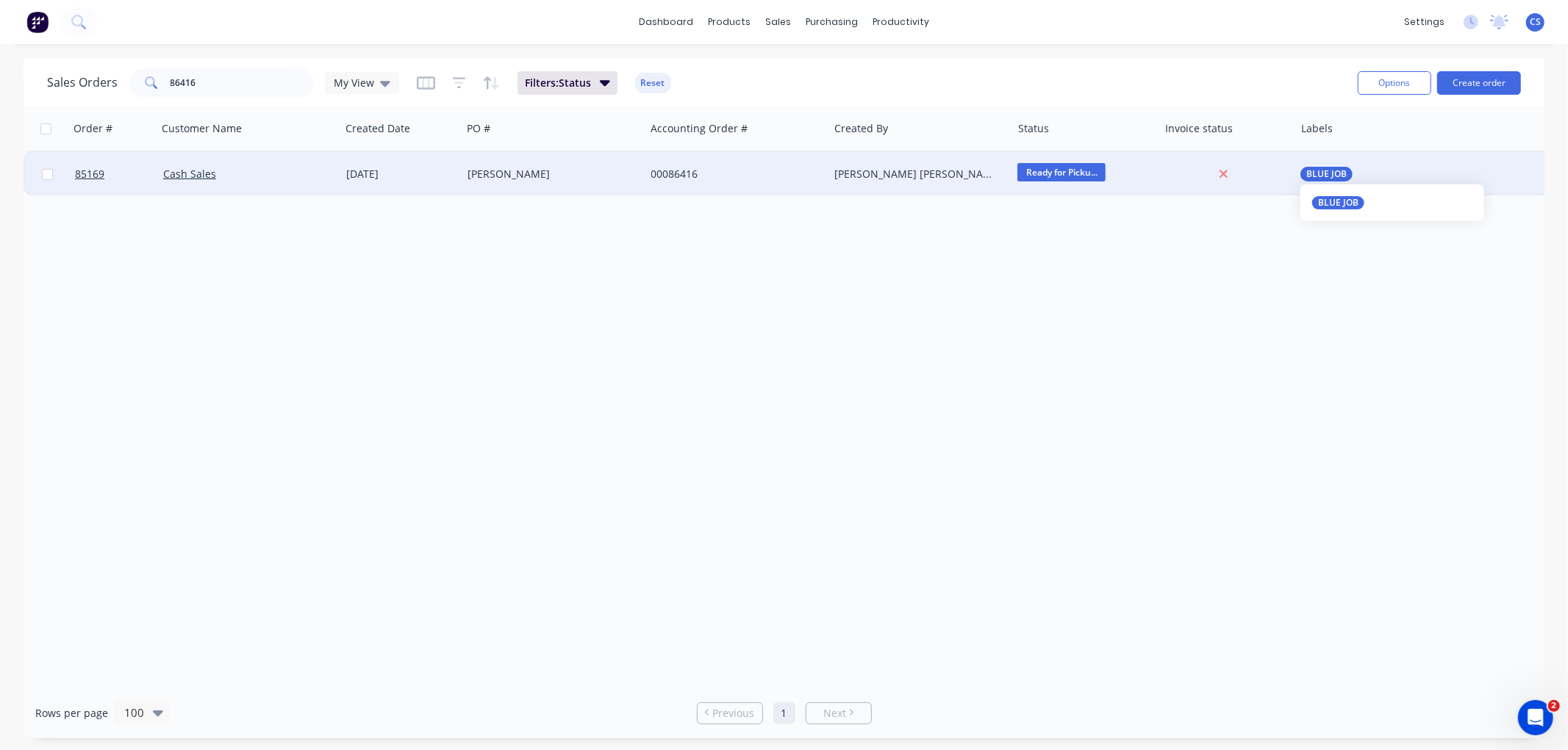
click at [1342, 169] on span "BLUE JOB" at bounding box center [1326, 174] width 41 height 15
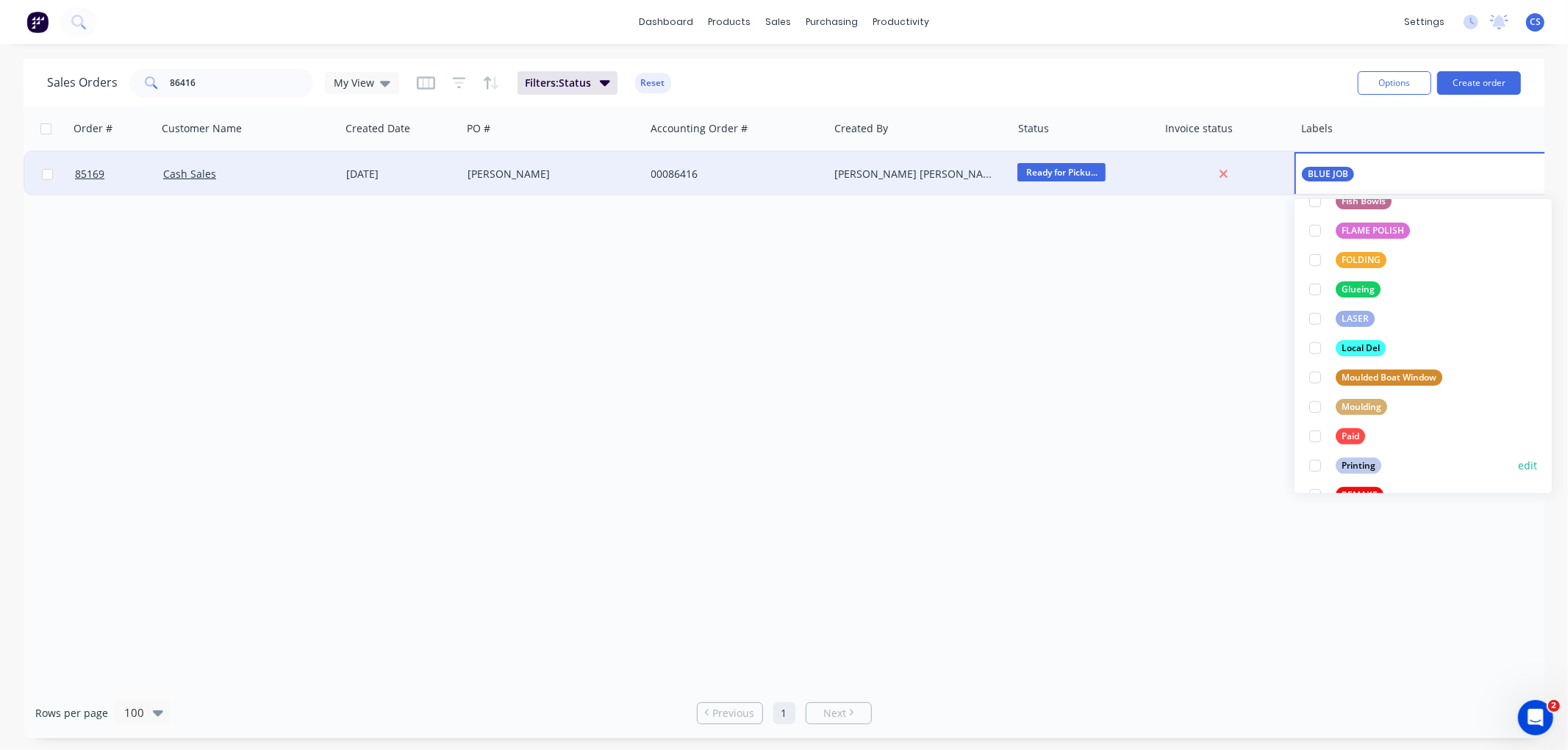
scroll to position [408, 0]
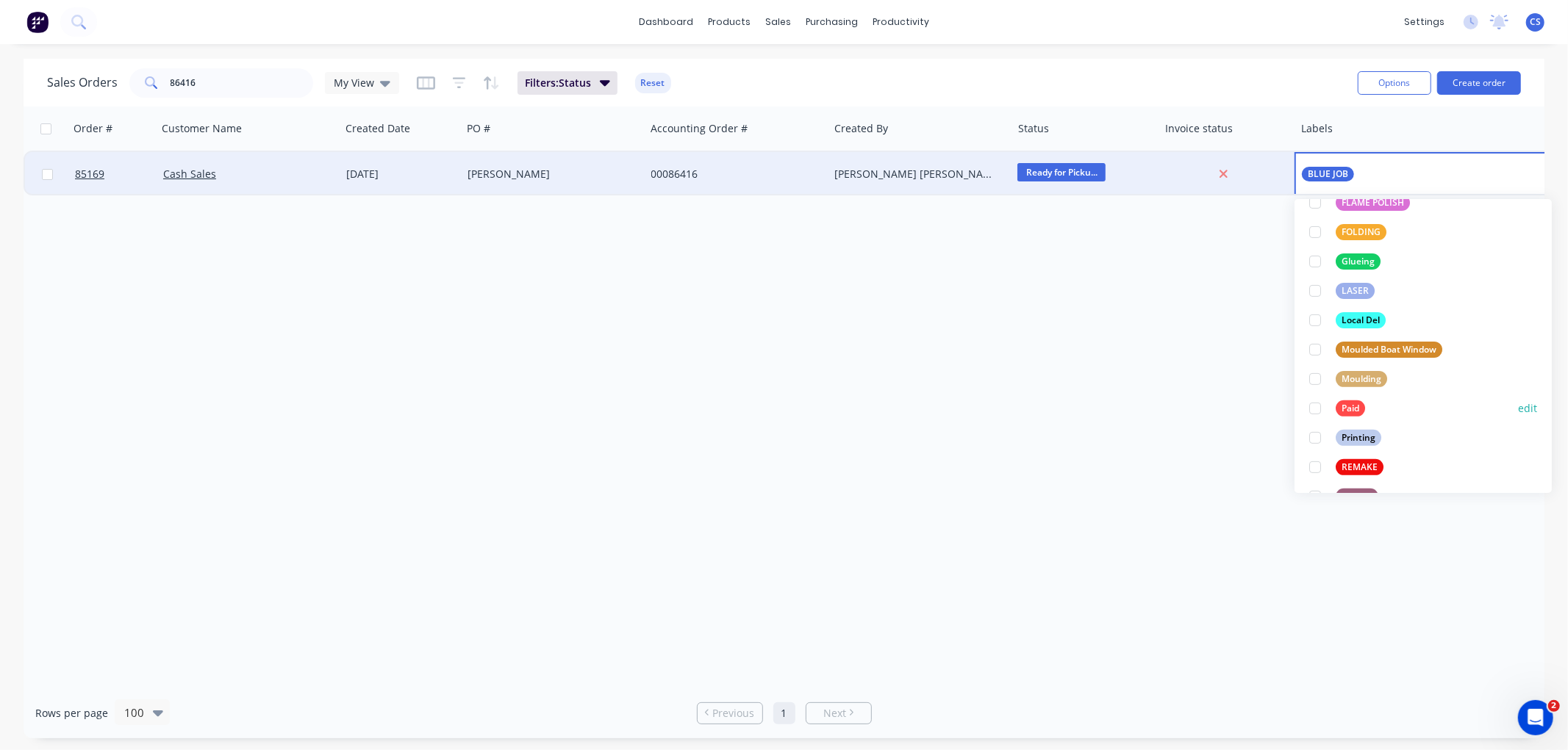
click at [1341, 405] on div "Paid" at bounding box center [1349, 408] width 29 height 17
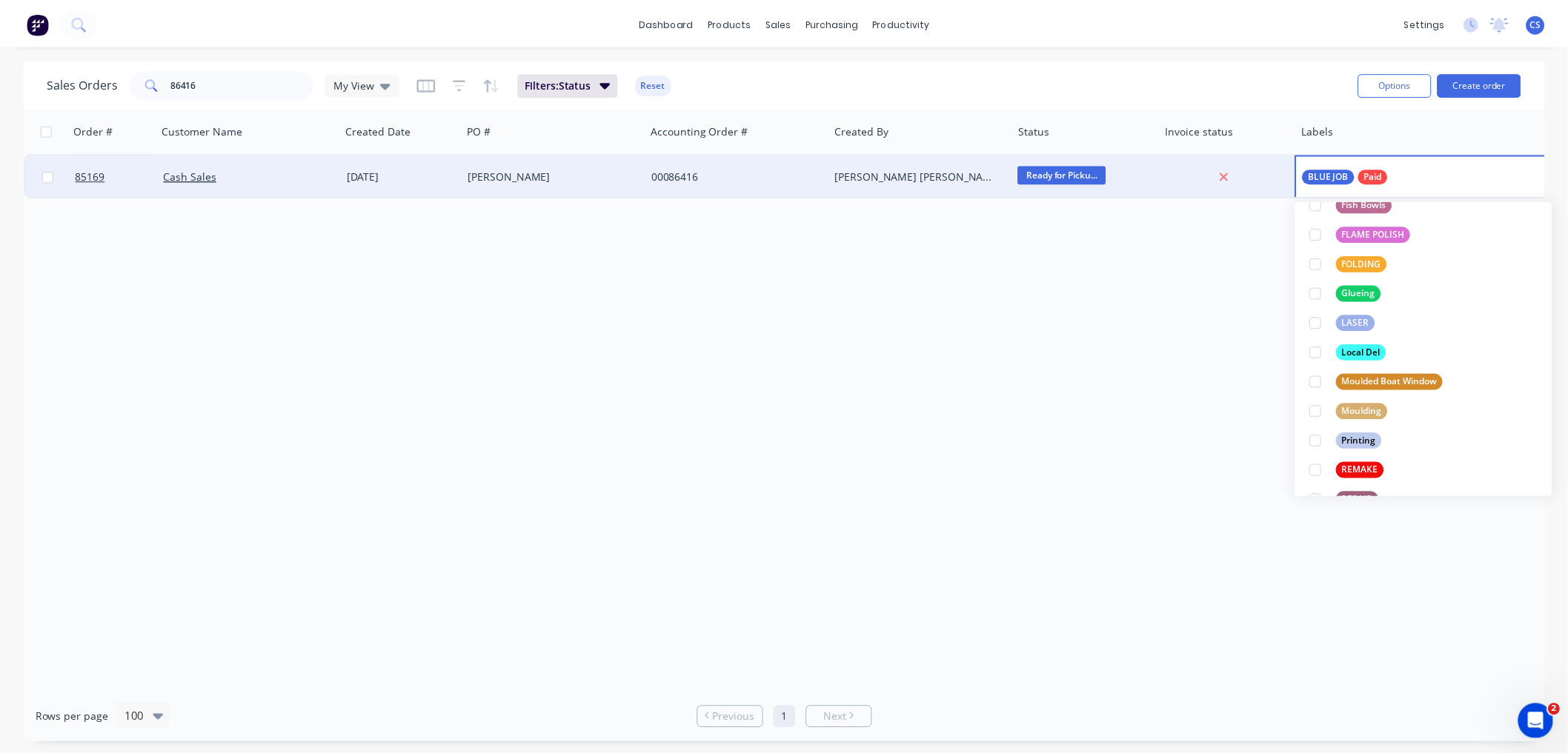
scroll to position [0, 0]
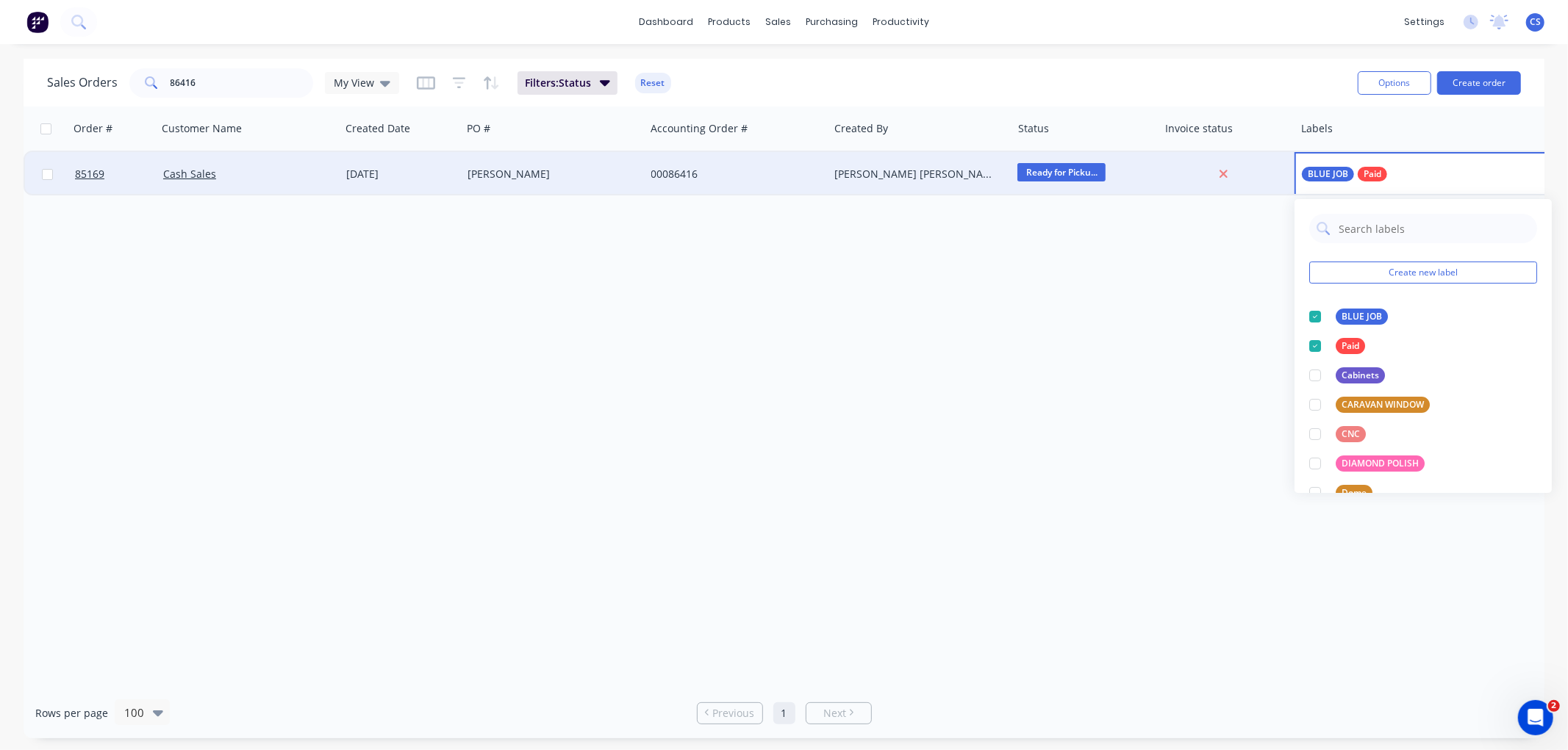
click at [966, 396] on div "Order # Customer Name Created Date PO # Accounting Order # Created By Status In…" at bounding box center [783, 397] width 1521 height 581
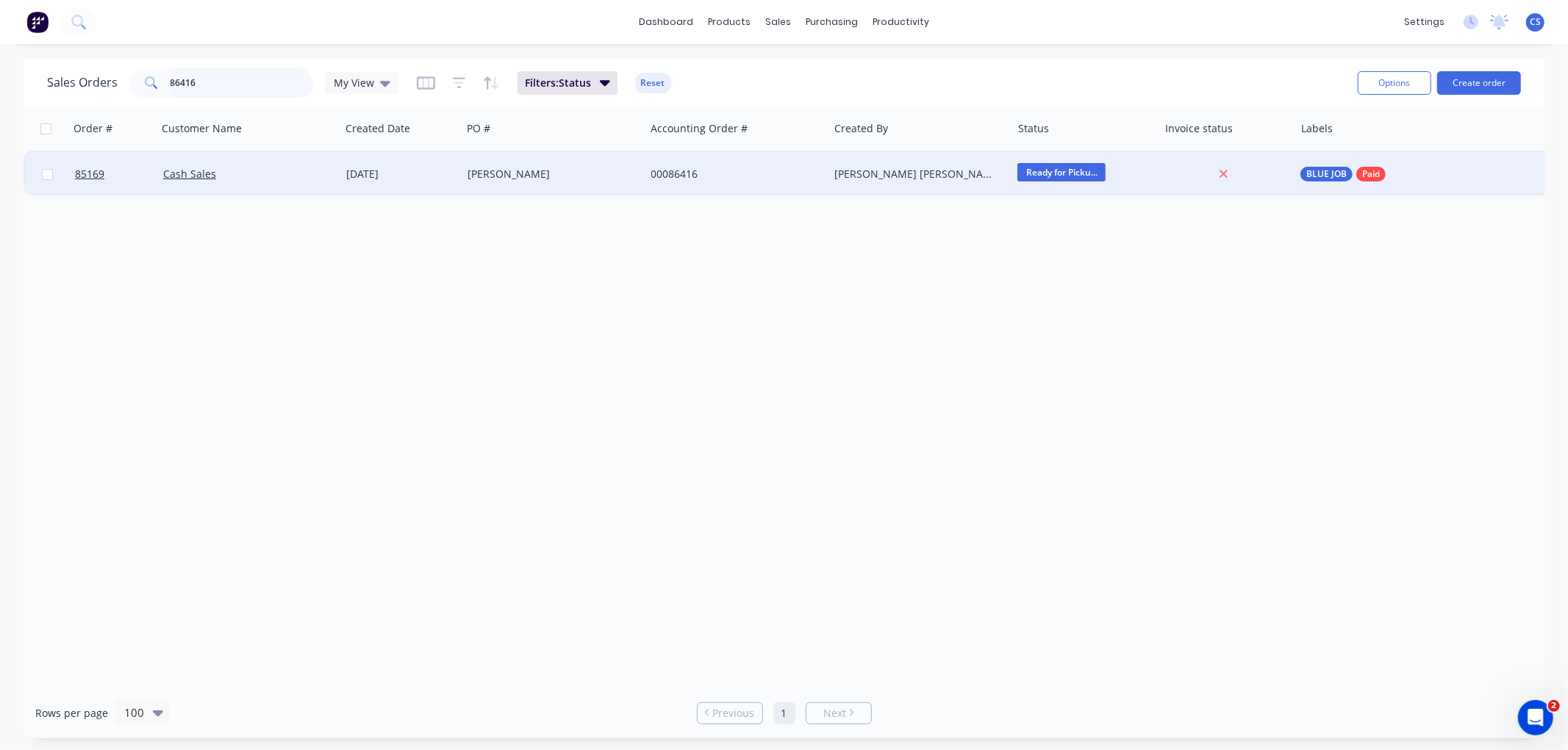
click at [255, 79] on input "86416" at bounding box center [242, 83] width 143 height 29
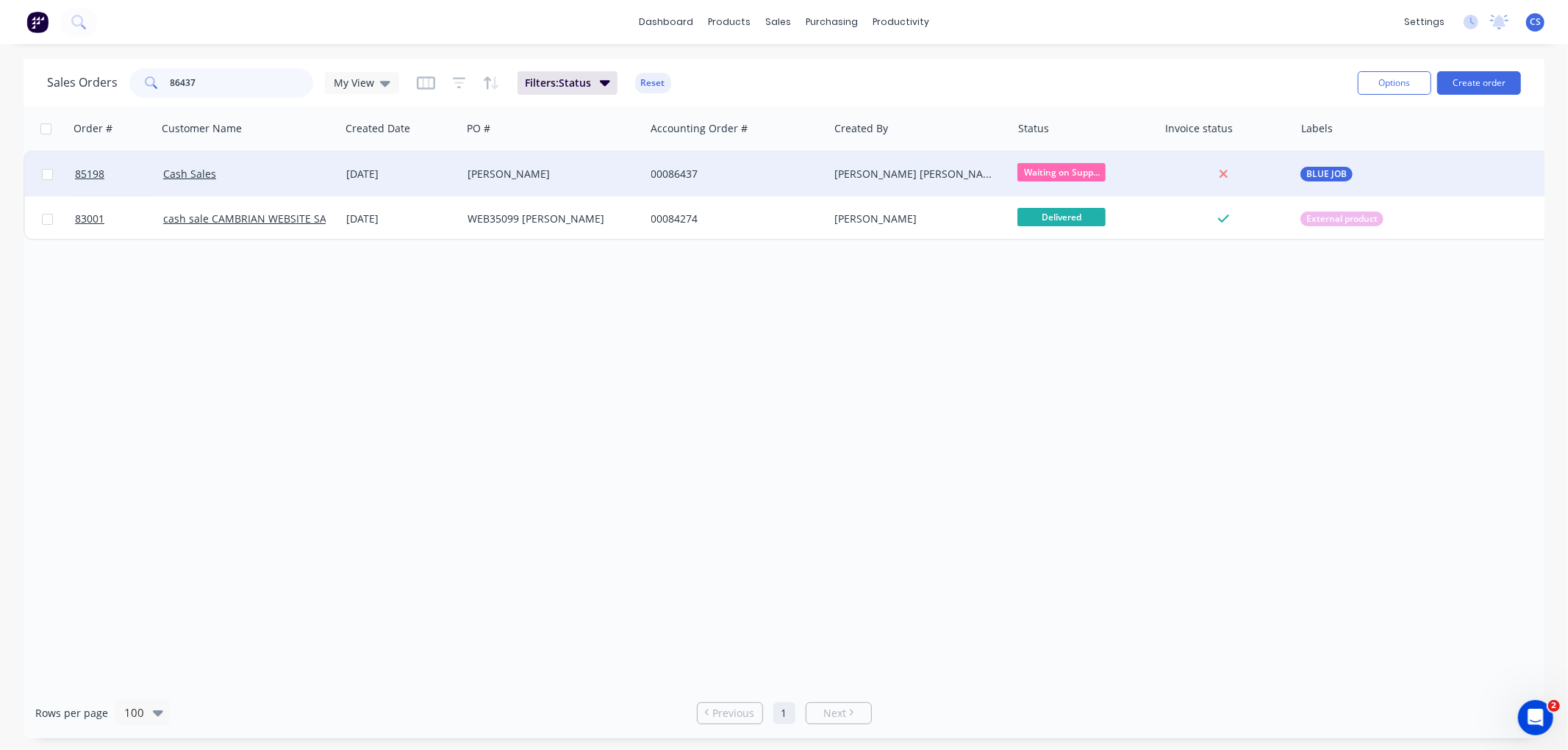
type input "86437"
click at [531, 175] on div "[PERSON_NAME]" at bounding box center [548, 174] width 163 height 15
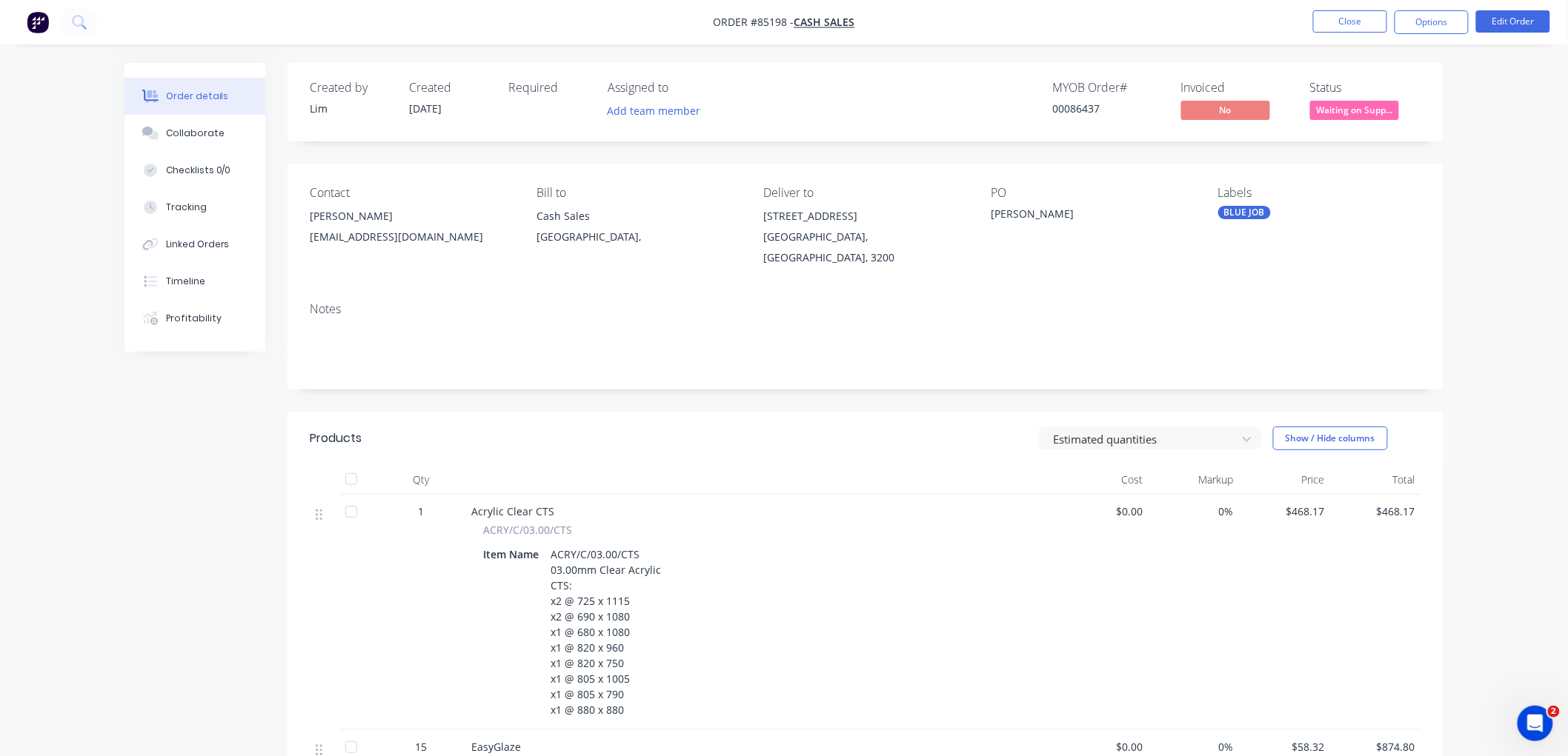
click at [1245, 213] on div "BLUE JOB" at bounding box center [1244, 213] width 52 height 14
click at [1271, 269] on div "Paid" at bounding box center [1273, 270] width 30 height 17
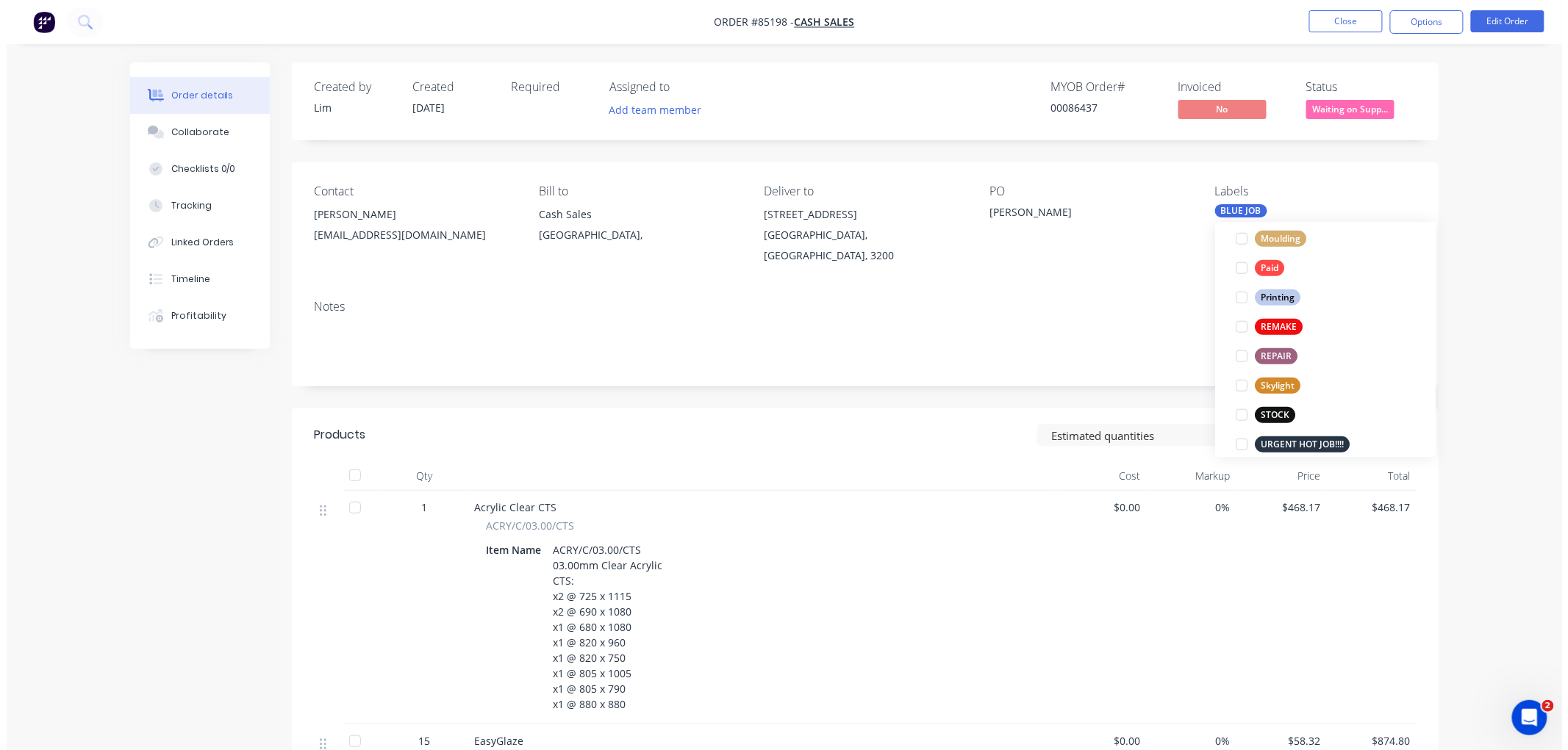
scroll to position [101, 0]
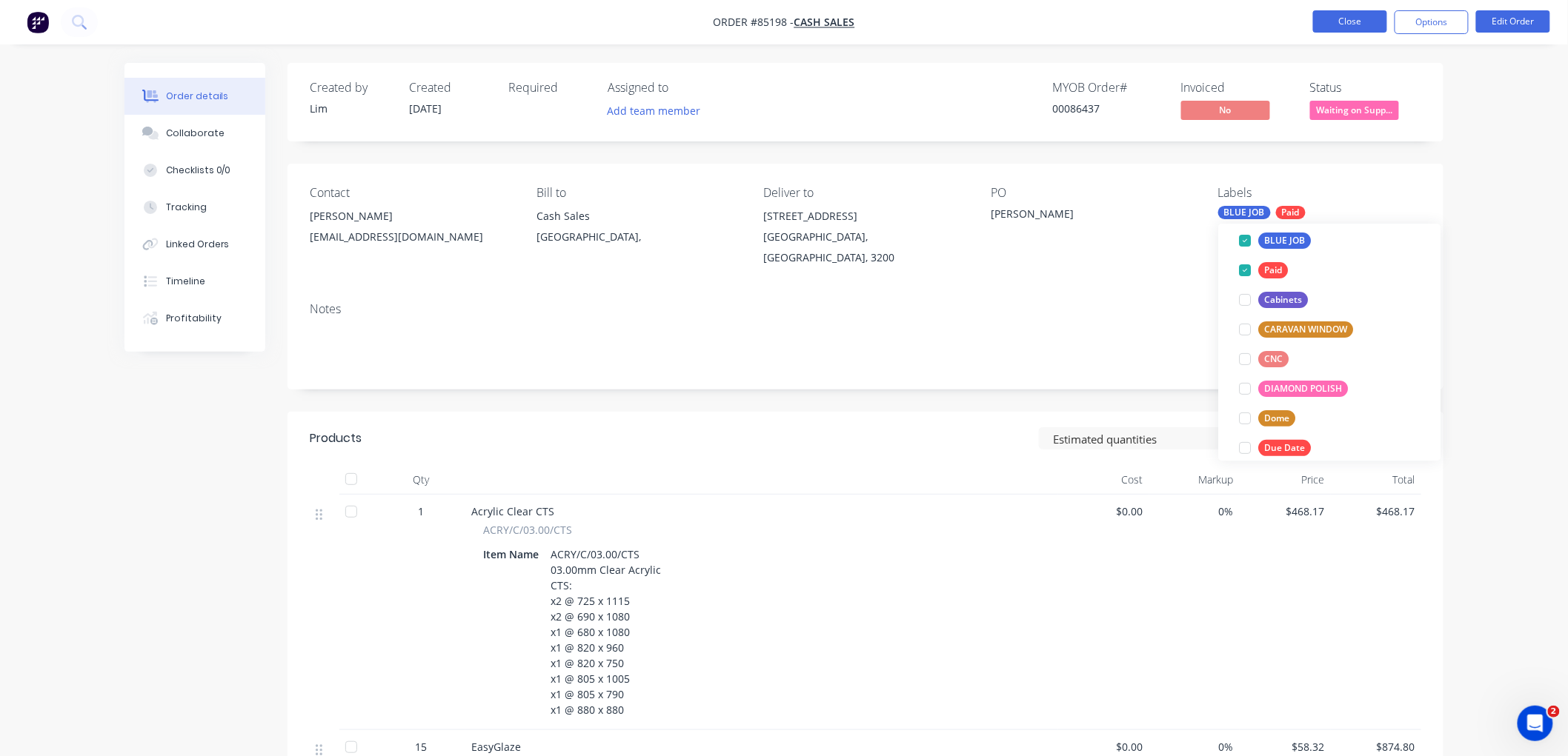
click at [1339, 19] on button "Close" at bounding box center [1350, 21] width 74 height 22
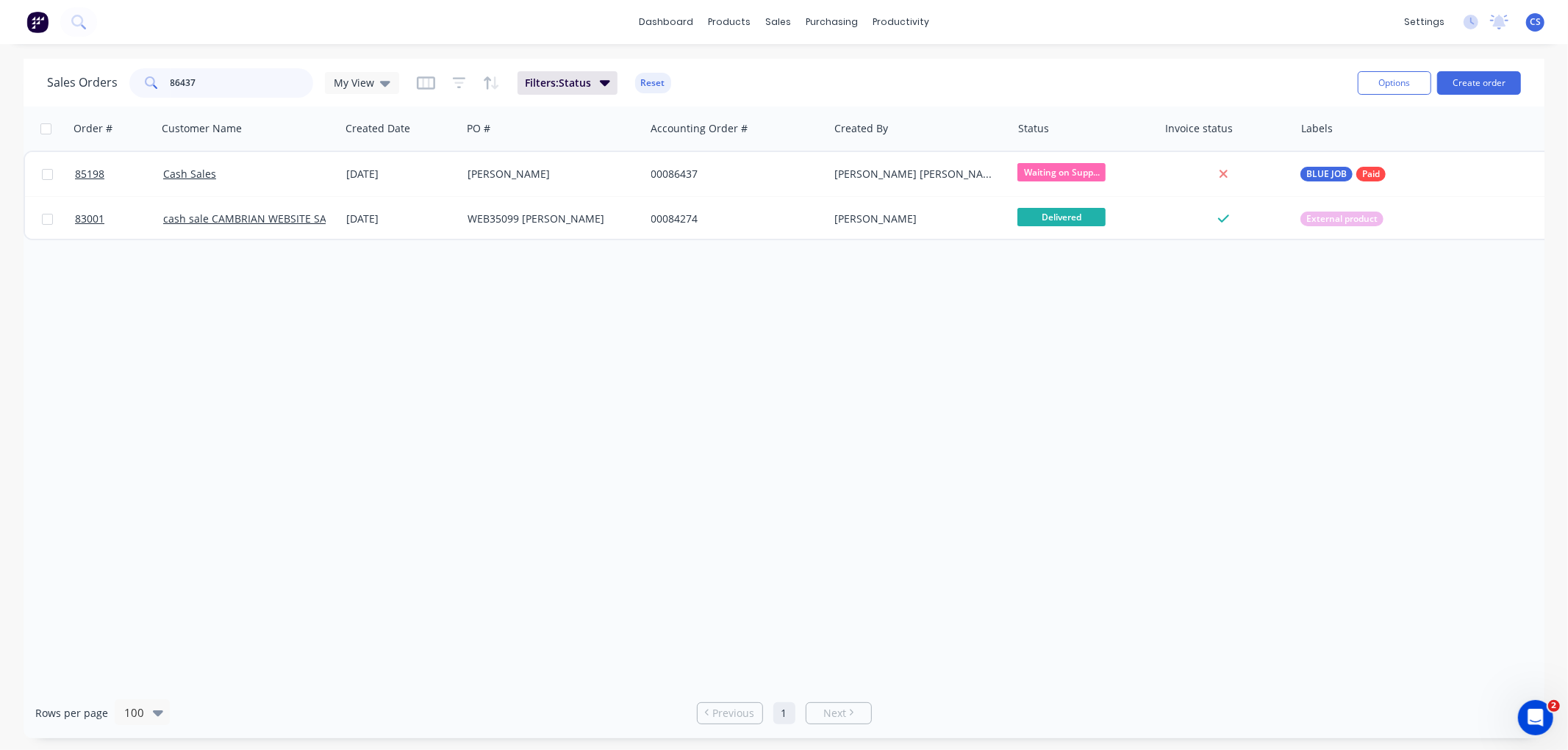
click at [212, 78] on input "86437" at bounding box center [242, 83] width 143 height 29
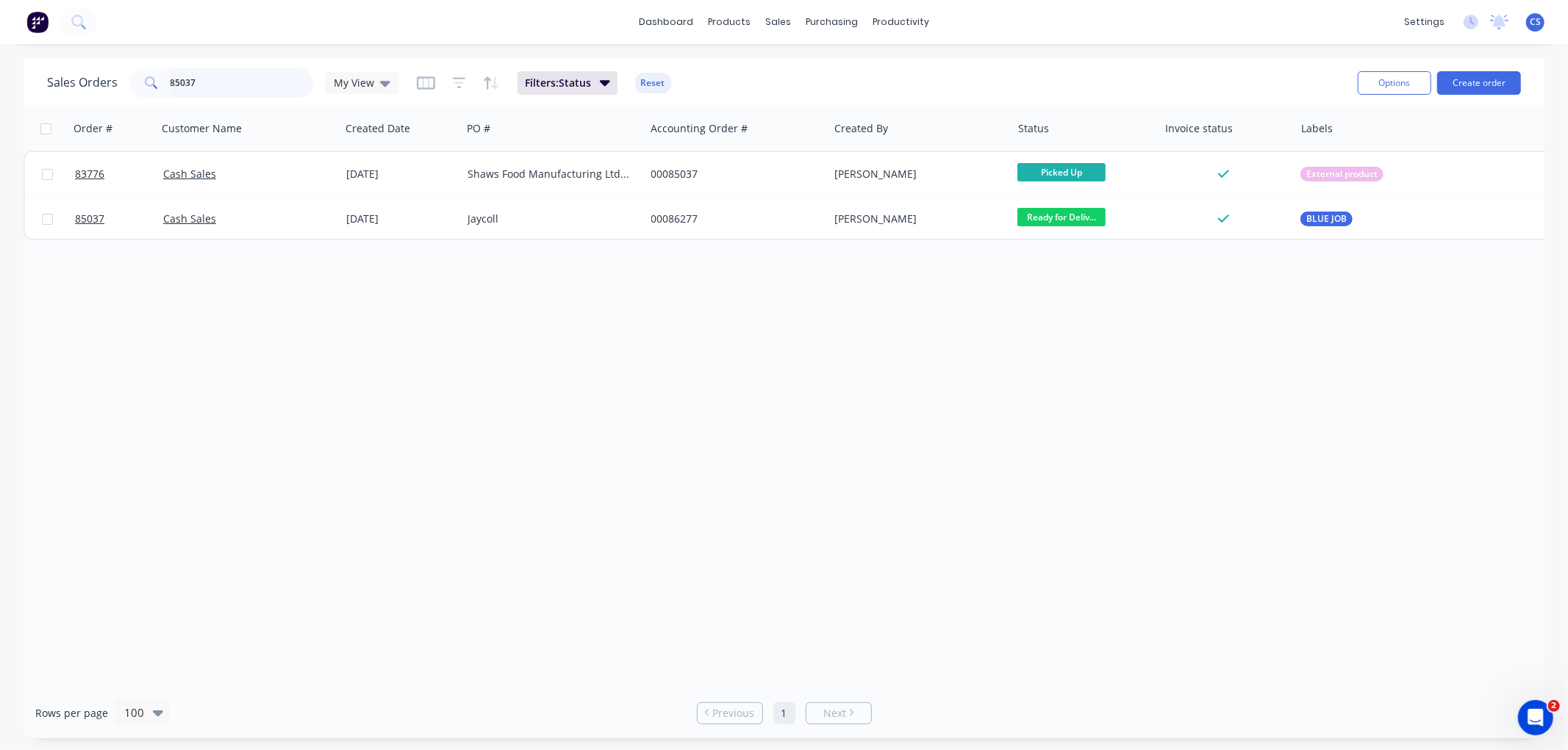
click at [210, 81] on input "85037" at bounding box center [242, 83] width 143 height 29
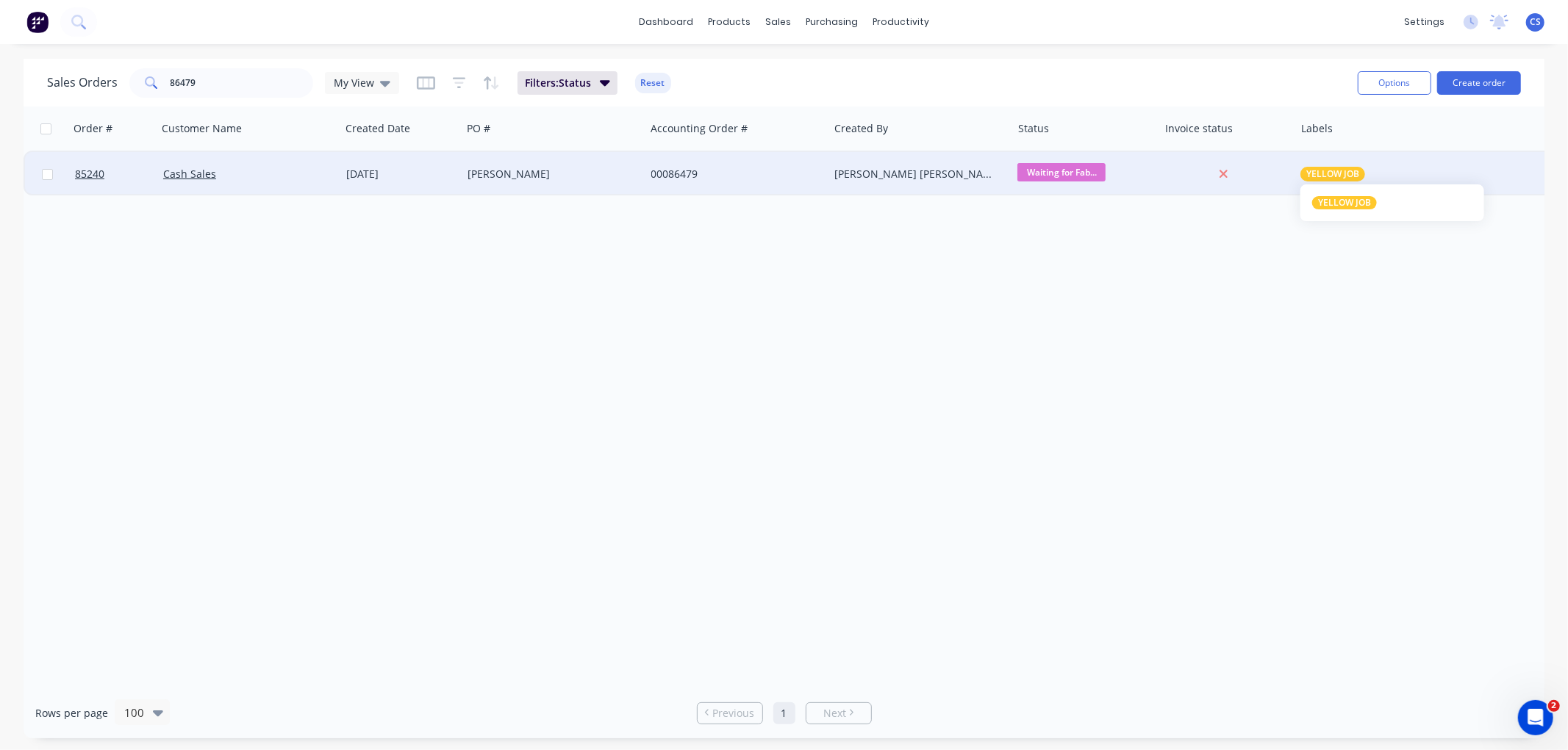
click at [1327, 172] on span "YELLOW JOB" at bounding box center [1332, 174] width 53 height 15
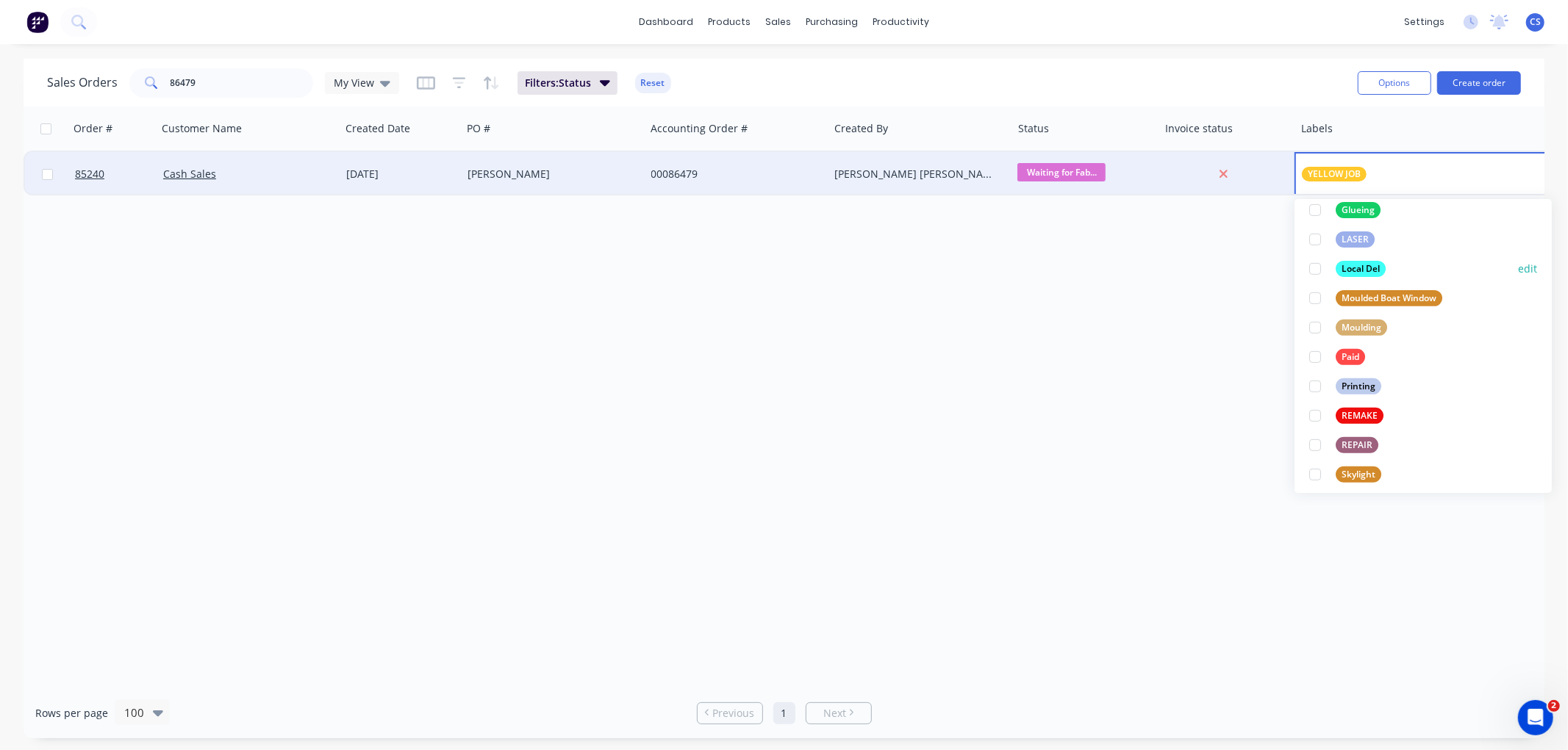
scroll to position [489, 0]
click at [1341, 355] on div "Paid" at bounding box center [1349, 357] width 29 height 17
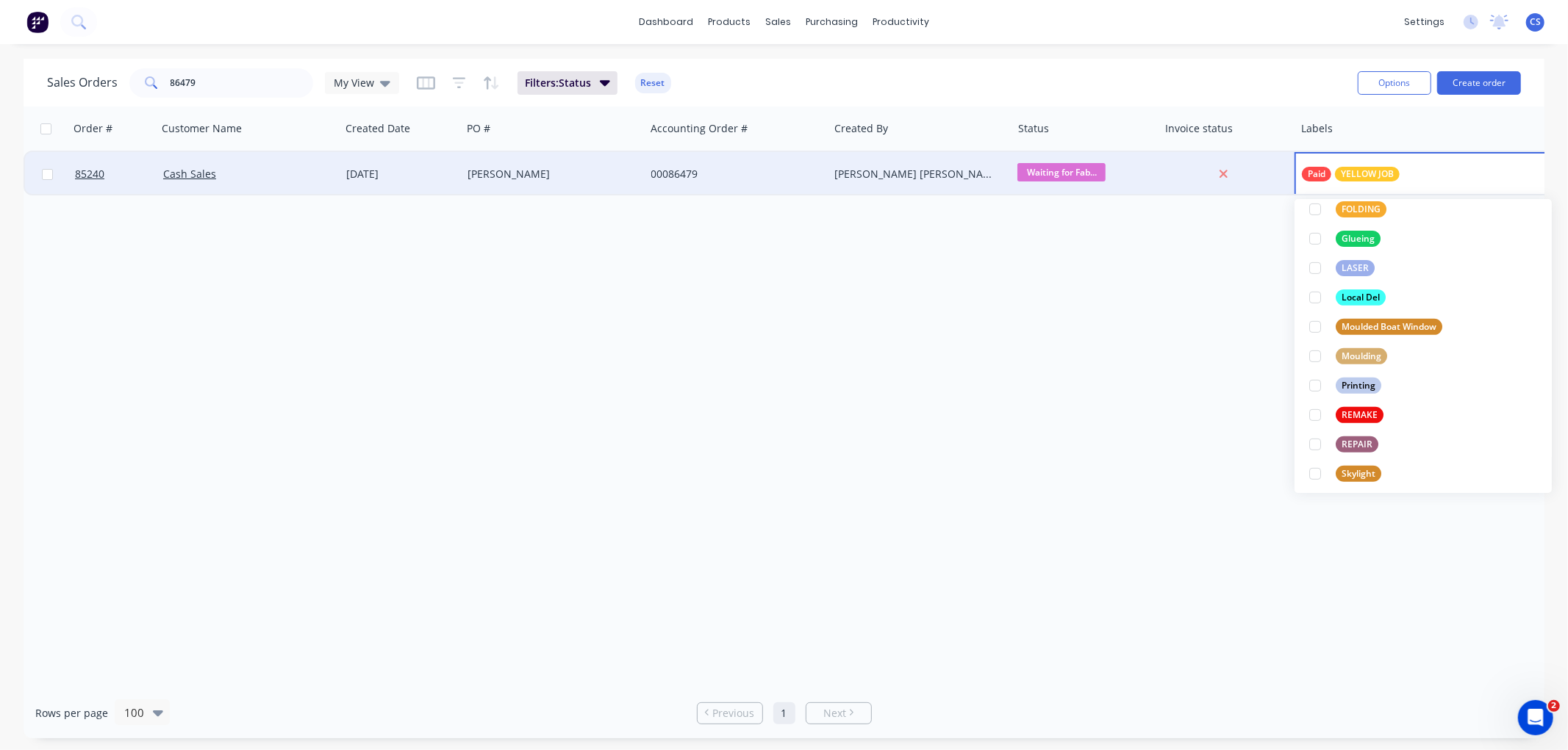
scroll to position [0, 0]
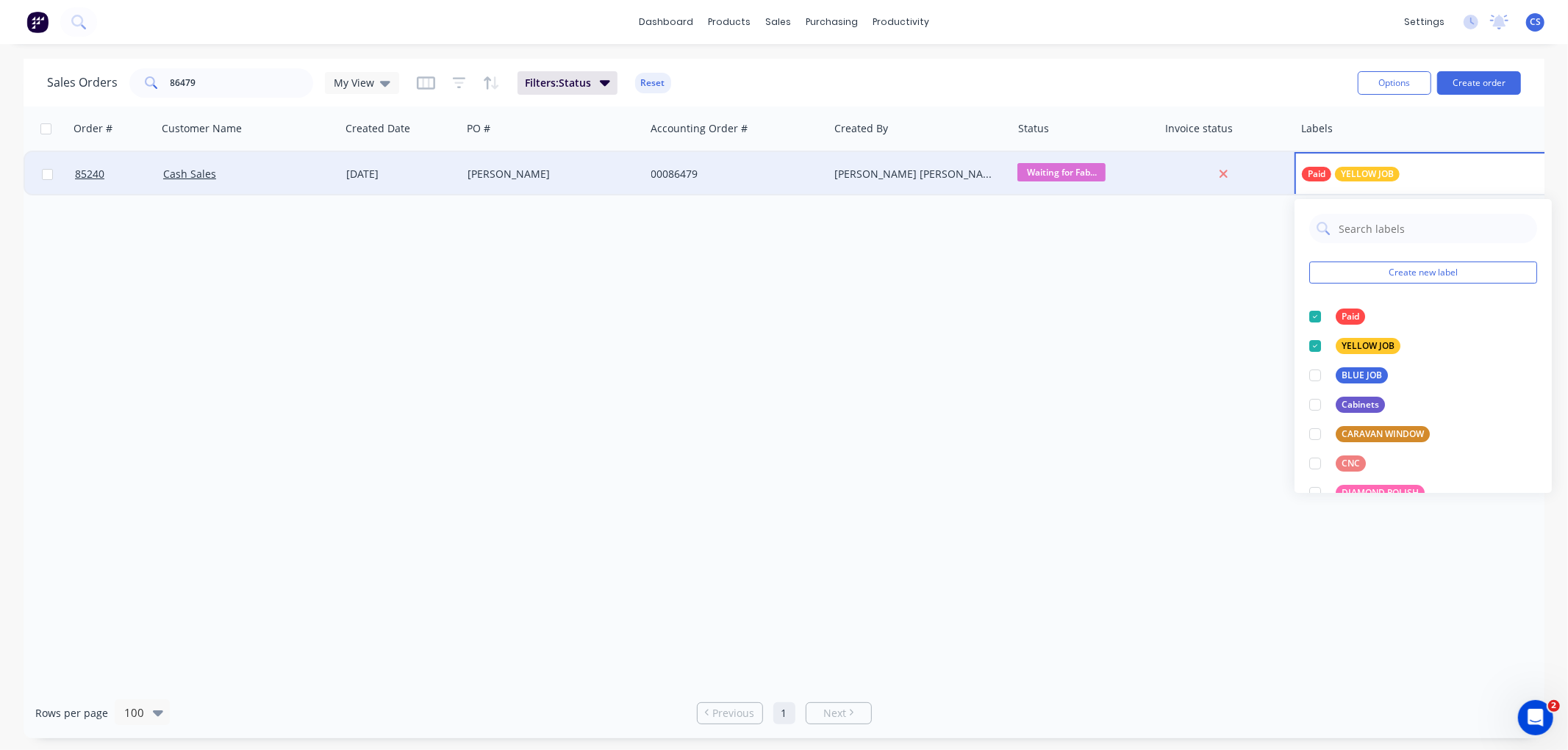
drag, startPoint x: 880, startPoint y: 392, endPoint x: 698, endPoint y: 392, distance: 182.0
click at [880, 392] on div "Order # Customer Name Created Date PO # Accounting Order # Created By Status In…" at bounding box center [783, 397] width 1521 height 581
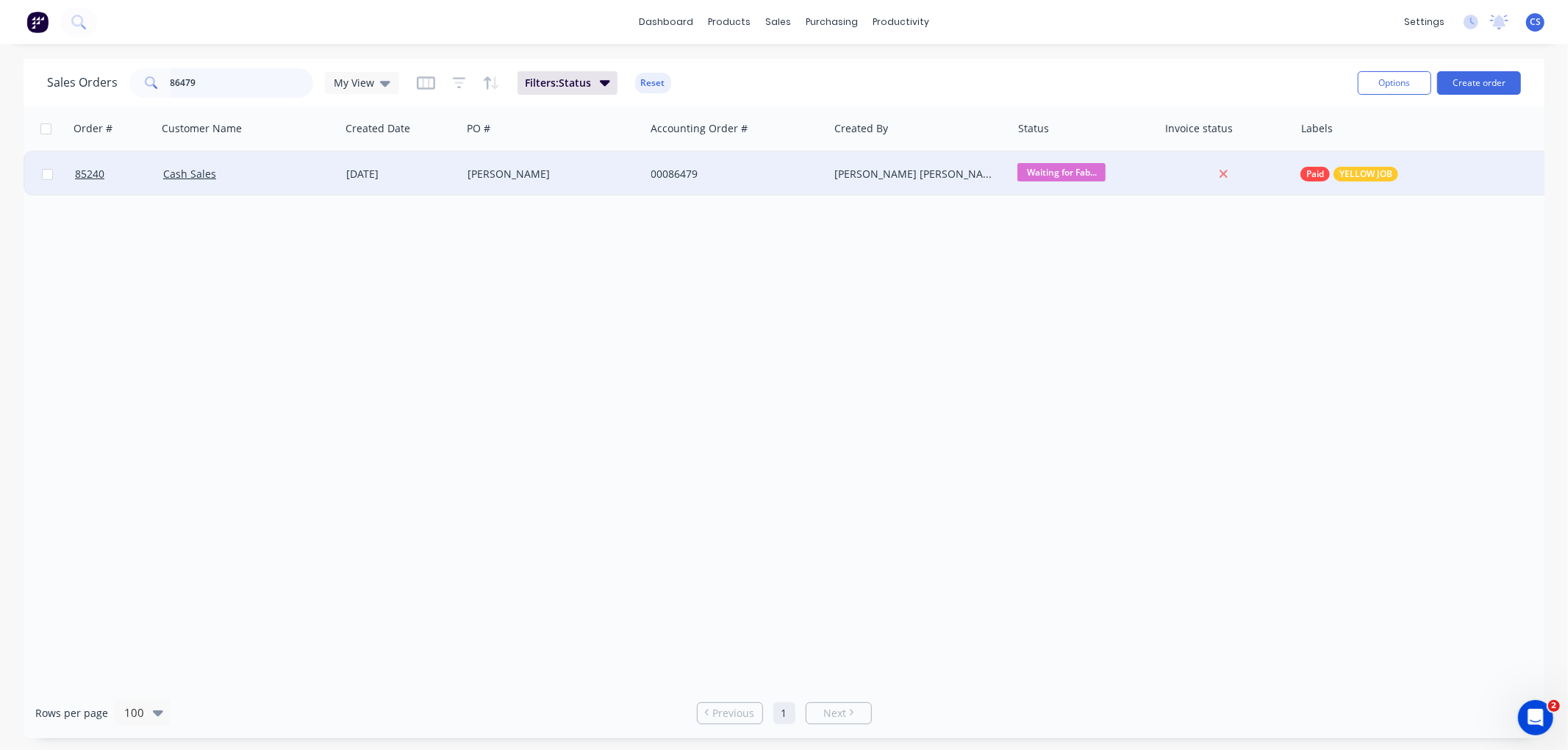
click at [190, 70] on input "86479" at bounding box center [242, 83] width 143 height 29
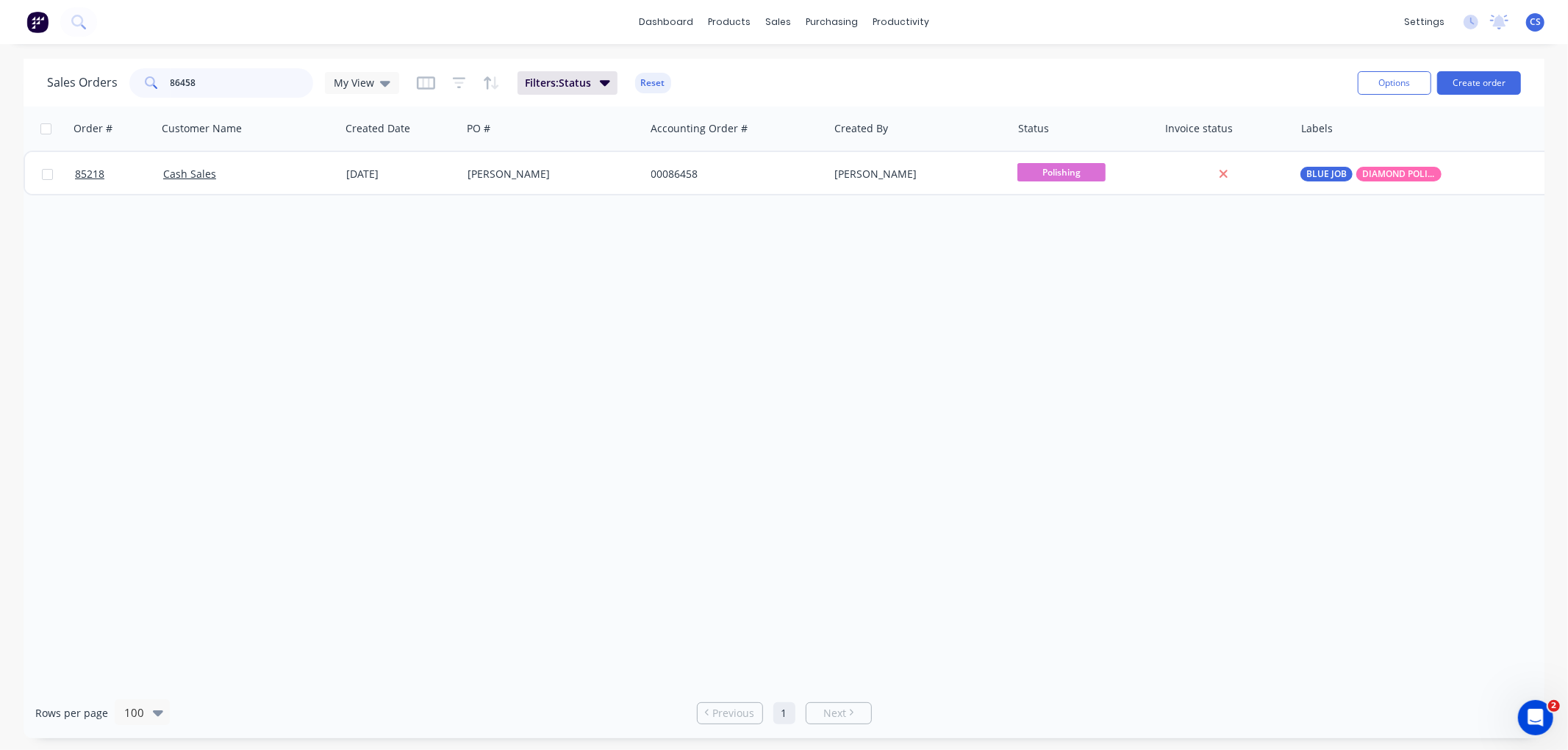
type input "86458"
drag, startPoint x: 1401, startPoint y: 182, endPoint x: 1407, endPoint y: 197, distance: 16.2
click at [1401, 182] on div "BLUE JOB DIAMOND POLISH" at bounding box center [1440, 174] width 294 height 44
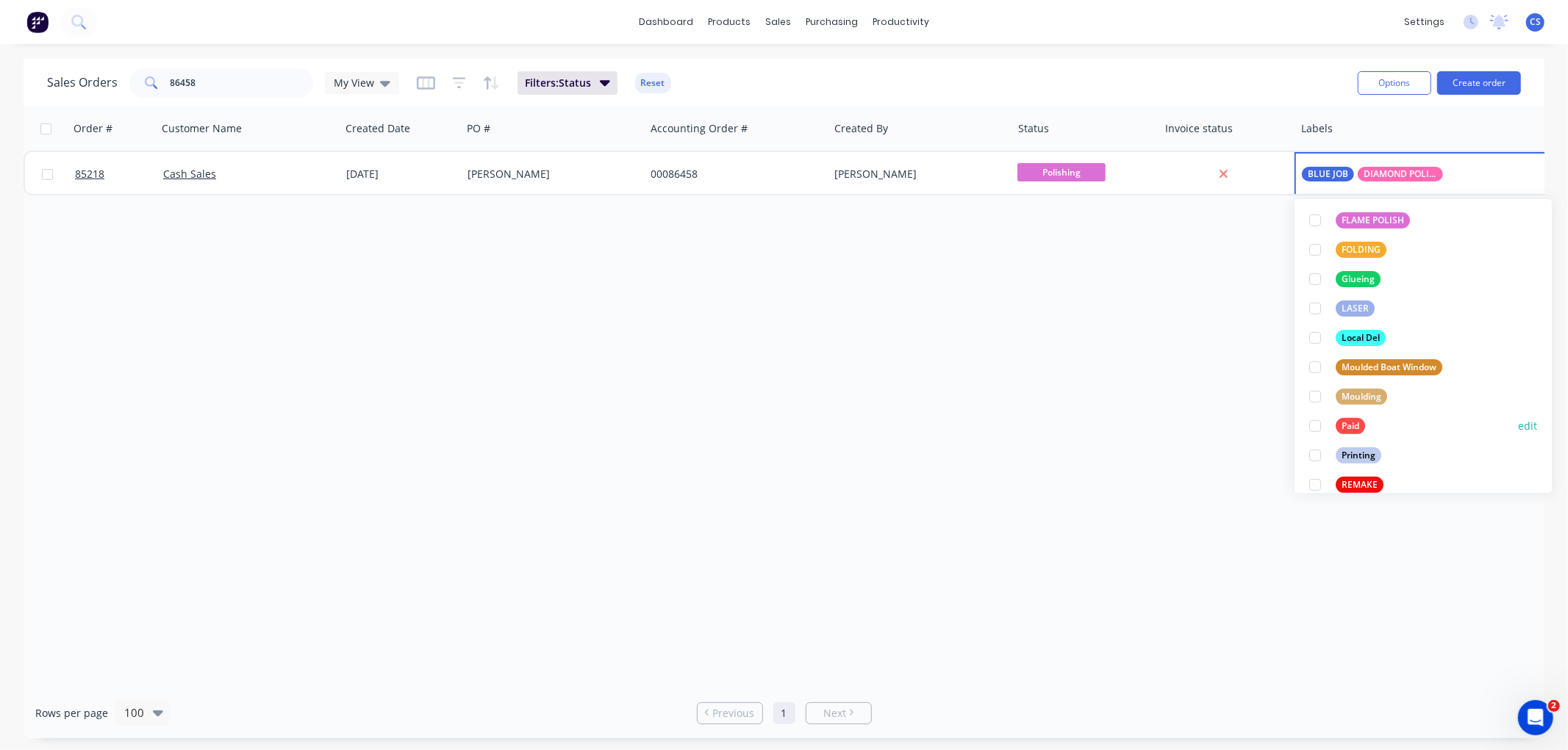
scroll to position [408, 0]
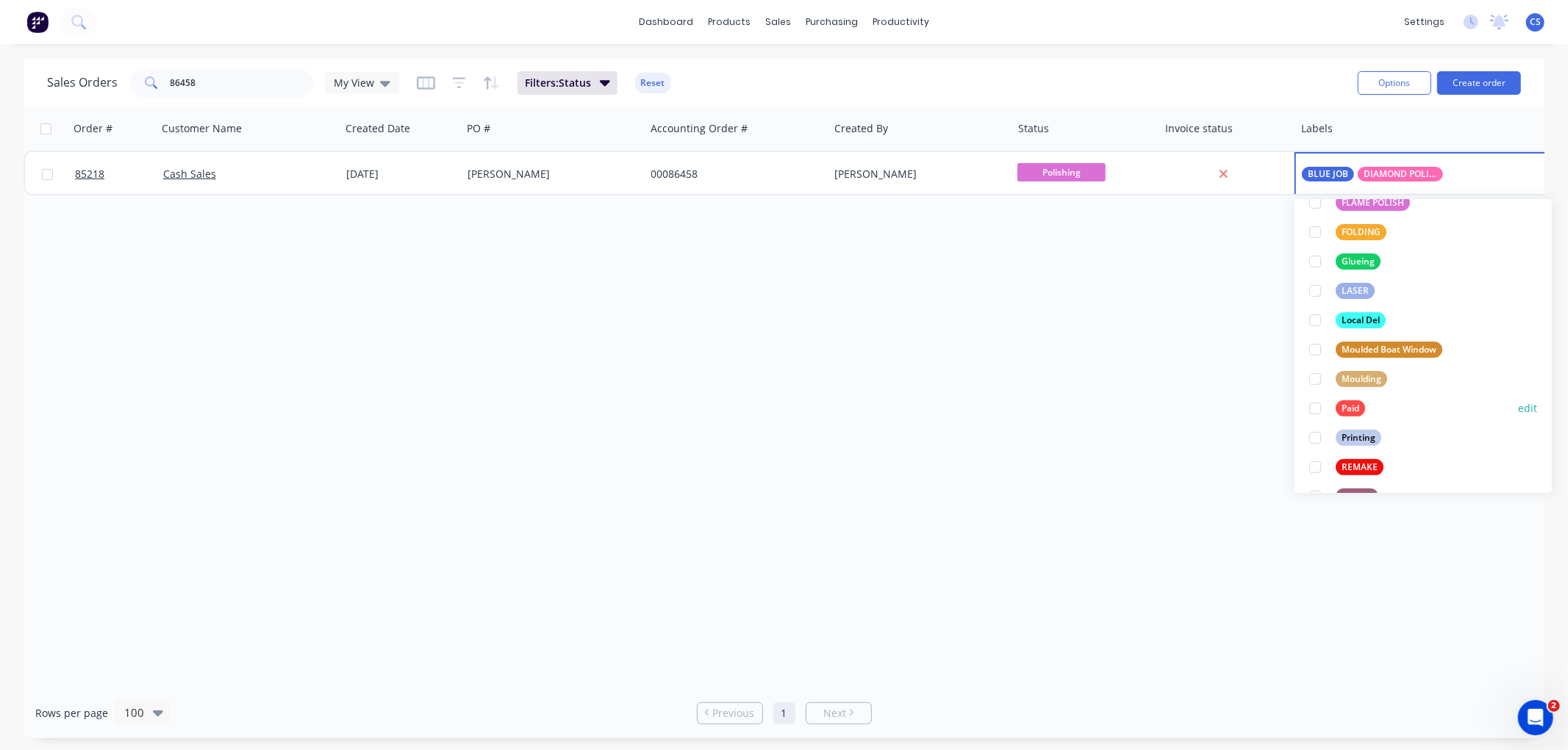
click at [1335, 408] on div "Paid" at bounding box center [1349, 408] width 29 height 17
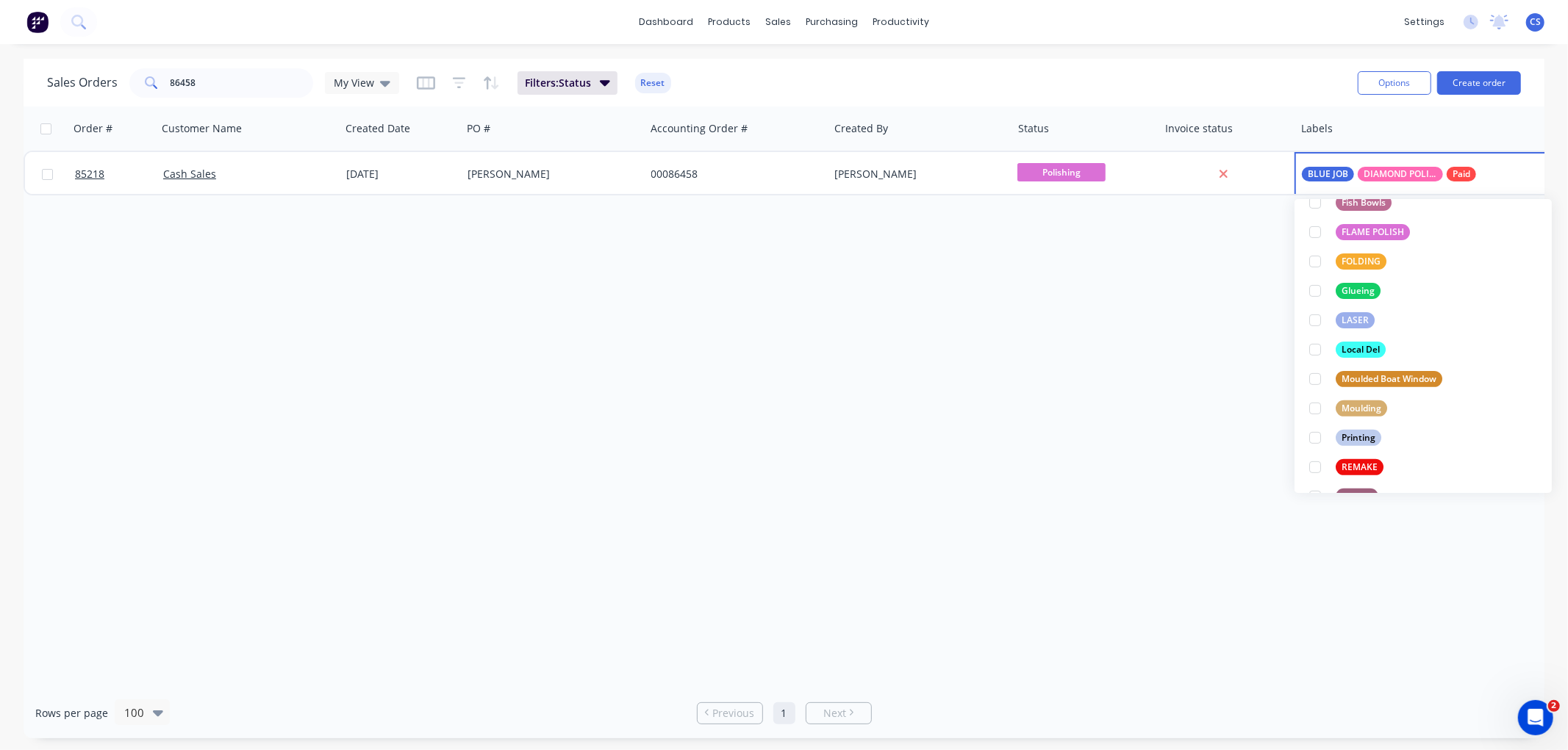
scroll to position [0, 0]
